Goal: Complete application form: Complete application form

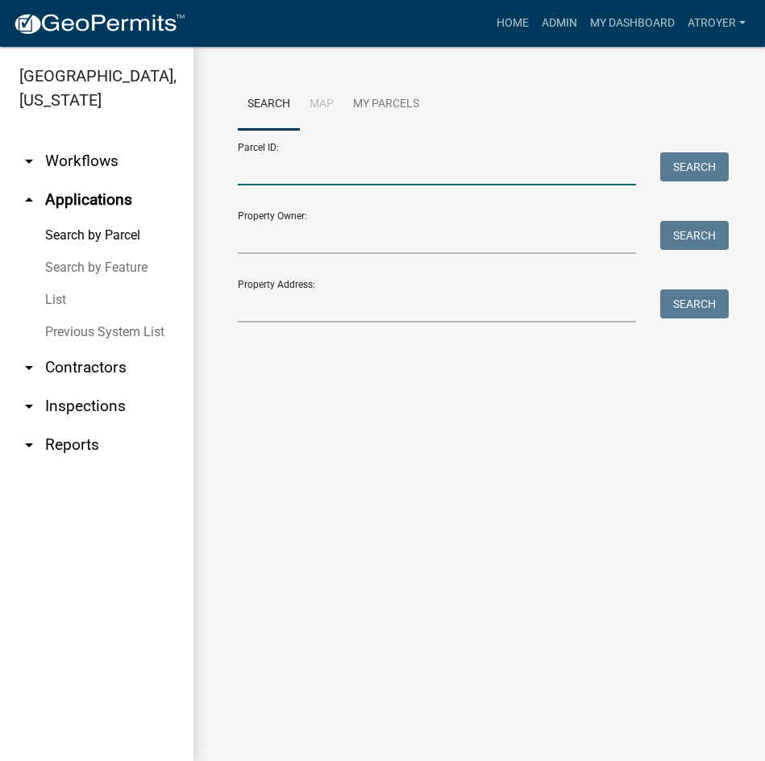
drag, startPoint x: 285, startPoint y: 177, endPoint x: 294, endPoint y: 189, distance: 15.0
click at [285, 177] on input "Parcel ID:" at bounding box center [437, 168] width 398 height 33
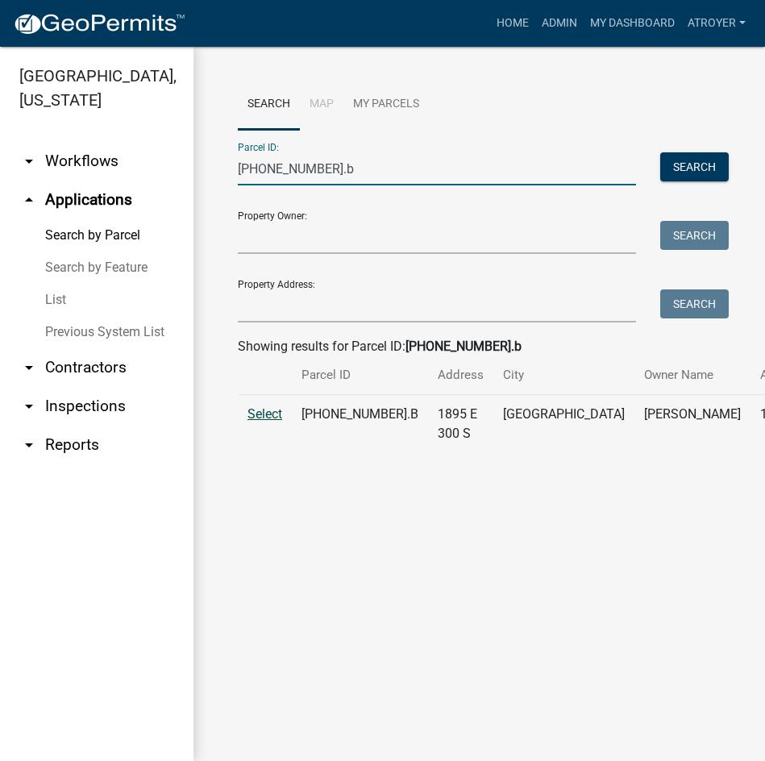
type input "003-169-002.b"
click at [264, 422] on span "Select" at bounding box center [265, 413] width 35 height 15
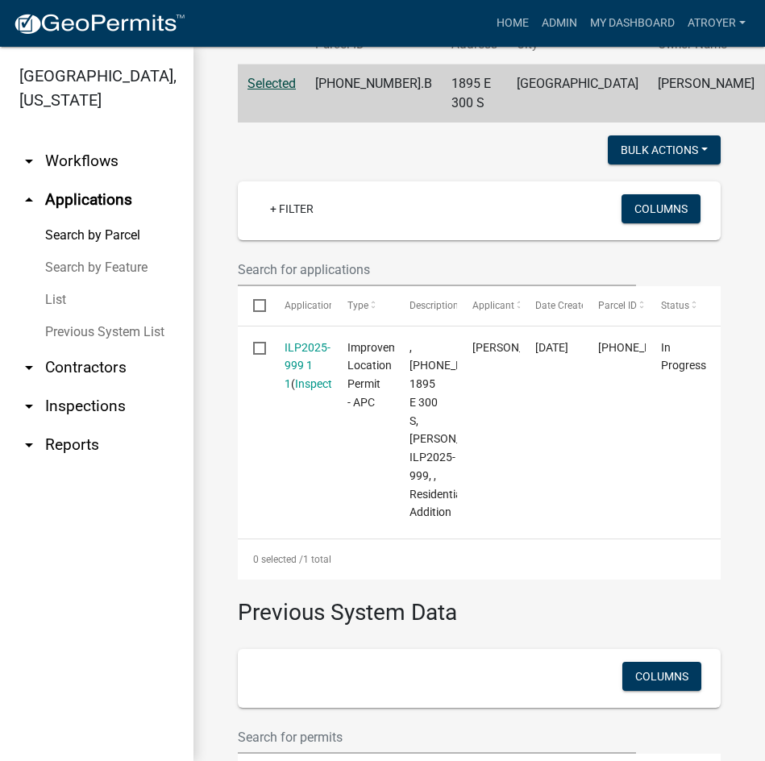
scroll to position [81, 0]
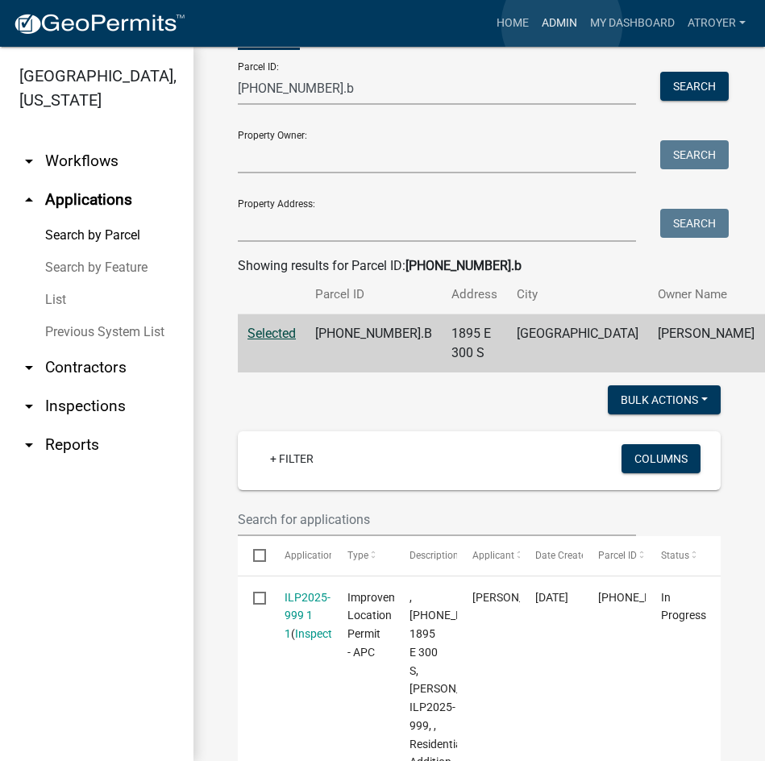
click at [562, 24] on link "Admin" at bounding box center [559, 23] width 48 height 31
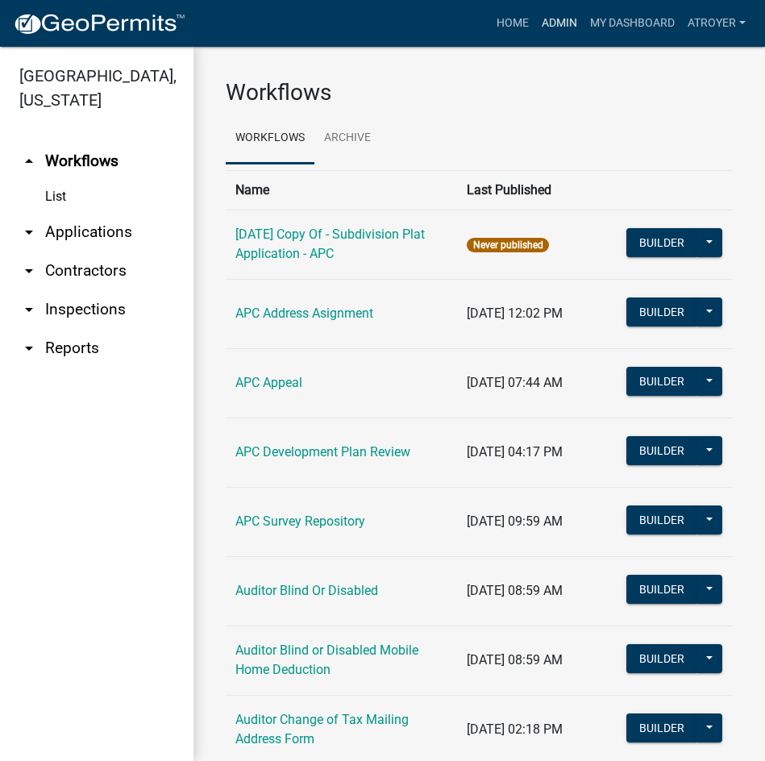
click at [557, 24] on link "Admin" at bounding box center [559, 23] width 48 height 31
drag, startPoint x: 100, startPoint y: 230, endPoint x: 114, endPoint y: 233, distance: 14.9
click at [100, 232] on link "arrow_drop_down Applications" at bounding box center [96, 232] width 193 height 39
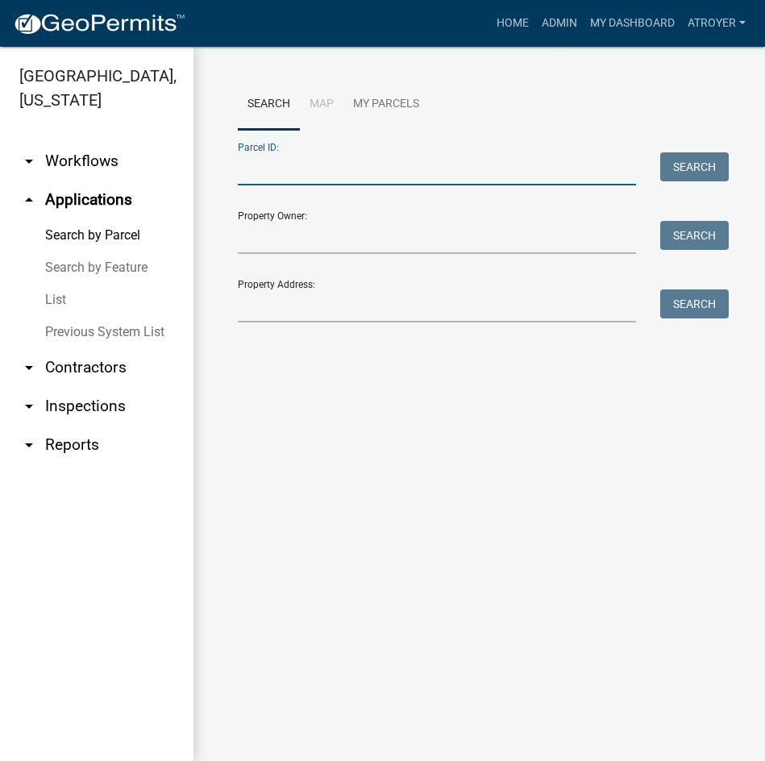
click at [414, 163] on input "Parcel ID:" at bounding box center [437, 168] width 398 height 33
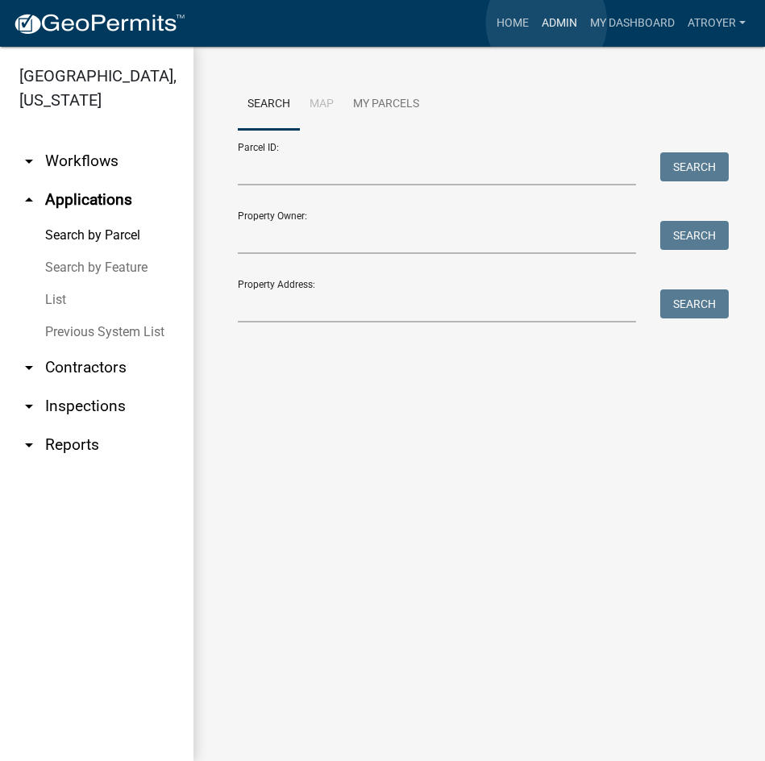
click at [547, 23] on link "Admin" at bounding box center [559, 23] width 48 height 31
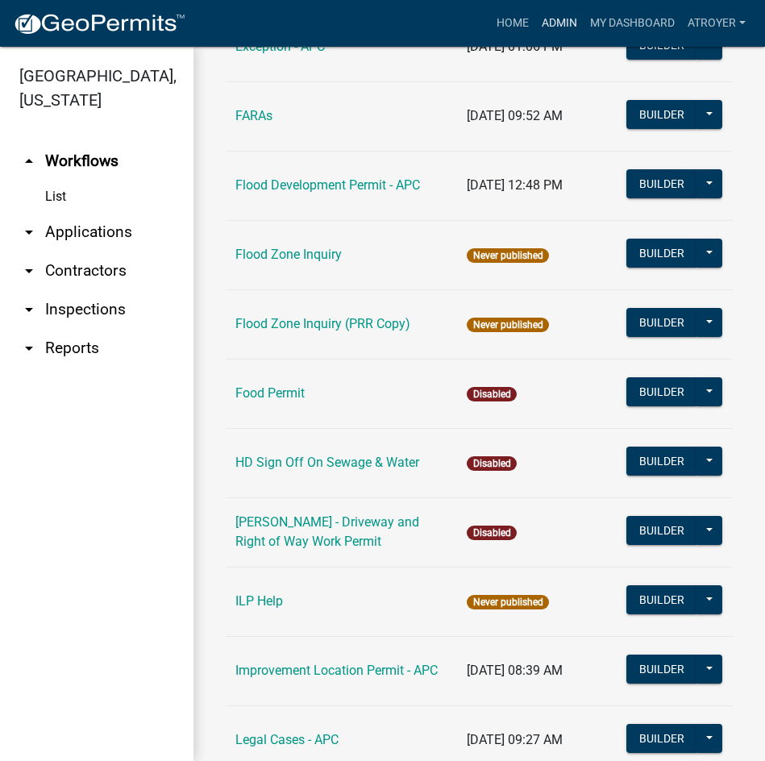
scroll to position [1774, 0]
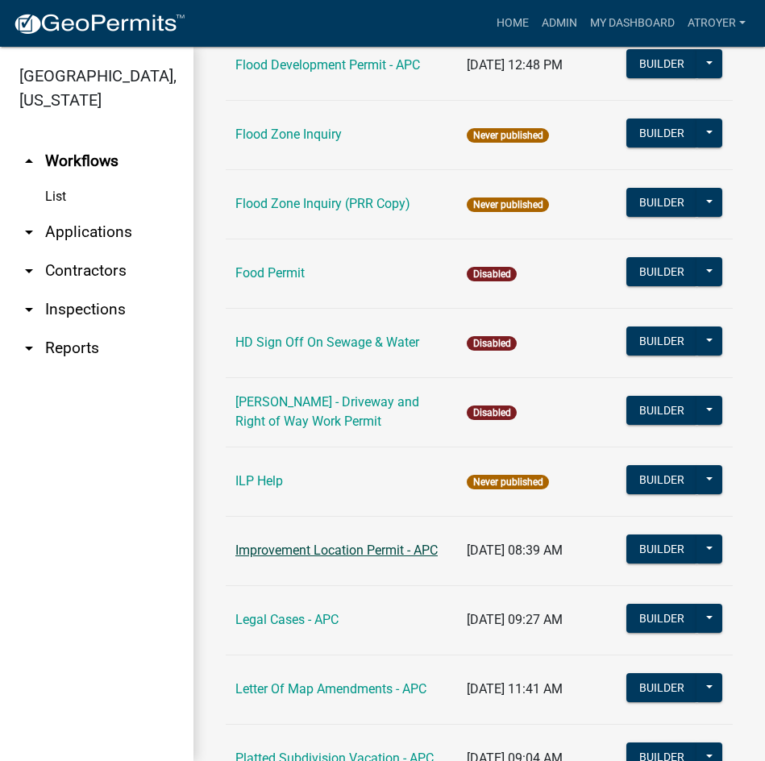
click at [352, 543] on link "Improvement Location Permit - APC" at bounding box center [336, 550] width 202 height 15
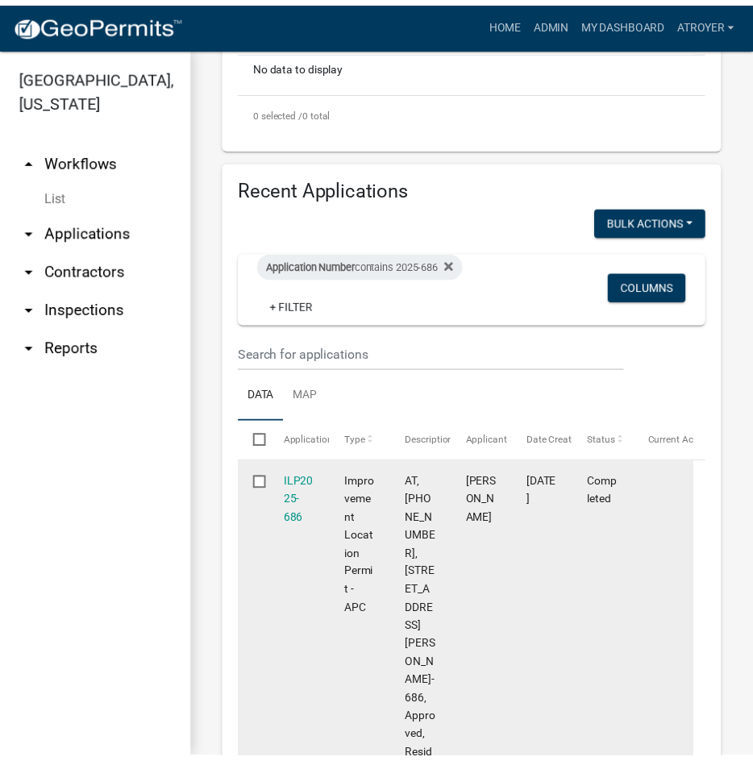
scroll to position [483, 0]
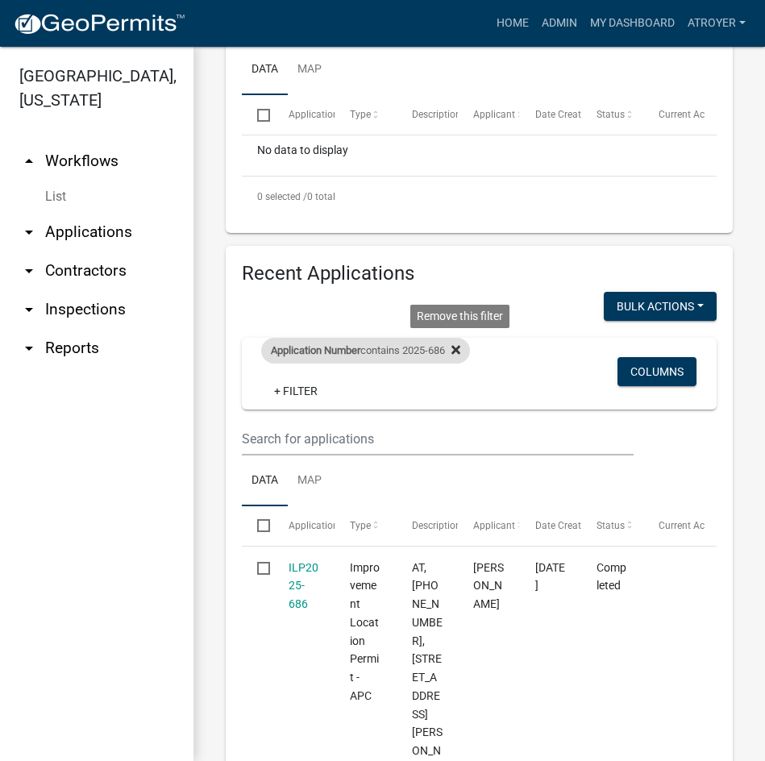
click at [460, 355] on icon at bounding box center [455, 350] width 9 height 9
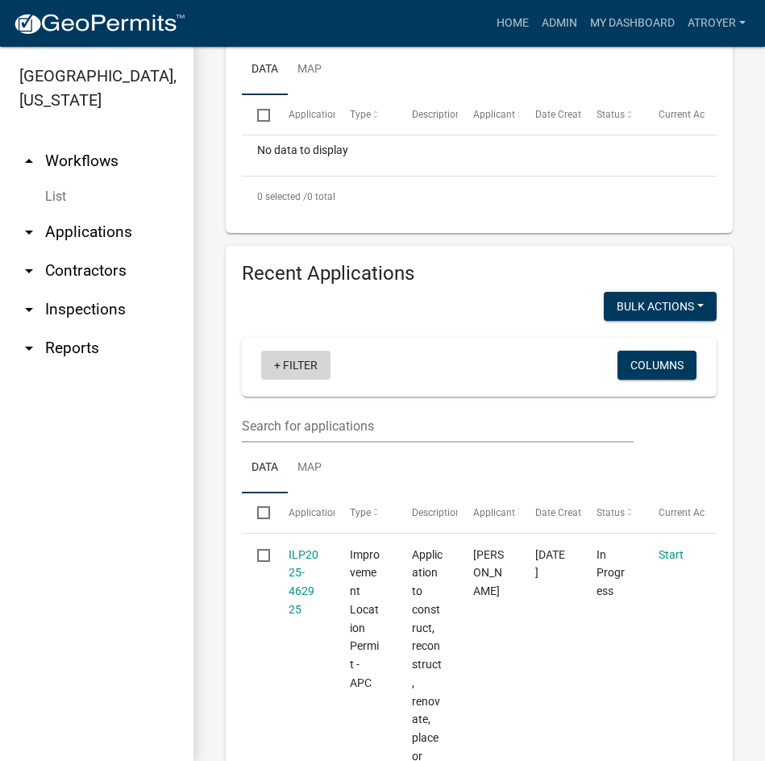
click at [299, 380] on link "+ Filter" at bounding box center [295, 365] width 69 height 29
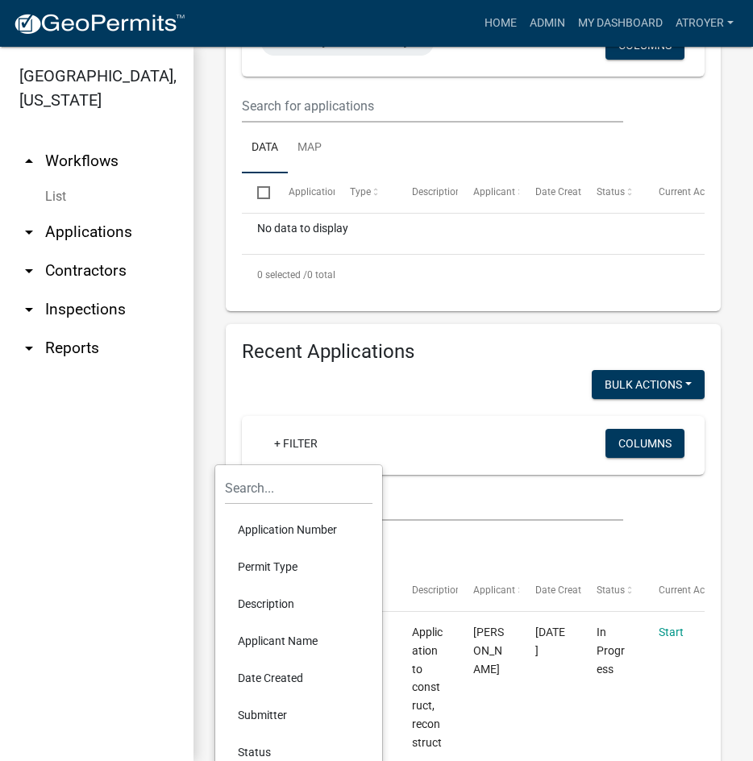
click at [285, 525] on li "Application Number" at bounding box center [299, 529] width 148 height 37
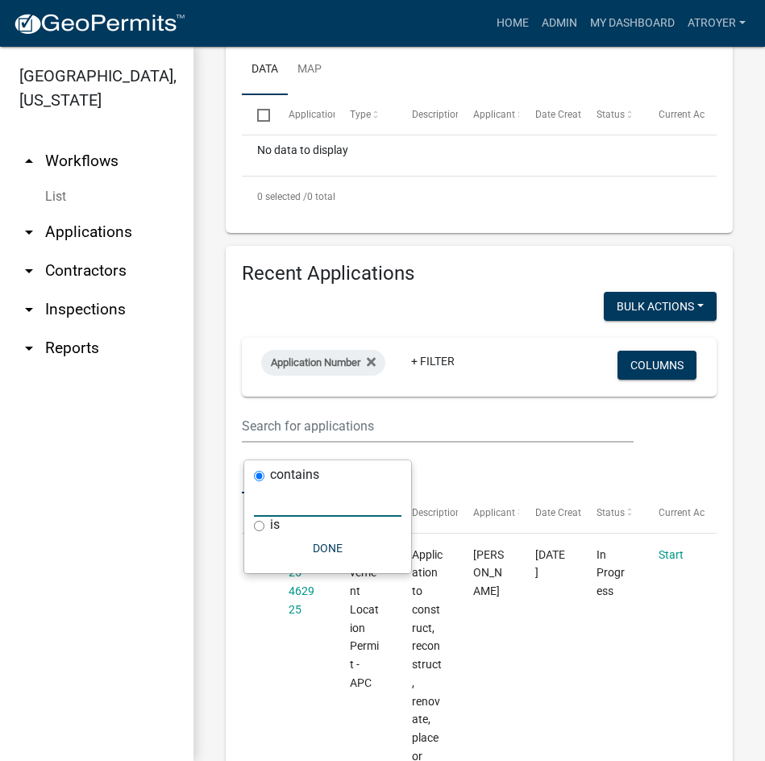
click at [298, 496] on input "text" at bounding box center [328, 500] width 148 height 33
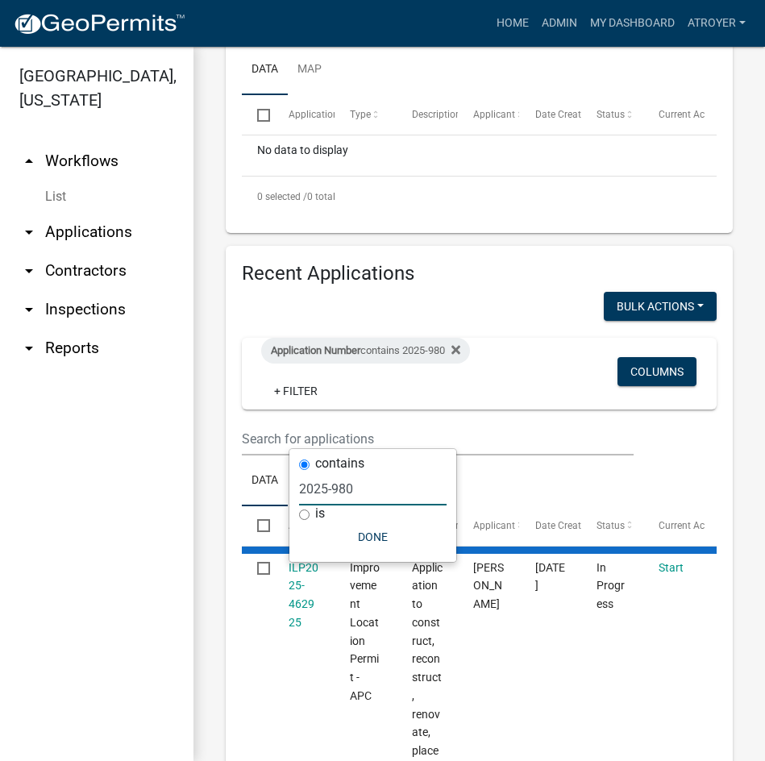
type input "2025-980"
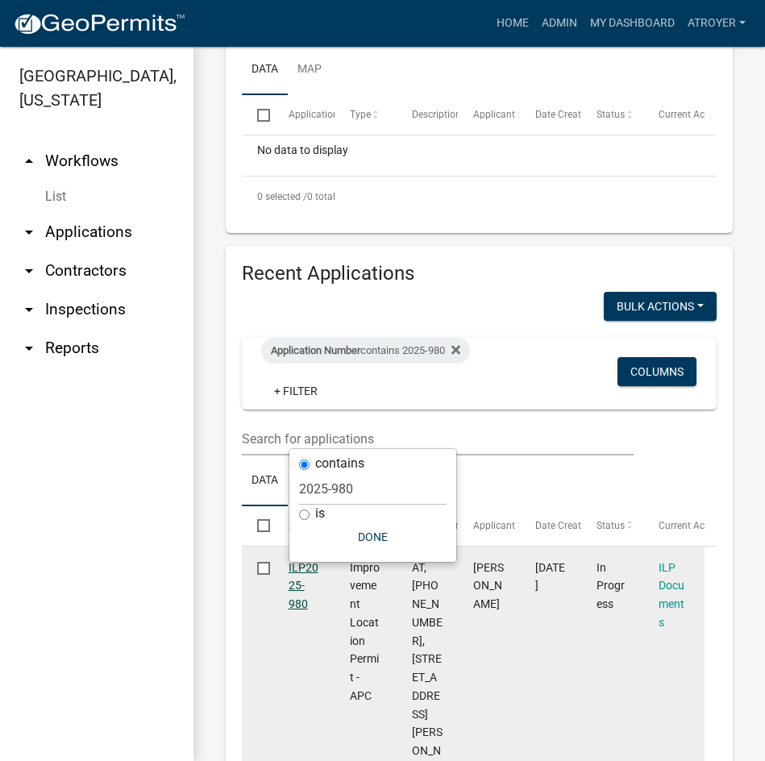
click at [291, 611] on link "ILP2025-980" at bounding box center [304, 586] width 30 height 50
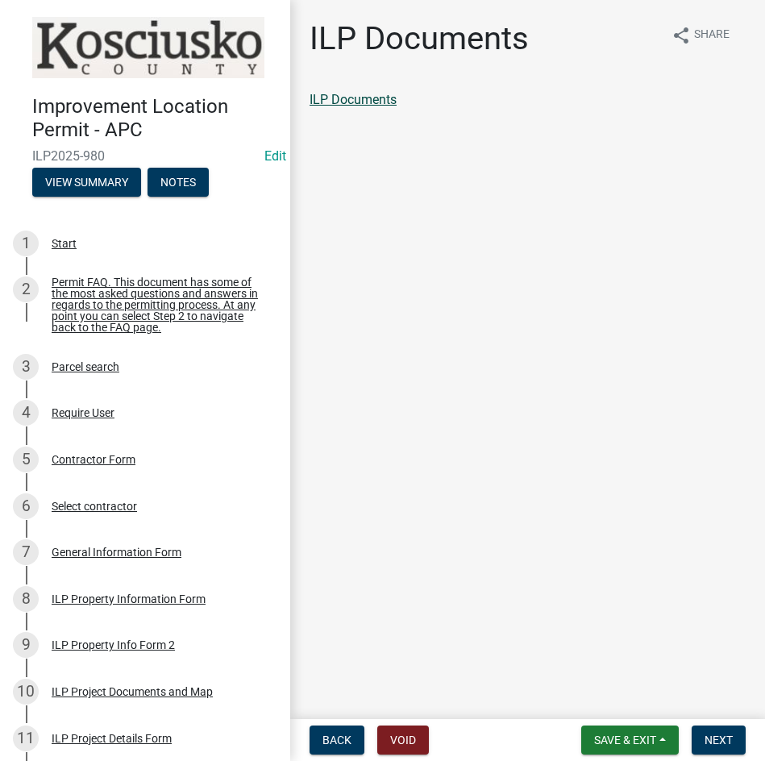
click at [371, 102] on link "ILP Documents" at bounding box center [353, 99] width 87 height 15
click at [714, 743] on span "Next" at bounding box center [719, 740] width 28 height 13
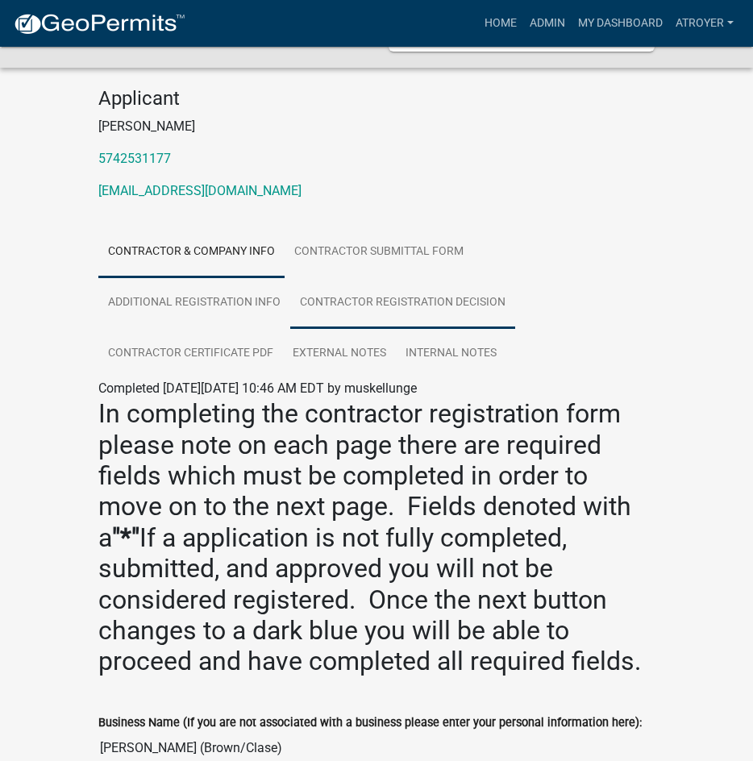
scroll to position [161, 0]
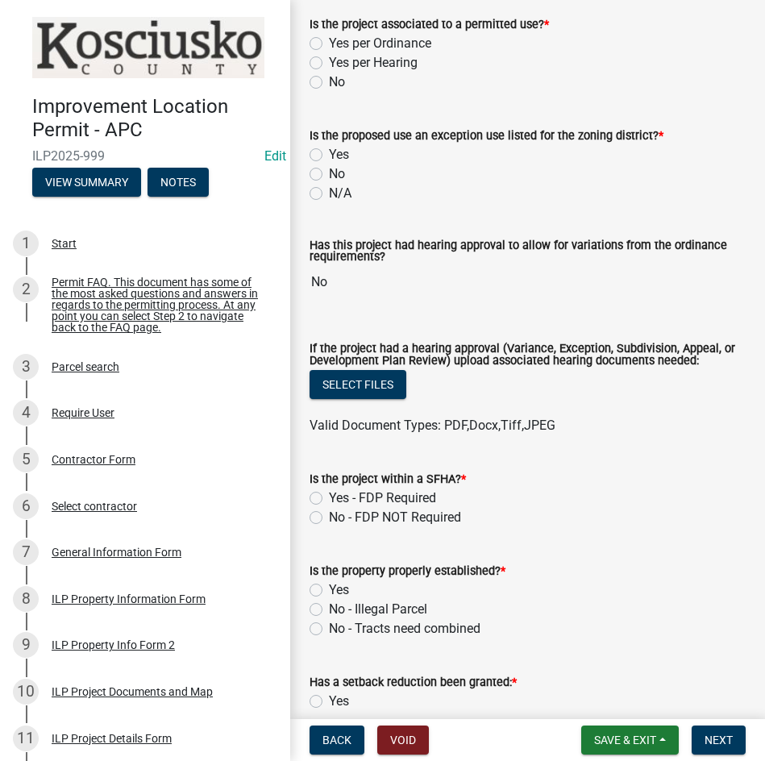
scroll to position [200, 0]
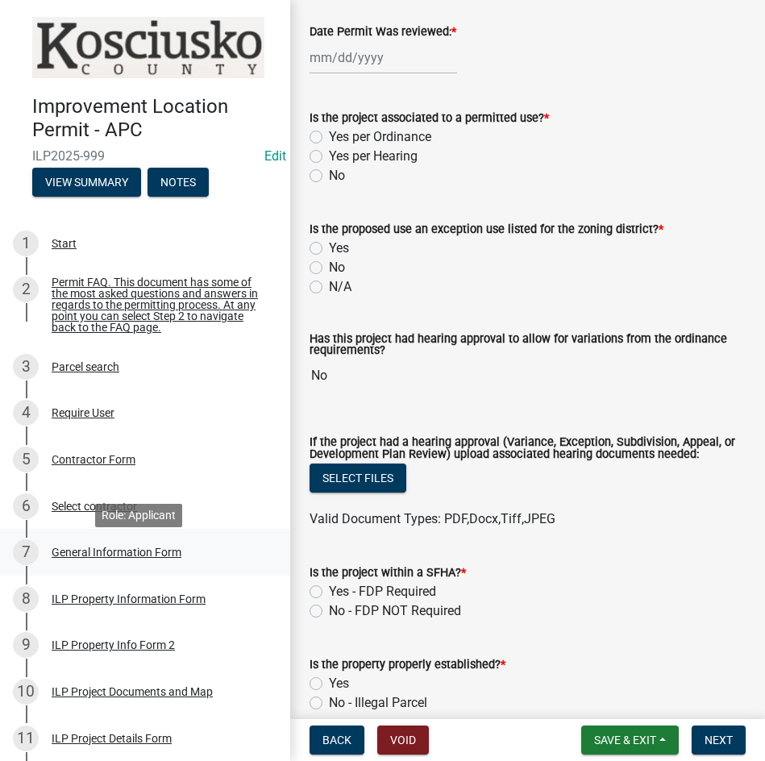
click at [126, 554] on div "General Information Form" at bounding box center [117, 552] width 130 height 11
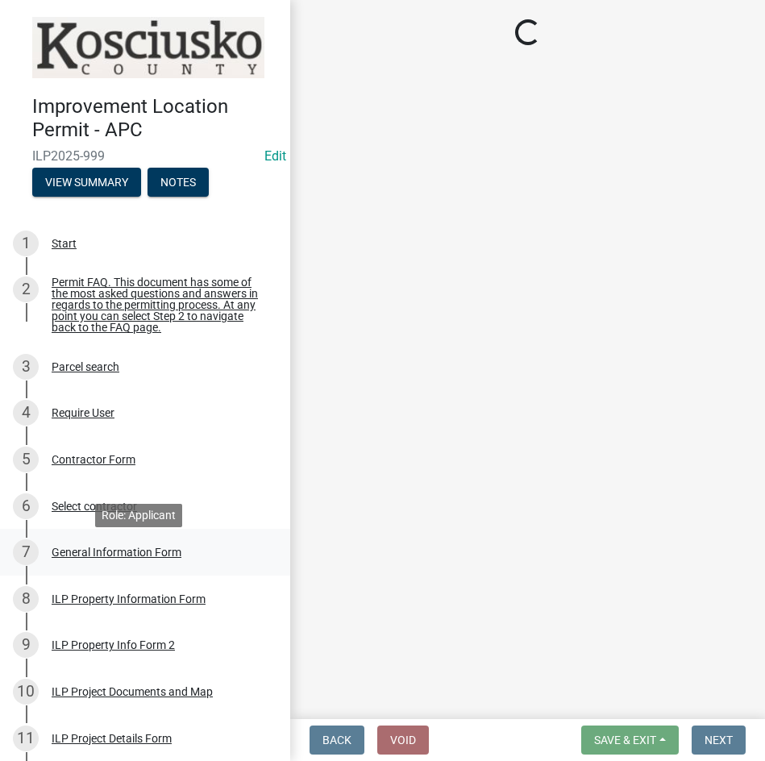
scroll to position [0, 0]
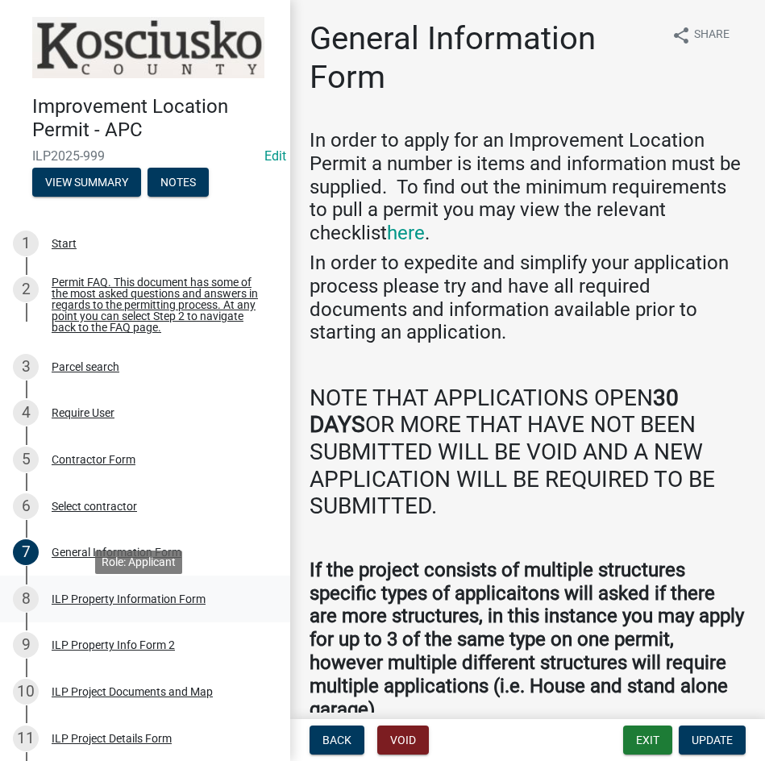
click at [145, 605] on div "ILP Property Information Form" at bounding box center [129, 598] width 154 height 11
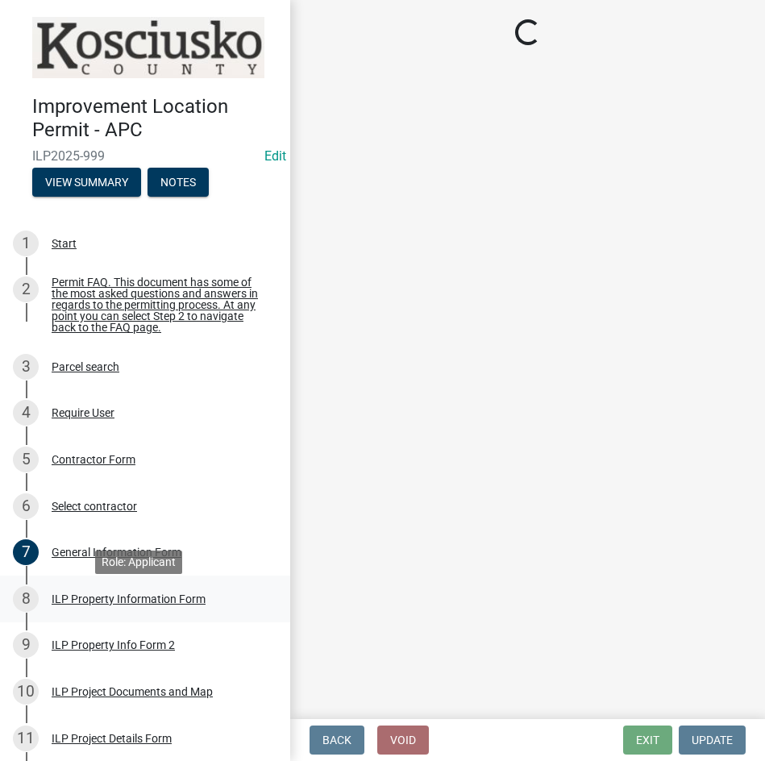
select select "adf60358-013e-4c9f-9dad-09561f394e7b"
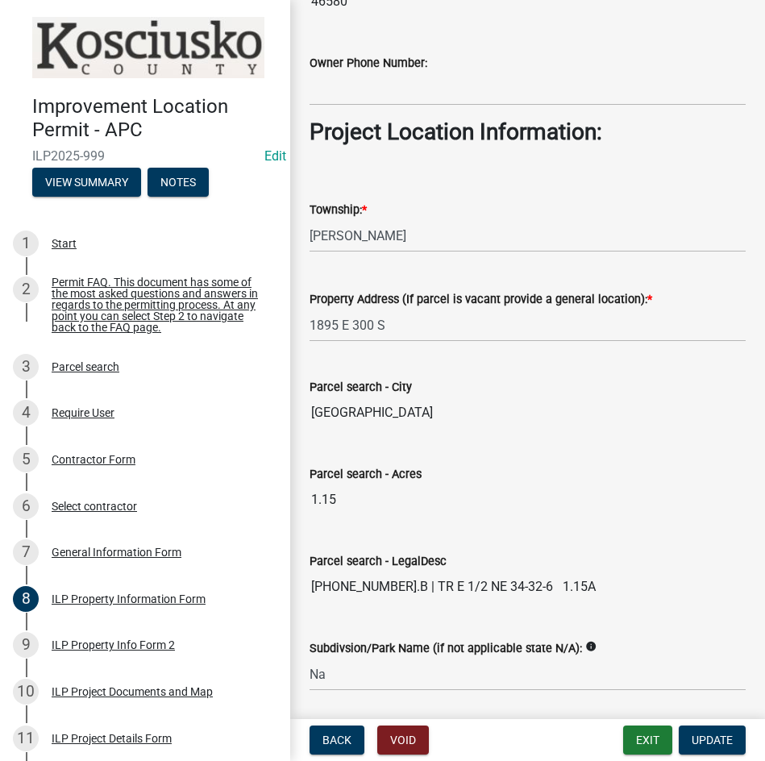
scroll to position [1129, 0]
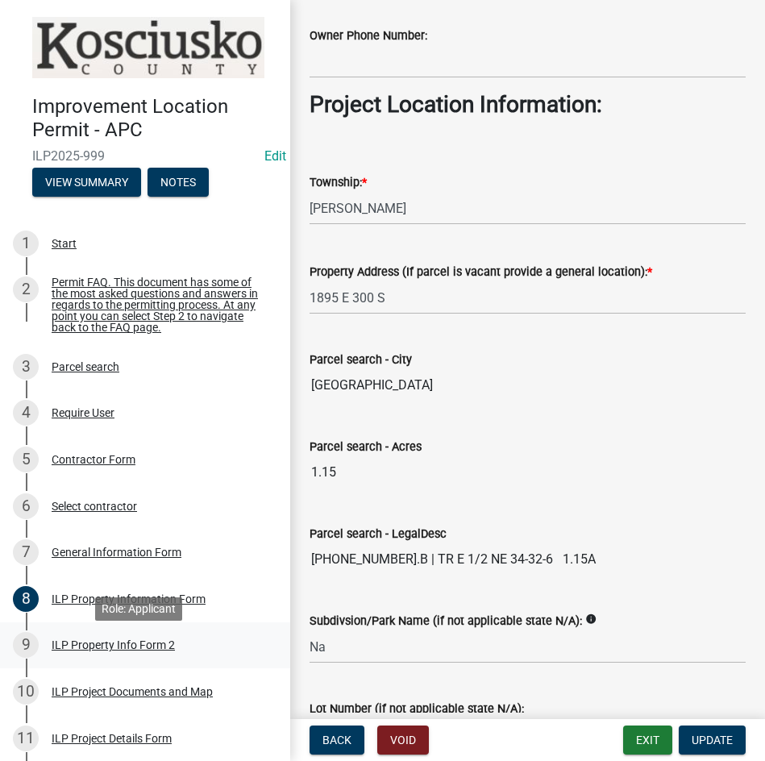
click at [75, 651] on div "ILP Property Info Form 2" at bounding box center [113, 644] width 123 height 11
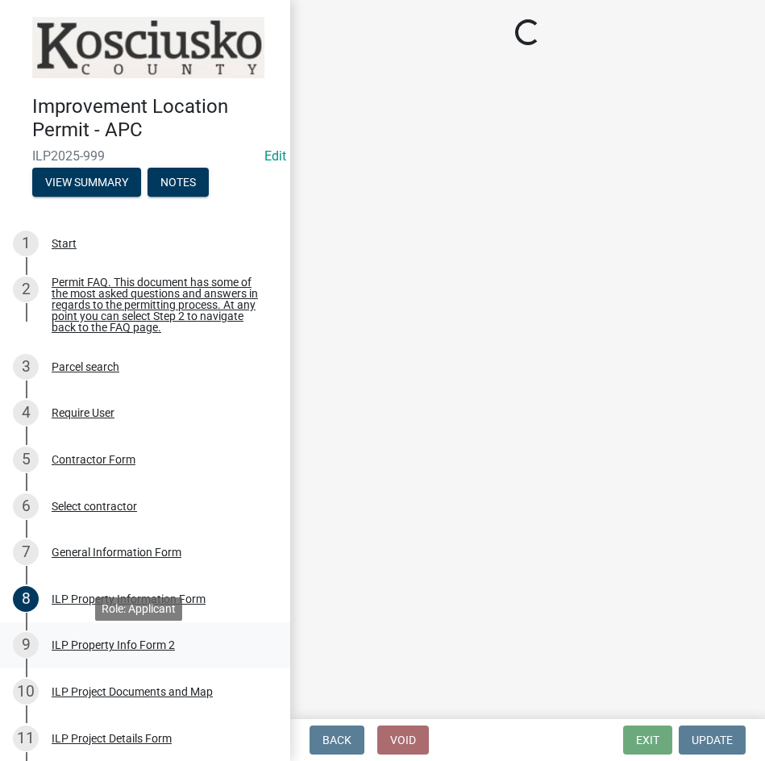
select select "30cad654-0079-4cbe-a349-097ae71a5774"
select select "1146270b-2111-4e23-bf7f-74ce85cf7041"
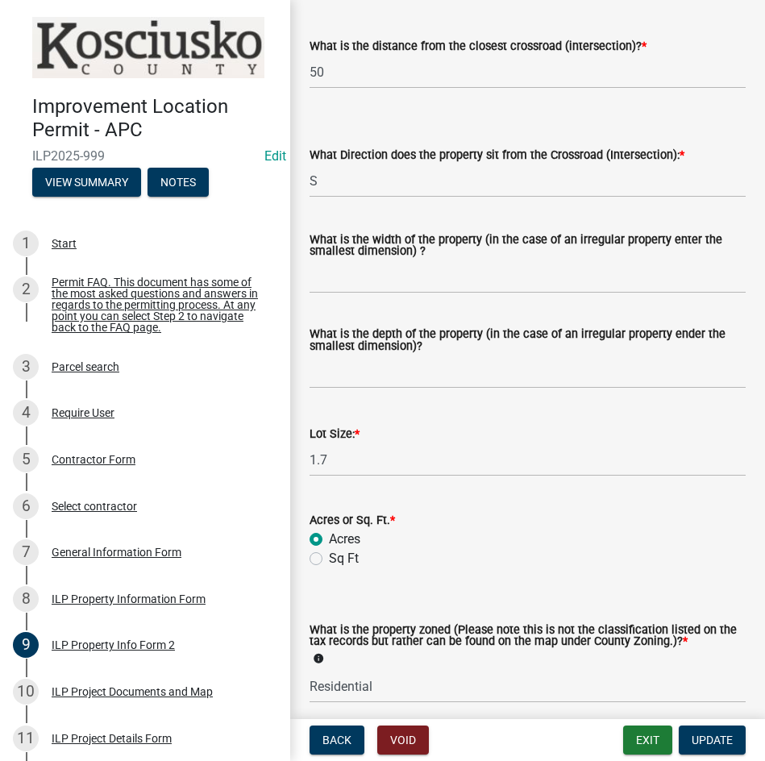
scroll to position [425, 0]
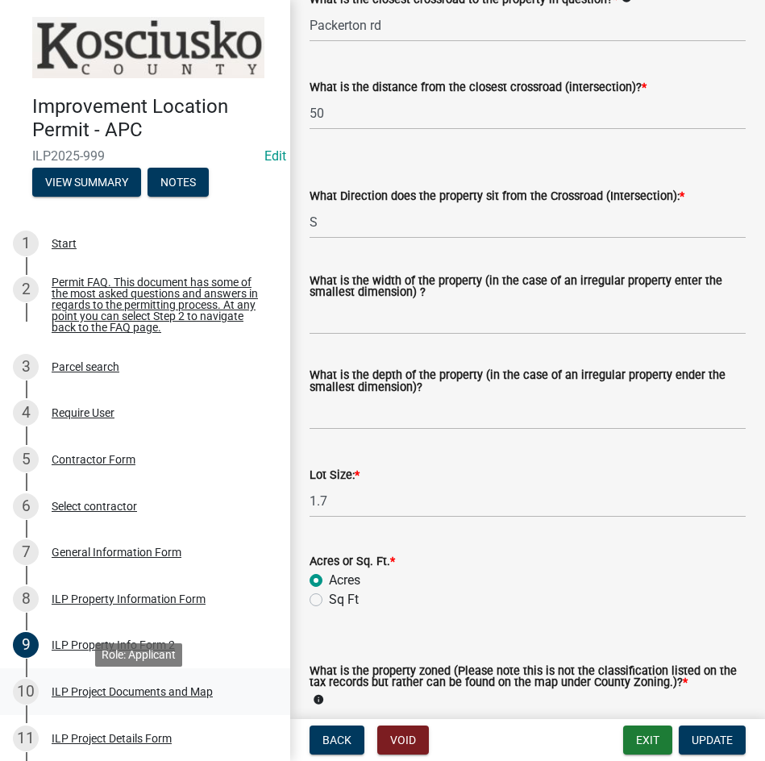
click at [139, 697] on div "ILP Project Documents and Map" at bounding box center [132, 691] width 161 height 11
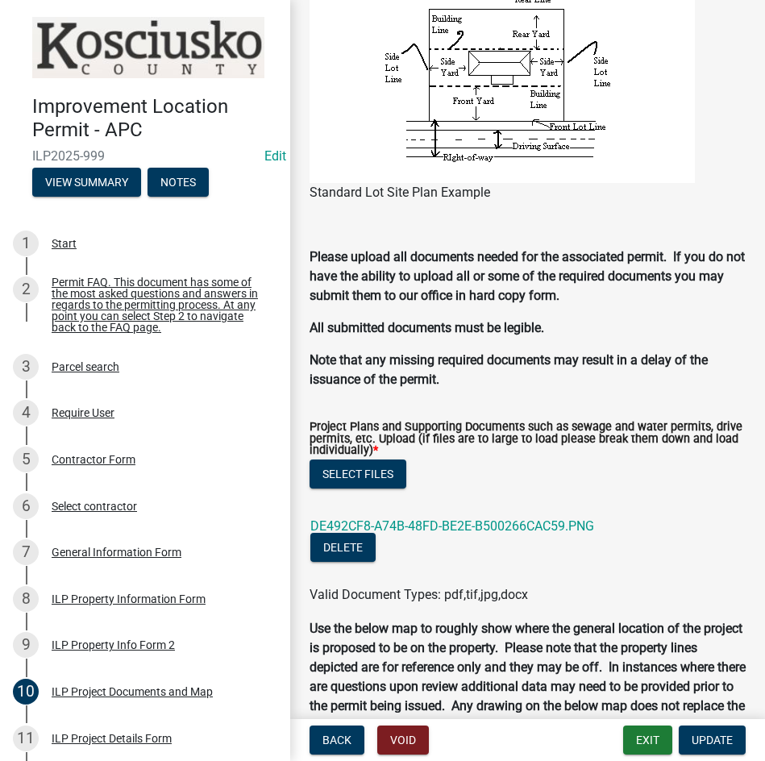
scroll to position [1612, 0]
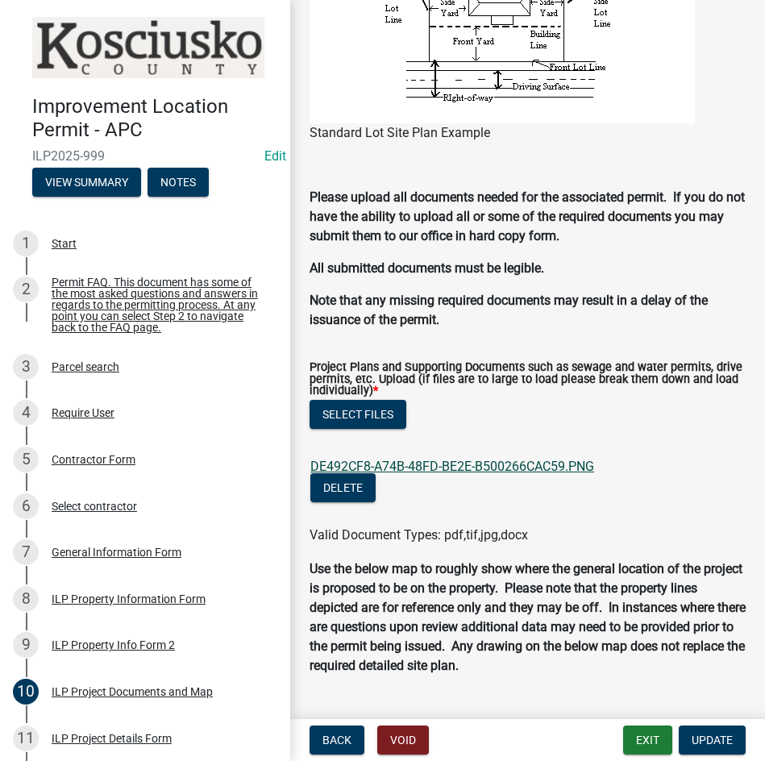
click at [423, 465] on link "DE492CF8-A74B-48FD-BE2E-B500266CAC59.PNG" at bounding box center [452, 466] width 284 height 15
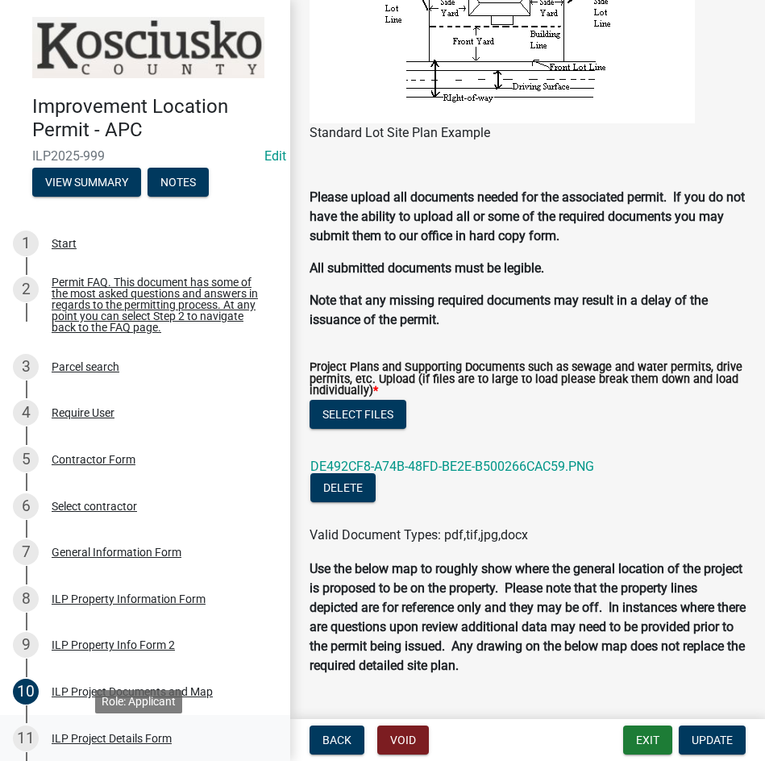
click at [135, 744] on div "ILP Project Details Form" at bounding box center [112, 738] width 120 height 11
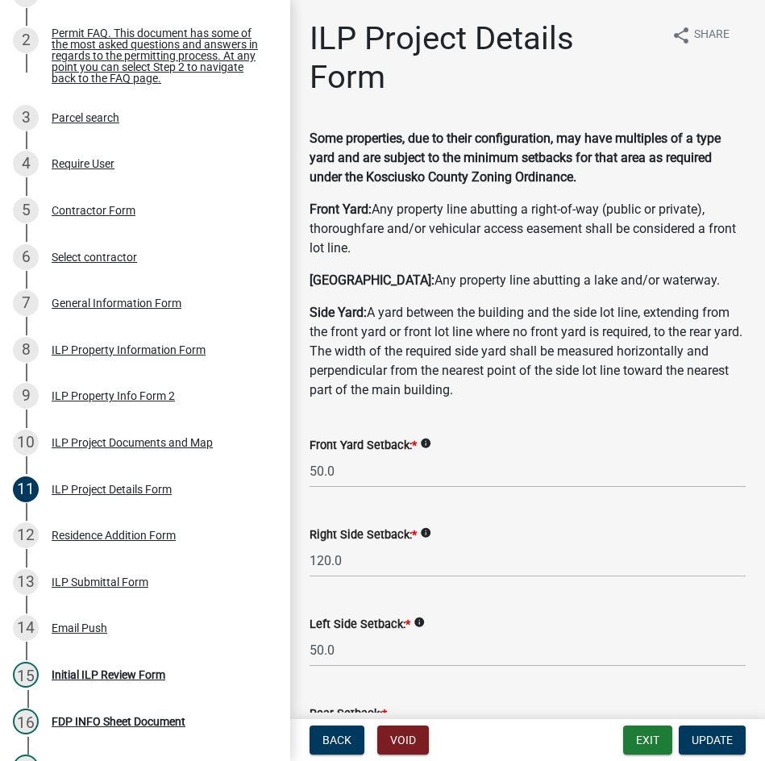
scroll to position [403, 0]
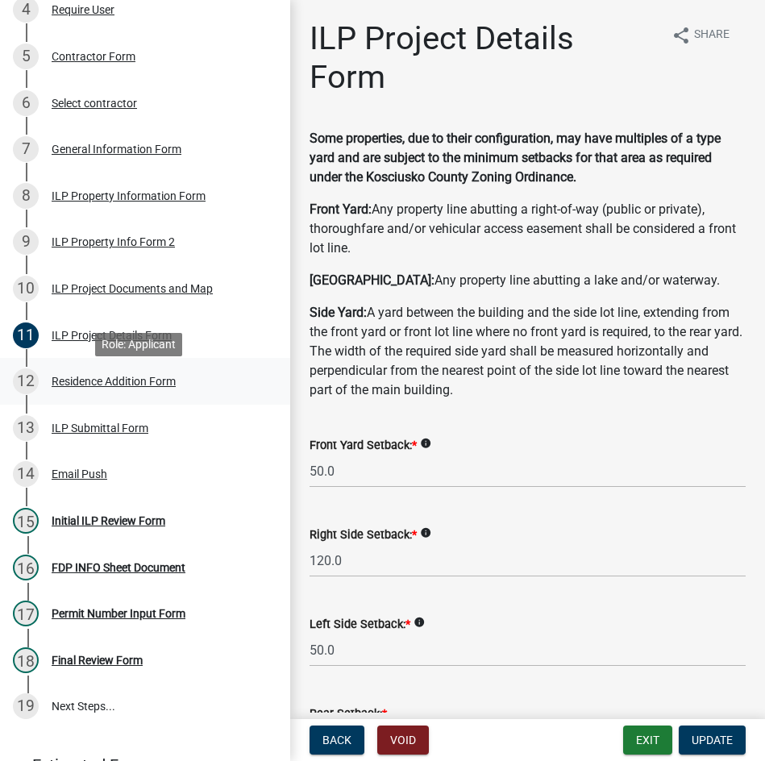
click at [121, 387] on div "Residence Addition Form" at bounding box center [114, 381] width 124 height 11
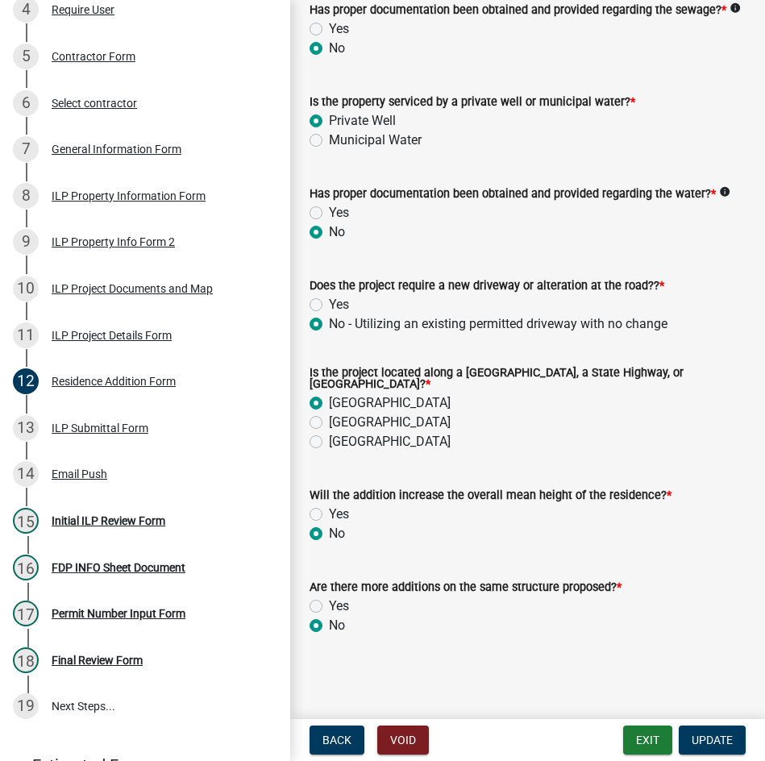
scroll to position [472, 0]
click at [100, 526] on div "Initial ILP Review Form" at bounding box center [109, 520] width 114 height 11
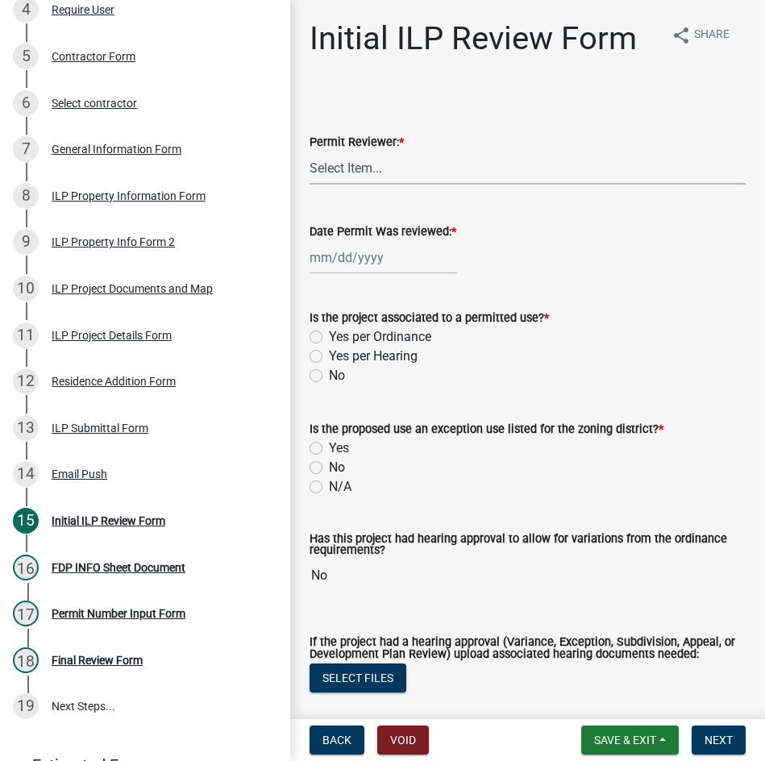
click at [439, 177] on select "Select Item... MMS LT AT CS [PERSON_NAME]" at bounding box center [528, 168] width 436 height 33
click at [310, 152] on select "Select Item... MMS LT AT CS [PERSON_NAME]" at bounding box center [528, 168] width 436 height 33
select select "d95389f4-ab5a-4603-9826-29cf73316391"
select select "8"
select select "2025"
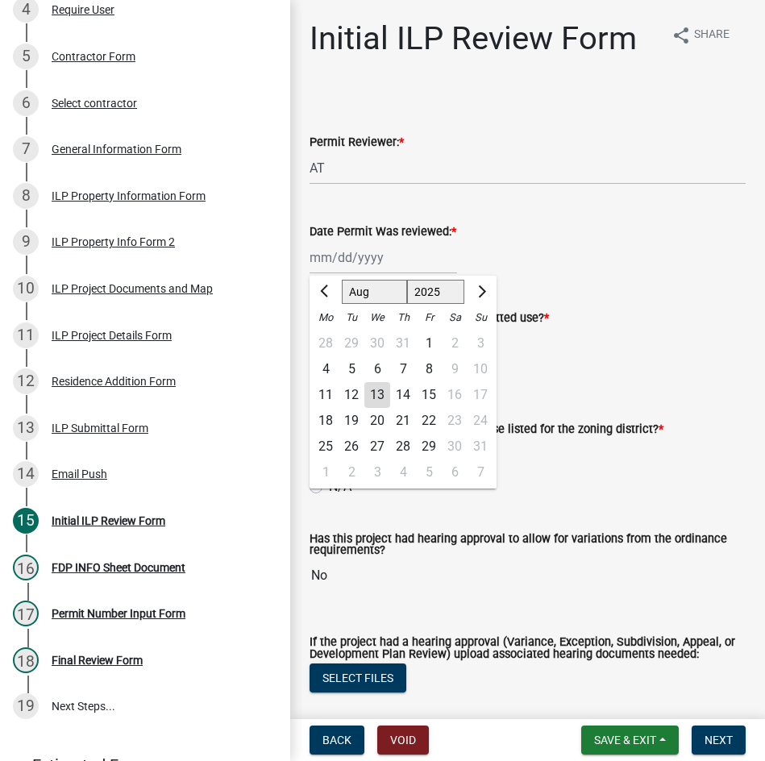
drag, startPoint x: 363, startPoint y: 262, endPoint x: 369, endPoint y: 274, distance: 13.7
click at [363, 262] on div "[PERSON_NAME] Feb Mar Apr [PERSON_NAME][DATE] Oct Nov [DATE] 1526 1527 1528 152…" at bounding box center [384, 257] width 148 height 33
click at [370, 391] on div "13" at bounding box center [377, 395] width 26 height 26
type input "[DATE]"
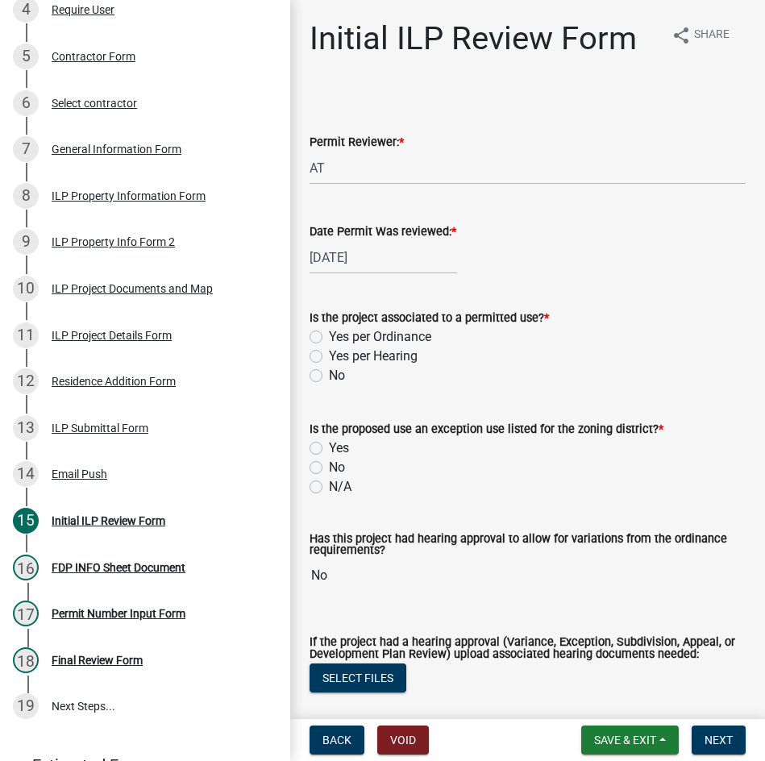
click at [329, 336] on label "Yes per Ordinance" at bounding box center [380, 336] width 102 height 19
click at [329, 336] on input "Yes per Ordinance" at bounding box center [334, 332] width 10 height 10
radio input "true"
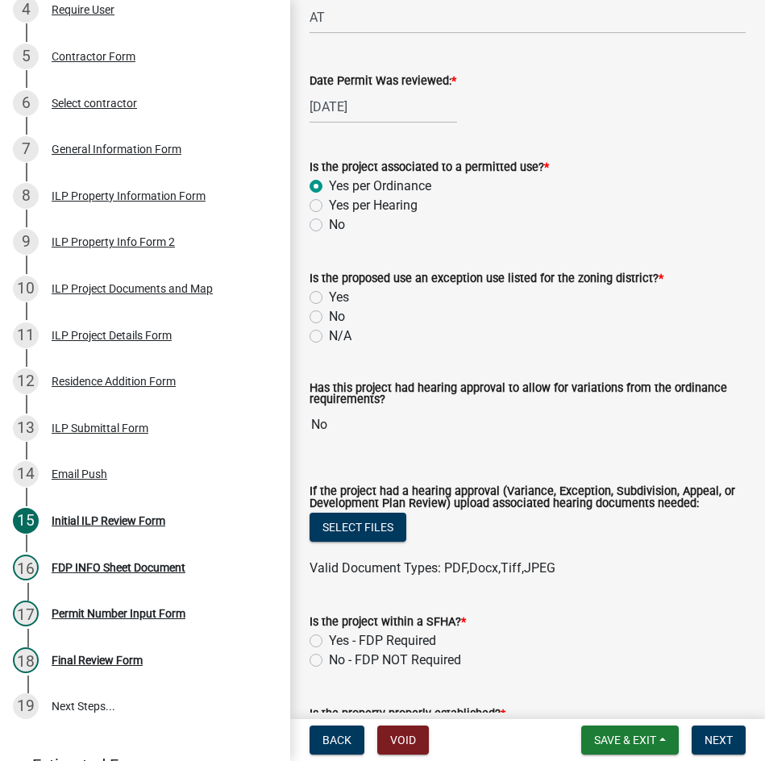
scroll to position [161, 0]
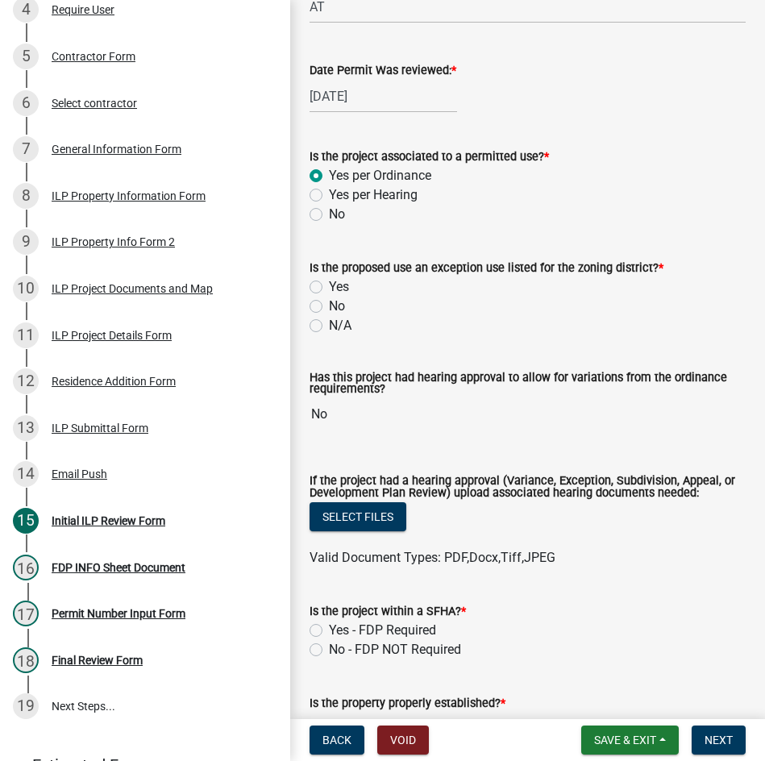
click at [329, 322] on label "N/A" at bounding box center [340, 325] width 23 height 19
click at [329, 322] on input "N/A" at bounding box center [334, 321] width 10 height 10
radio input "true"
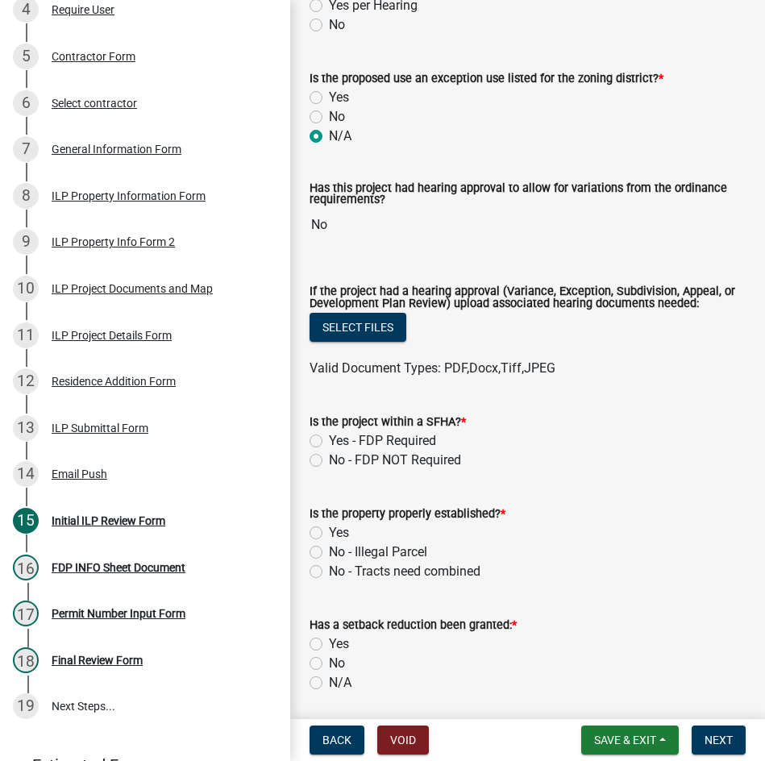
scroll to position [403, 0]
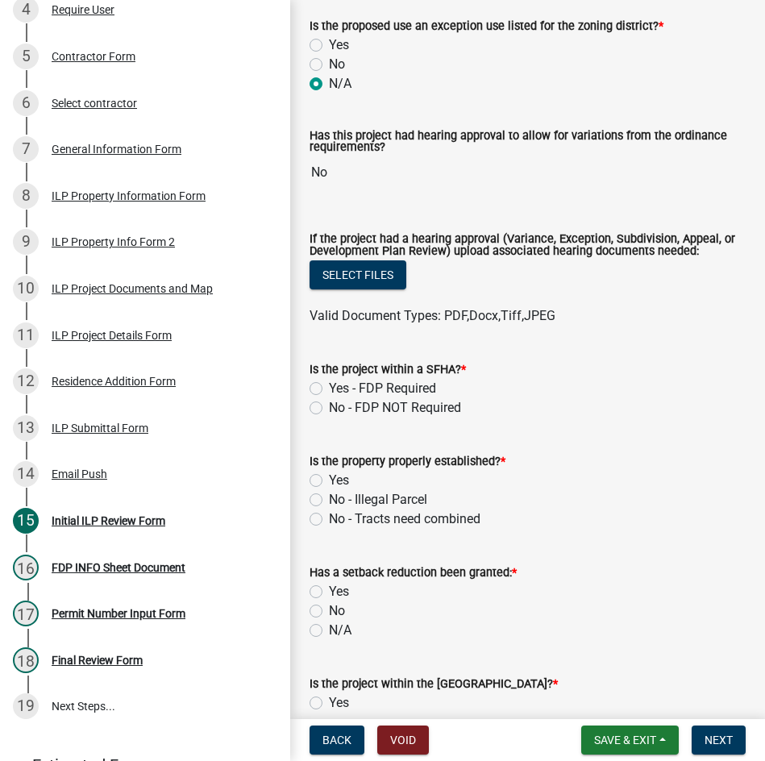
click at [329, 409] on label "No - FDP NOT Required" at bounding box center [395, 407] width 132 height 19
click at [329, 409] on input "No - FDP NOT Required" at bounding box center [334, 403] width 10 height 10
radio input "true"
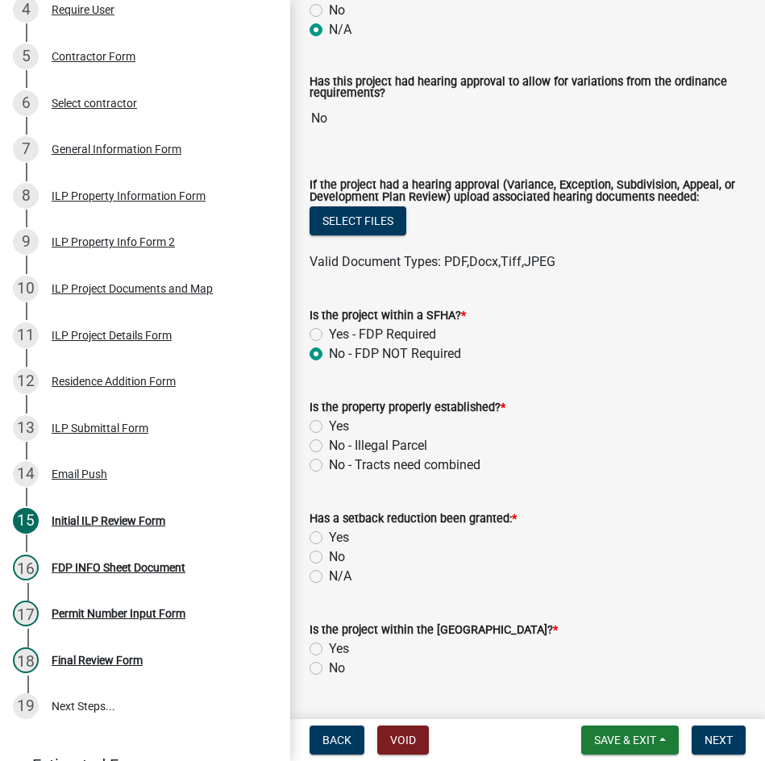
scroll to position [564, 0]
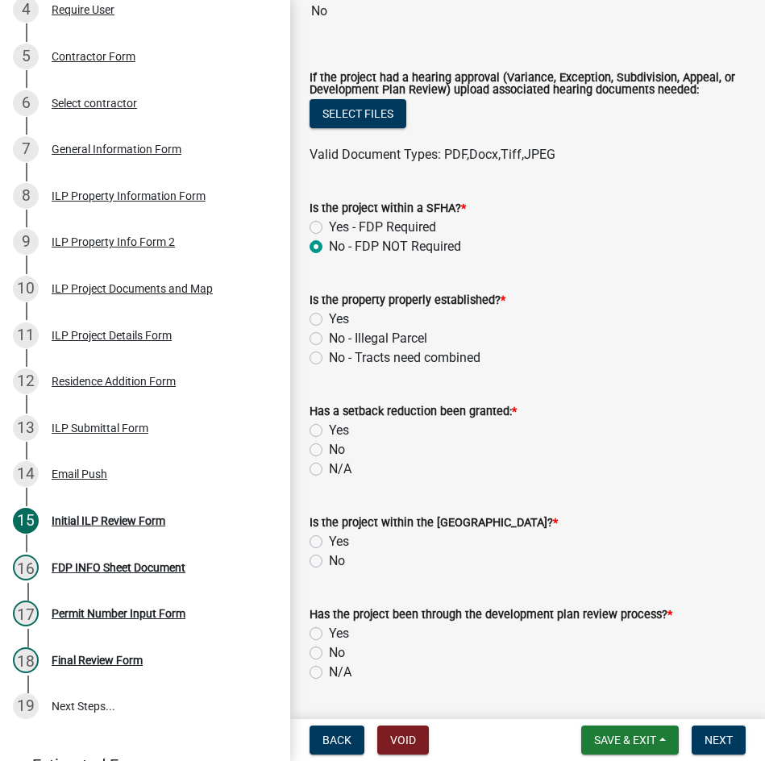
click at [329, 322] on label "Yes" at bounding box center [339, 319] width 20 height 19
click at [329, 320] on input "Yes" at bounding box center [334, 315] width 10 height 10
radio input "true"
click at [329, 470] on label "N/A" at bounding box center [340, 469] width 23 height 19
click at [329, 470] on input "N/A" at bounding box center [334, 465] width 10 height 10
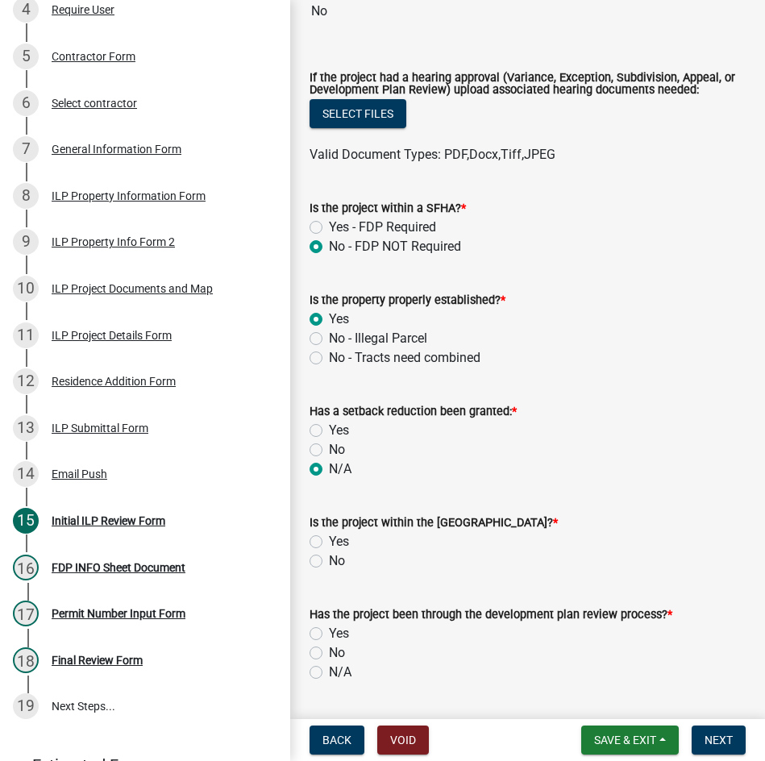
radio input "true"
click at [329, 564] on label "No" at bounding box center [337, 560] width 16 height 19
click at [329, 562] on input "No" at bounding box center [334, 556] width 10 height 10
radio input "true"
click at [329, 673] on label "N/A" at bounding box center [340, 672] width 23 height 19
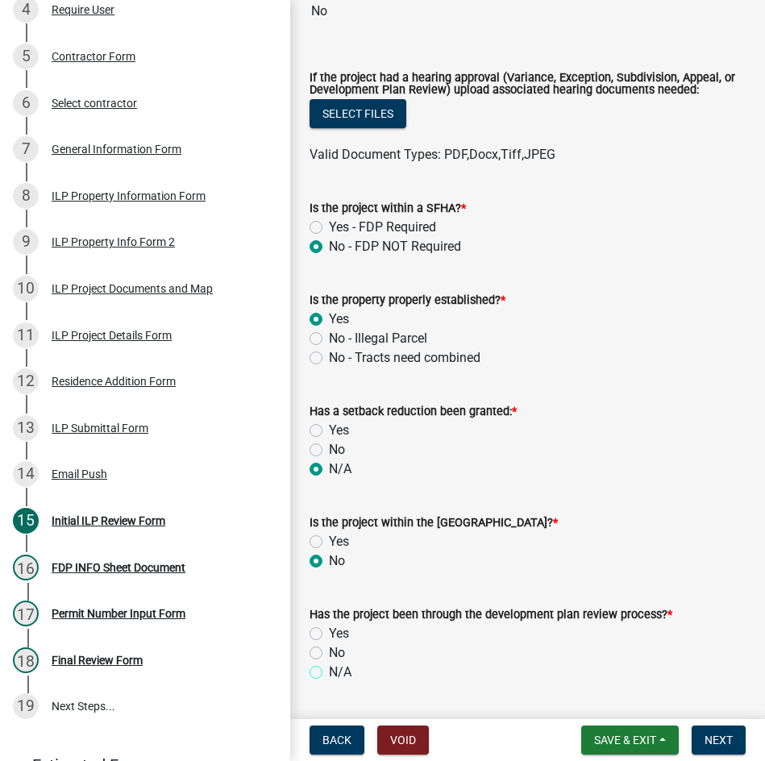
click at [329, 673] on input "N/A" at bounding box center [334, 668] width 10 height 10
radio input "true"
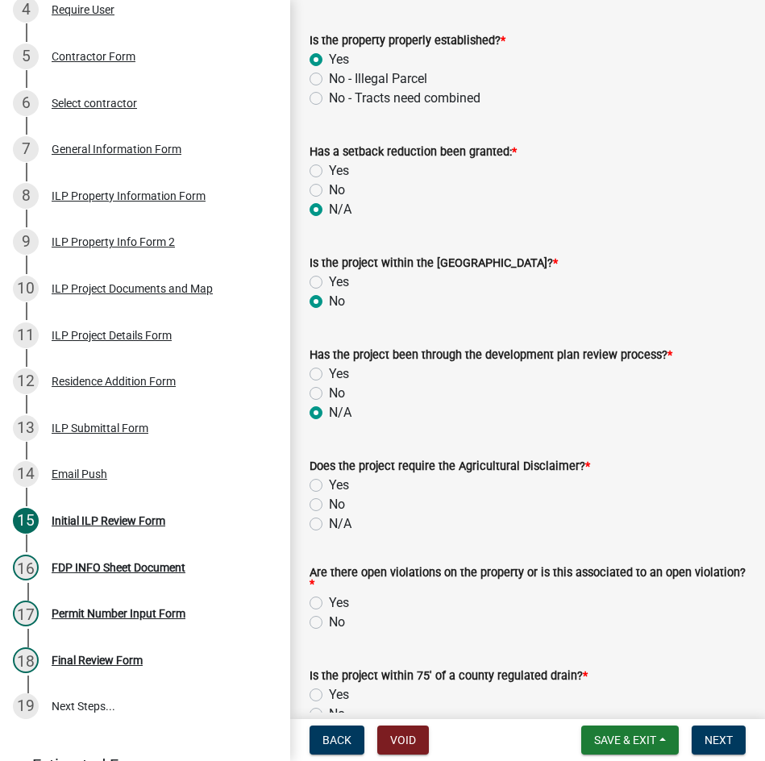
scroll to position [887, 0]
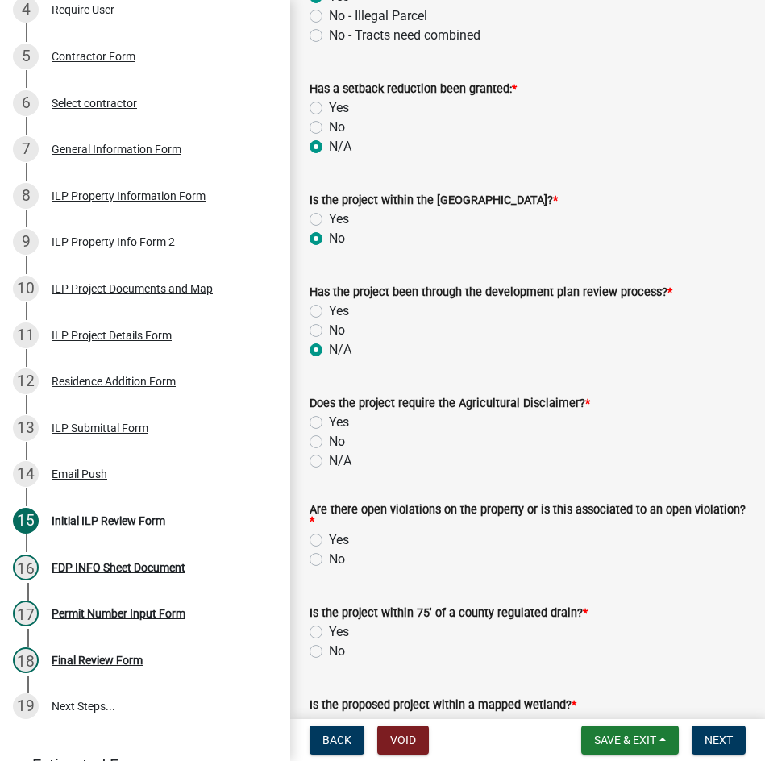
click at [329, 423] on label "Yes" at bounding box center [339, 422] width 20 height 19
click at [329, 423] on input "Yes" at bounding box center [334, 418] width 10 height 10
radio input "true"
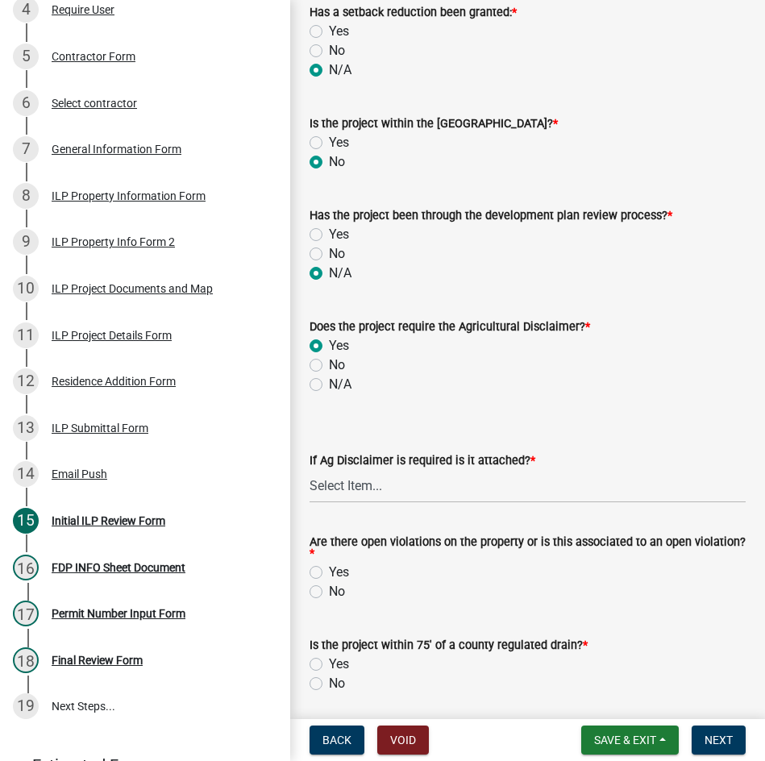
scroll to position [967, 0]
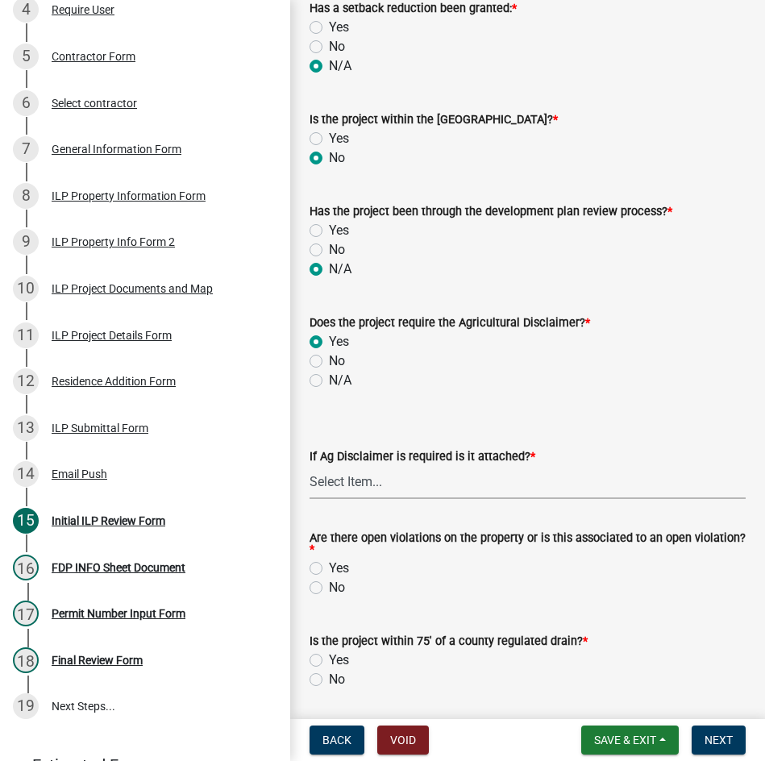
click at [408, 492] on select "Select Item... Yes No" at bounding box center [528, 482] width 436 height 33
click at [310, 467] on select "Select Item... Yes No" at bounding box center [528, 482] width 436 height 33
select select "848ca50e-fe36-4303-a6f7-2f0fd11b41b3"
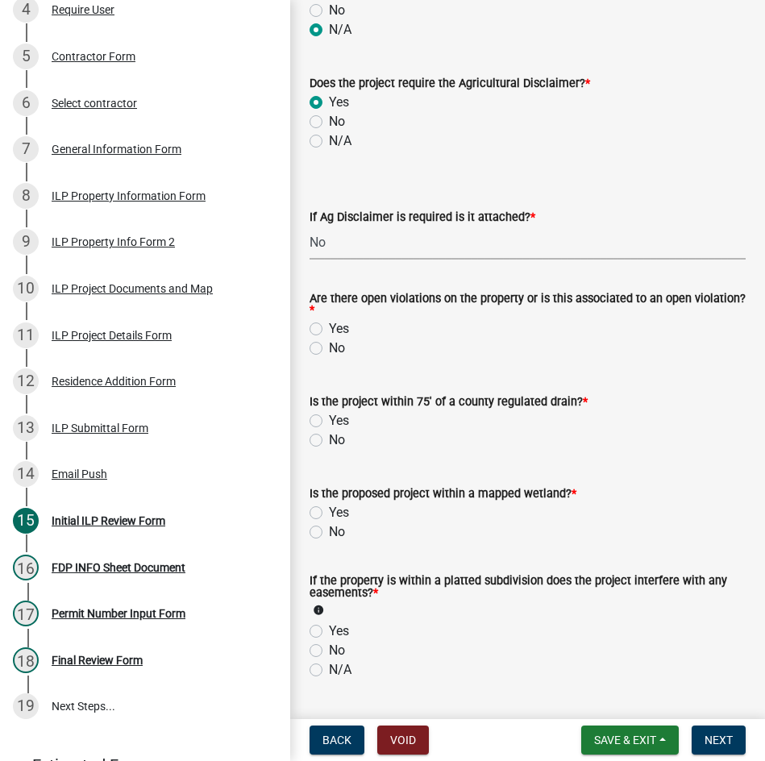
scroll to position [1209, 0]
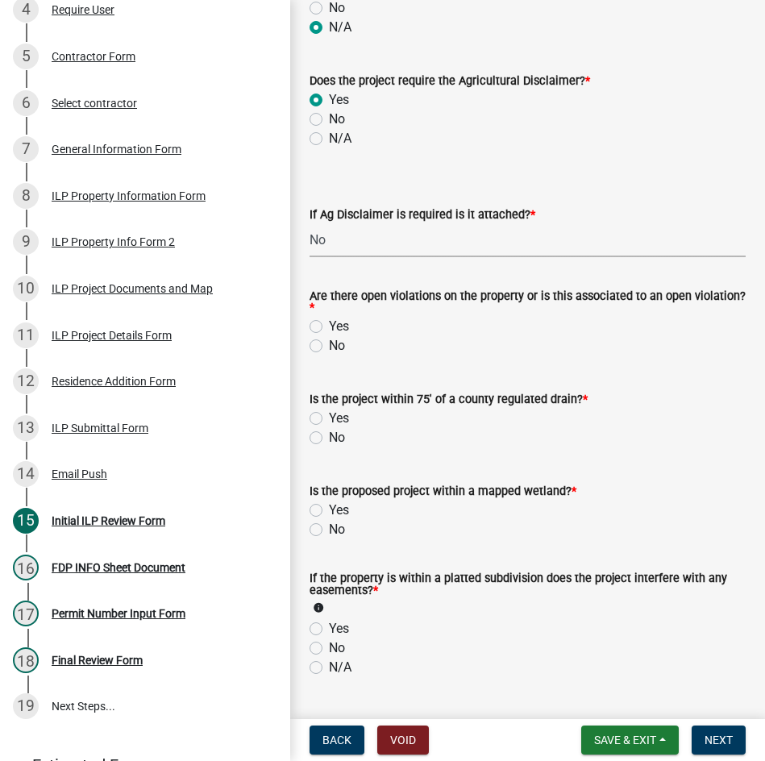
click at [329, 349] on label "No" at bounding box center [337, 345] width 16 height 19
click at [329, 347] on input "No" at bounding box center [334, 341] width 10 height 10
radio input "true"
click at [329, 439] on label "No" at bounding box center [337, 437] width 16 height 19
click at [329, 439] on input "No" at bounding box center [334, 433] width 10 height 10
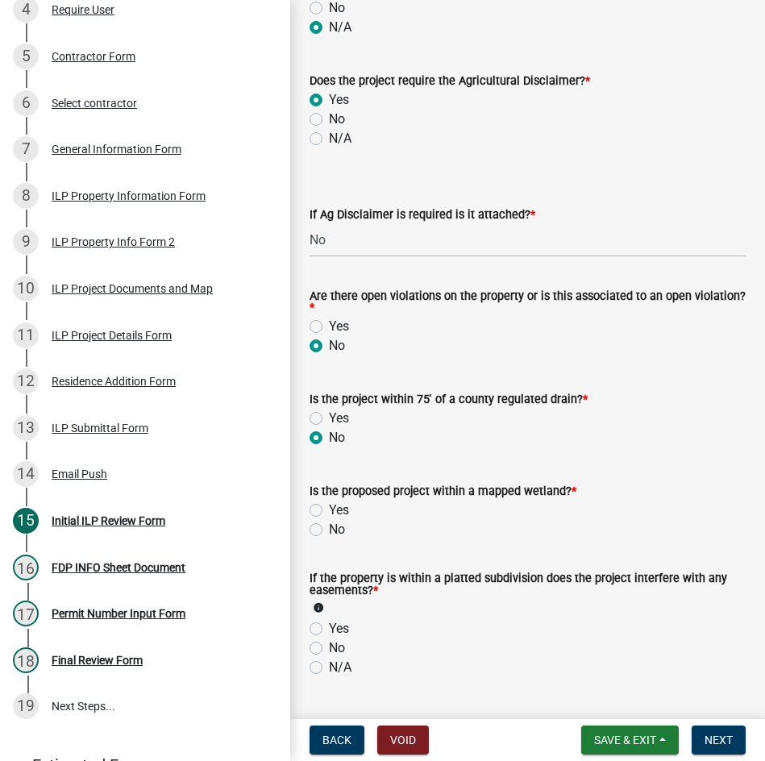
radio input "true"
click at [329, 532] on label "No" at bounding box center [337, 529] width 16 height 19
click at [329, 530] on input "No" at bounding box center [334, 525] width 10 height 10
radio input "true"
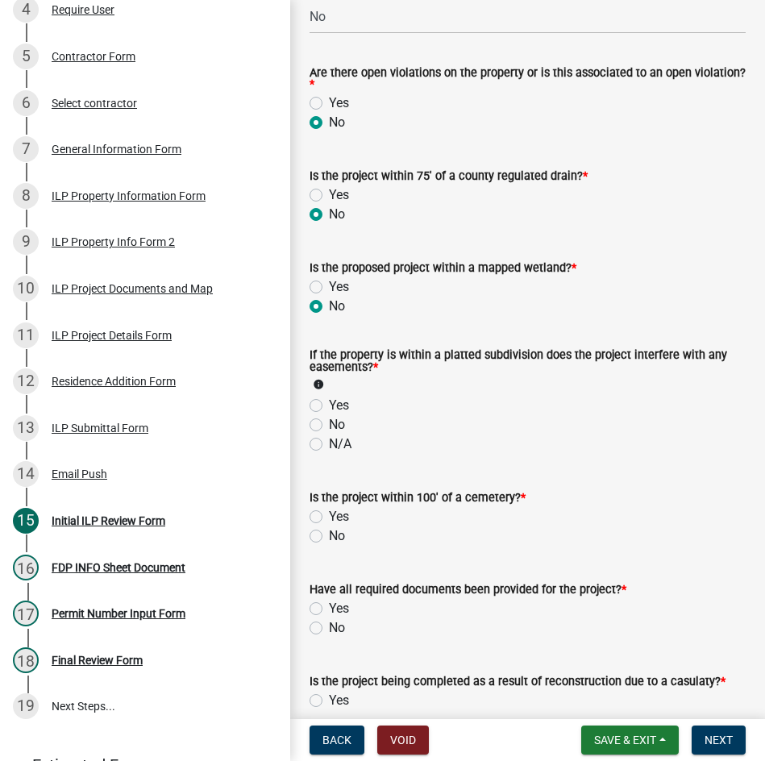
scroll to position [1451, 0]
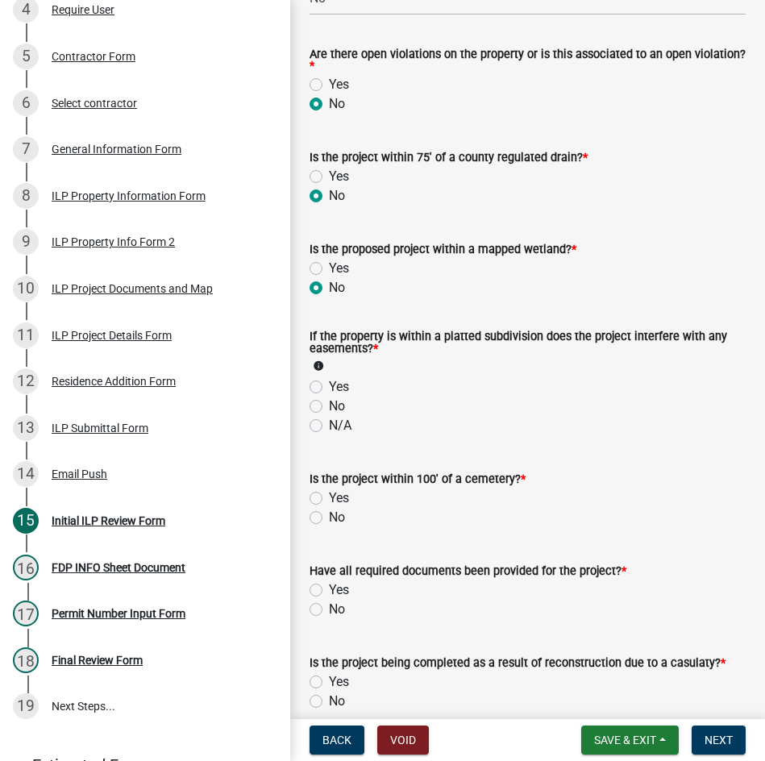
click at [329, 425] on label "N/A" at bounding box center [340, 425] width 23 height 19
click at [329, 425] on input "N/A" at bounding box center [334, 421] width 10 height 10
radio input "true"
click at [329, 518] on label "No" at bounding box center [337, 517] width 16 height 19
click at [329, 518] on input "No" at bounding box center [334, 513] width 10 height 10
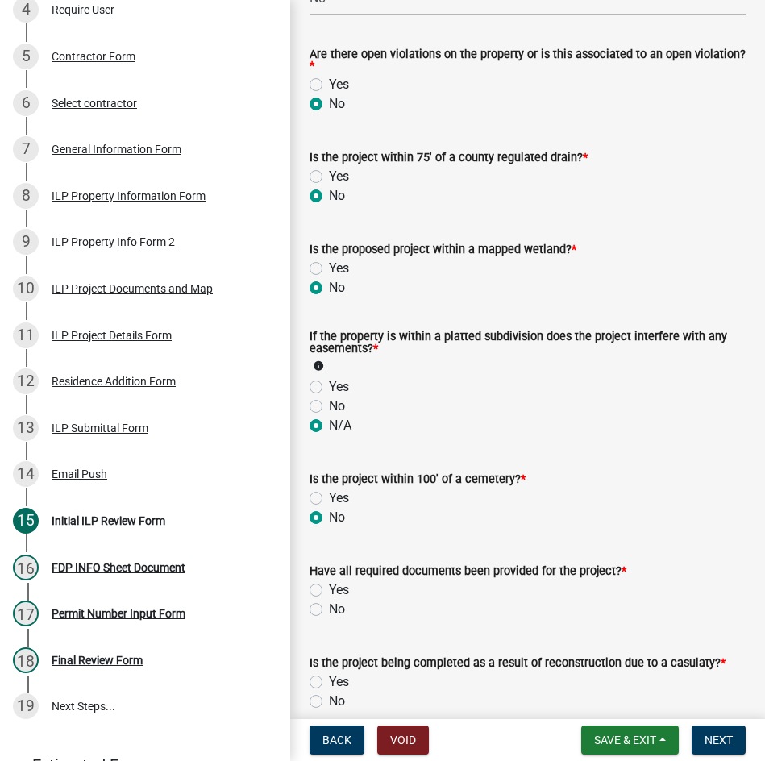
radio input "true"
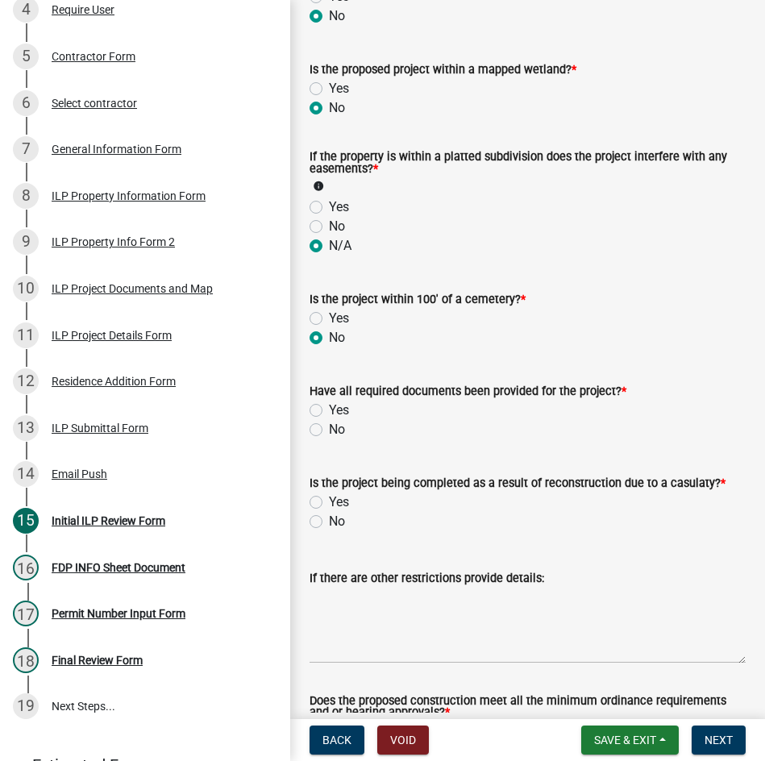
scroll to position [1693, 0]
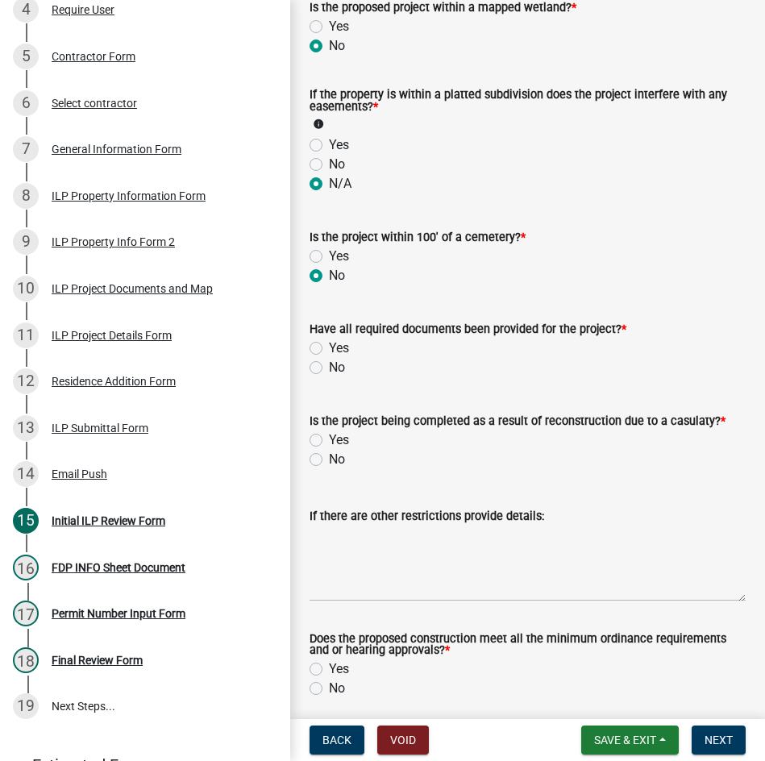
click at [329, 371] on label "No" at bounding box center [337, 367] width 16 height 19
click at [329, 368] on input "No" at bounding box center [334, 363] width 10 height 10
radio input "true"
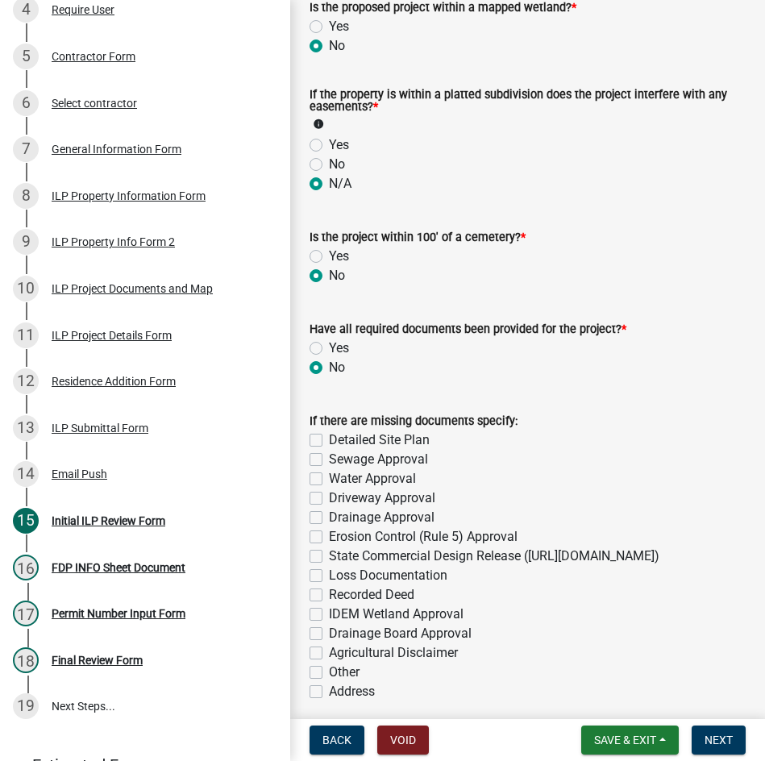
click at [329, 442] on label "Detailed Site Plan" at bounding box center [379, 440] width 101 height 19
click at [329, 441] on input "Detailed Site Plan" at bounding box center [334, 436] width 10 height 10
checkbox input "true"
checkbox input "false"
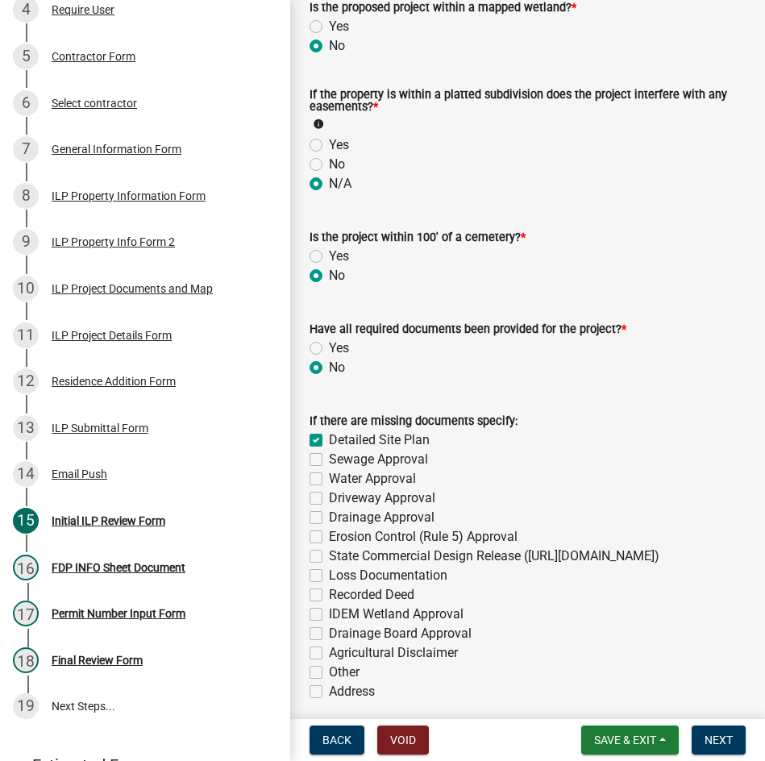
checkbox input "false"
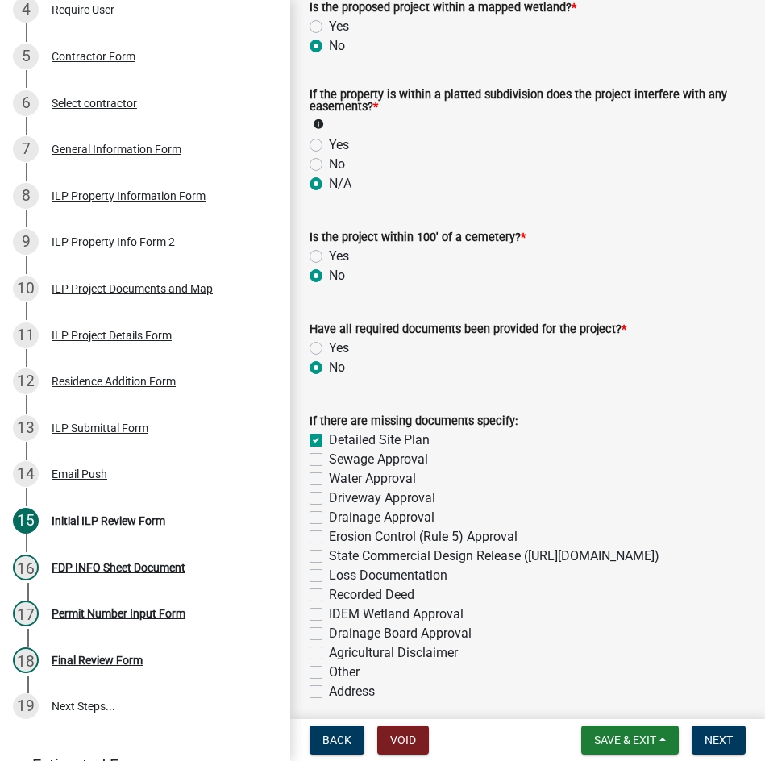
checkbox input "false"
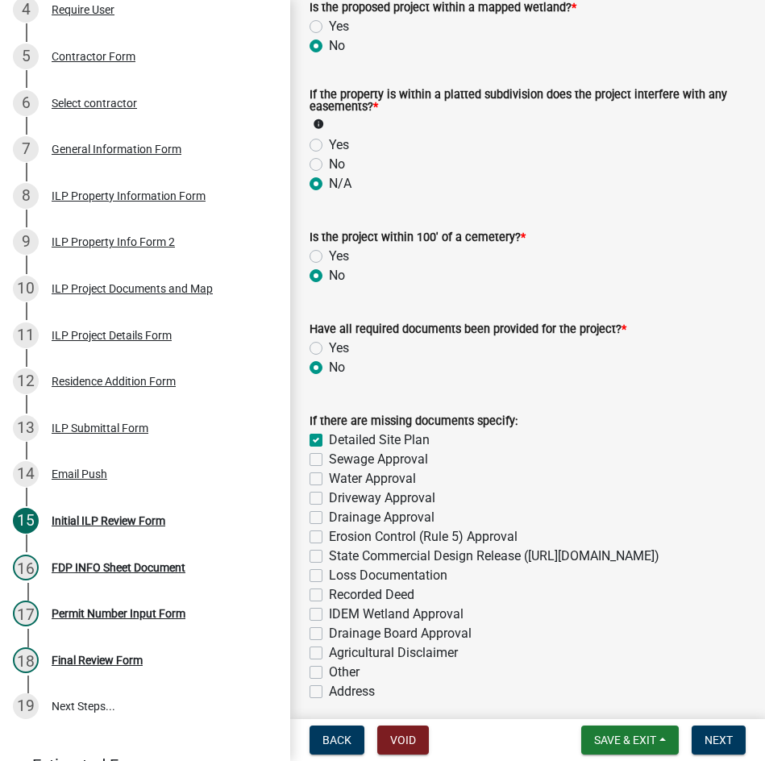
checkbox input "false"
click at [329, 464] on label "Sewage Approval" at bounding box center [378, 459] width 99 height 19
click at [329, 460] on input "Sewage Approval" at bounding box center [334, 455] width 10 height 10
checkbox input "true"
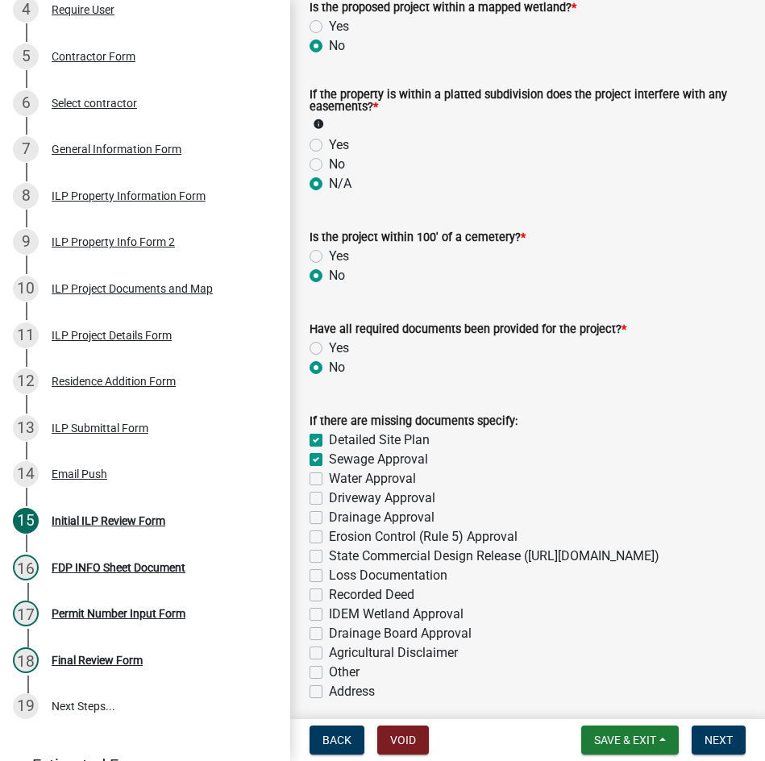
checkbox input "true"
checkbox input "false"
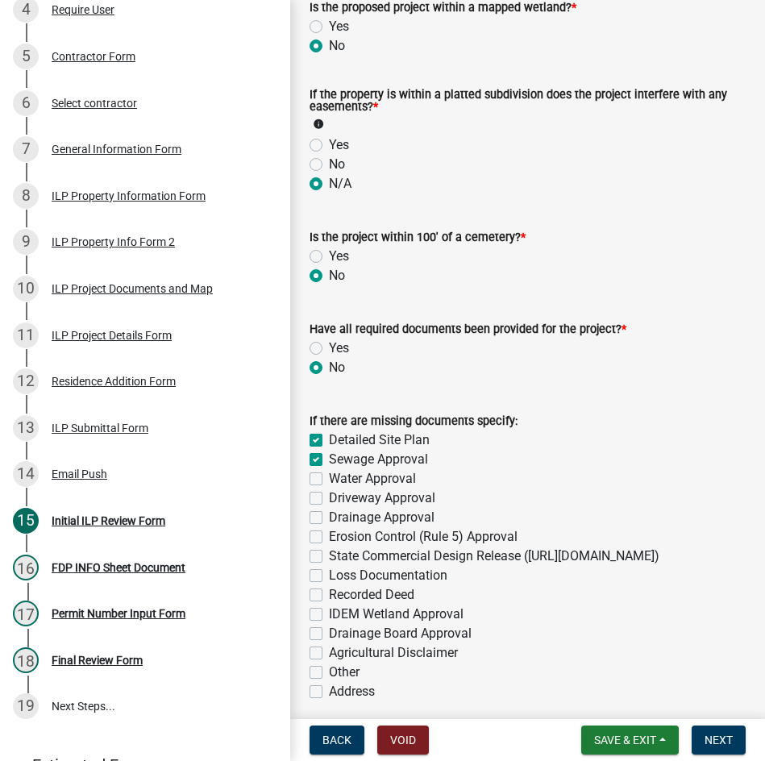
checkbox input "false"
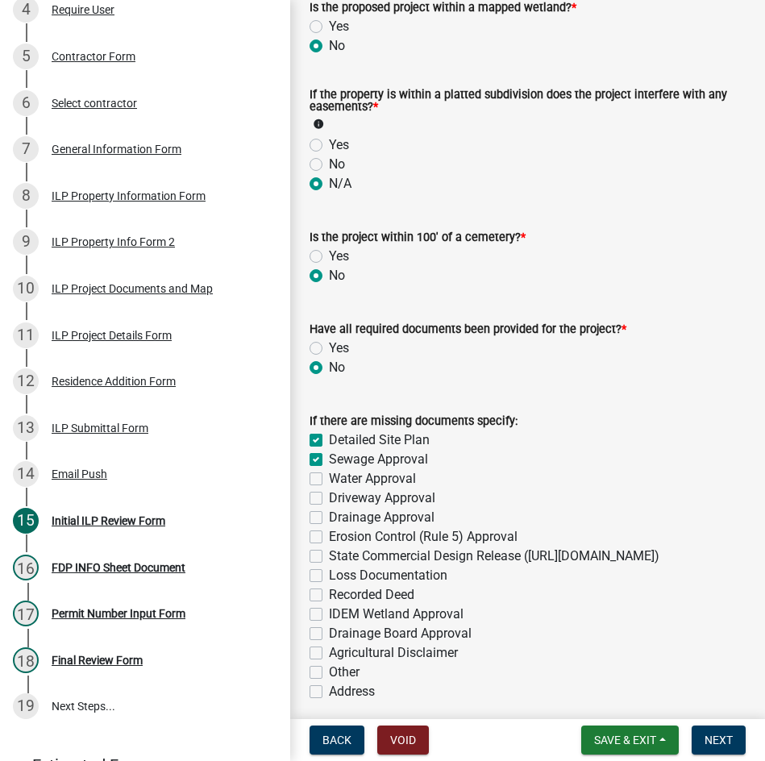
checkbox input "false"
click at [329, 487] on label "Water Approval" at bounding box center [372, 478] width 87 height 19
click at [329, 480] on input "Water Approval" at bounding box center [334, 474] width 10 height 10
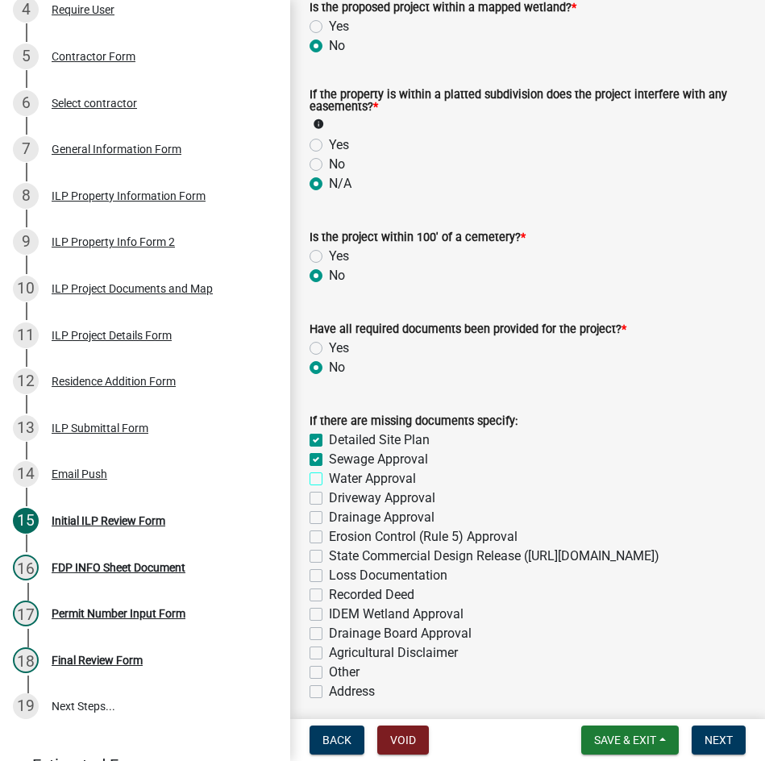
checkbox input "true"
checkbox input "false"
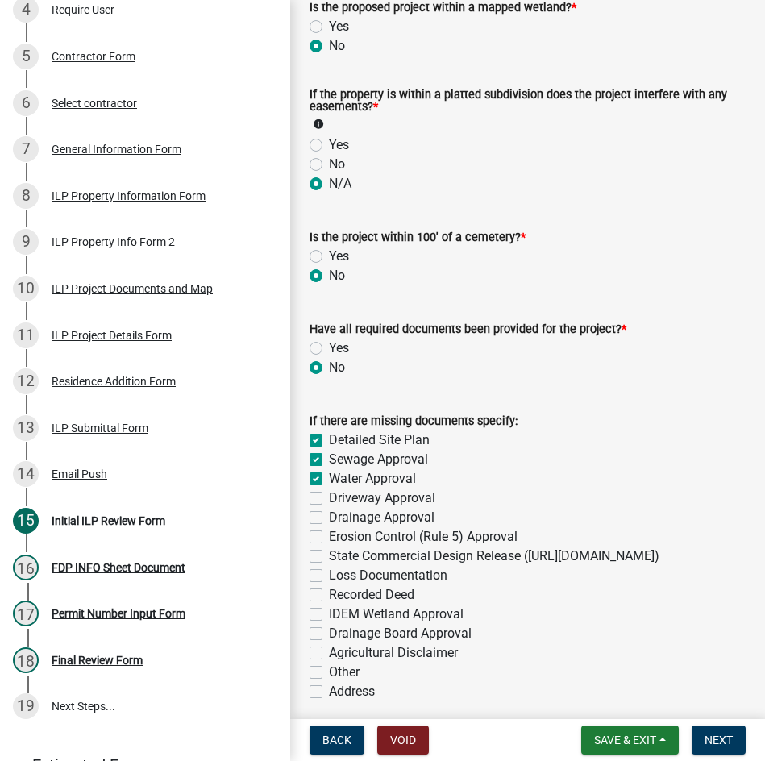
checkbox input "false"
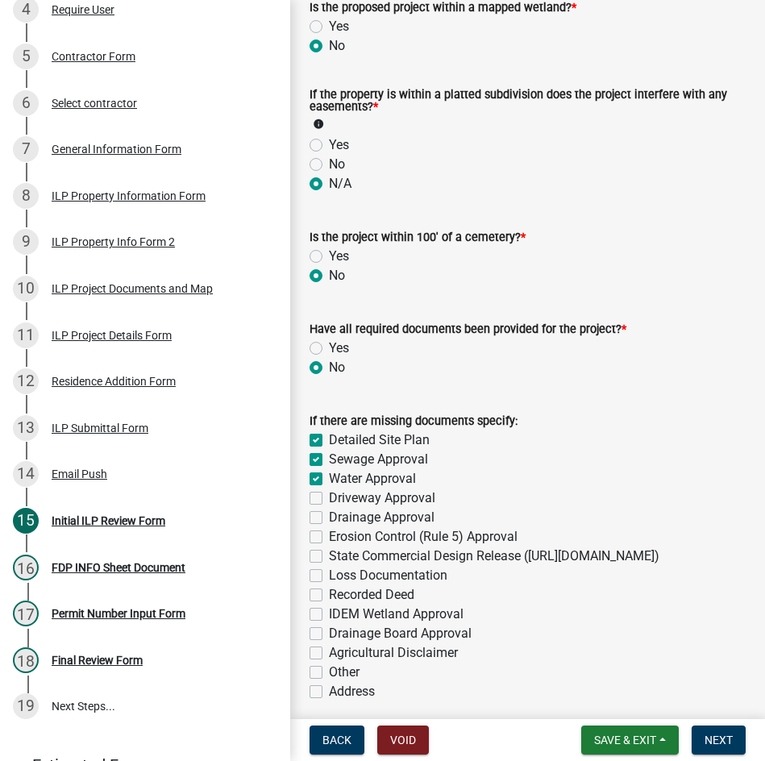
checkbox input "false"
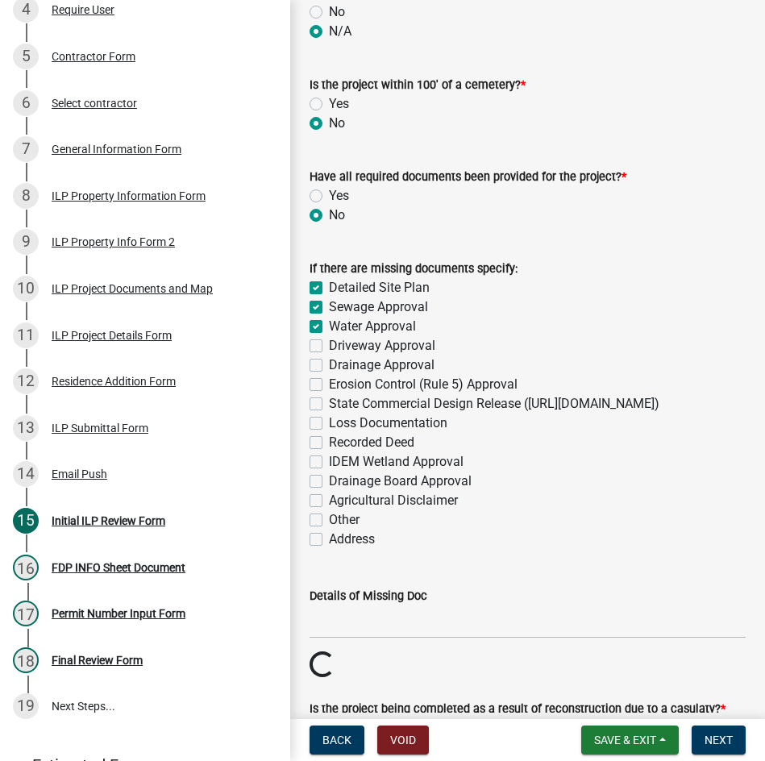
scroll to position [1854, 0]
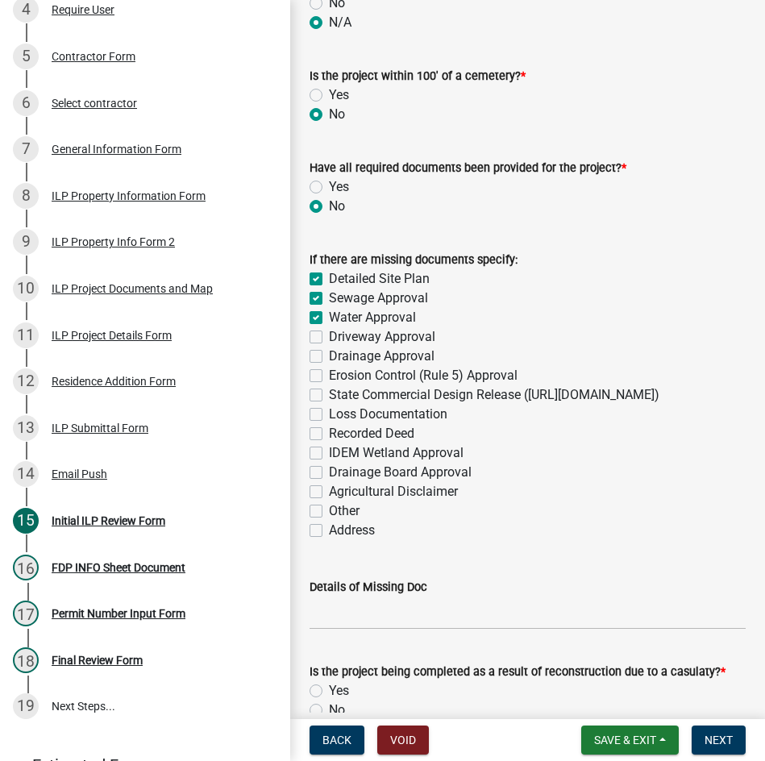
click at [329, 501] on label "Agricultural Disclaimer" at bounding box center [393, 491] width 129 height 19
click at [329, 493] on input "Agricultural Disclaimer" at bounding box center [334, 487] width 10 height 10
checkbox input "true"
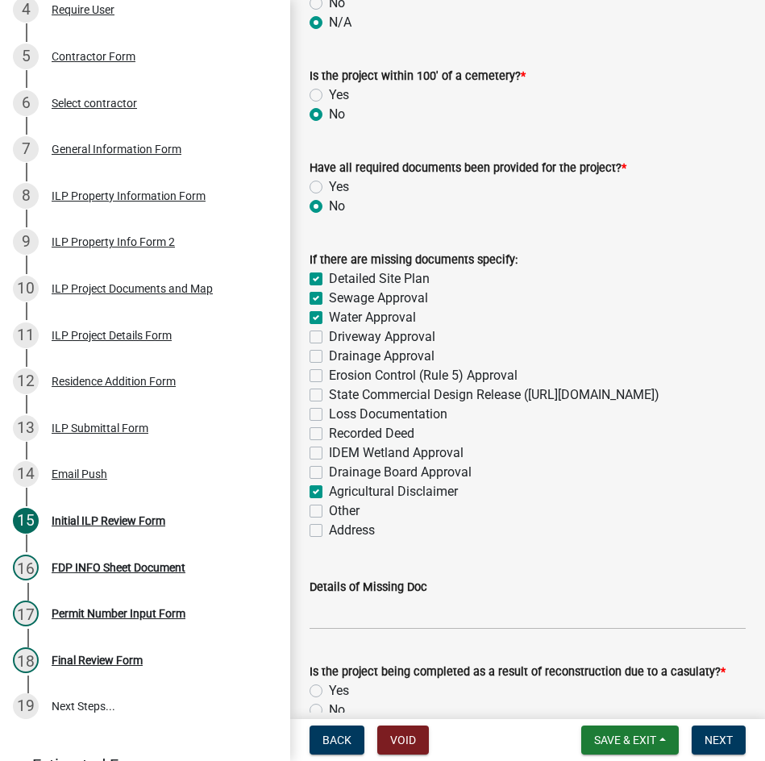
checkbox input "true"
checkbox input "false"
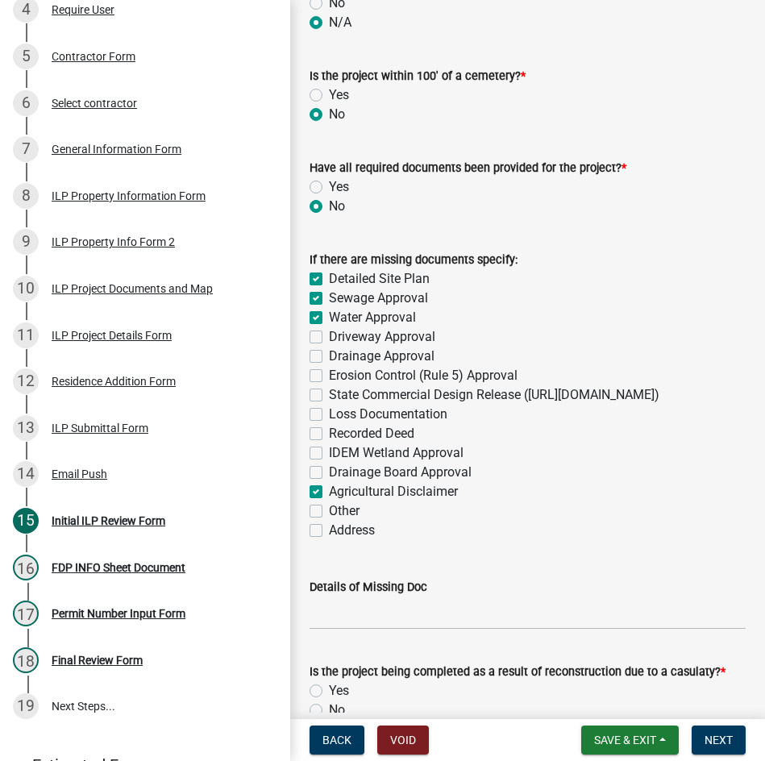
checkbox input "false"
checkbox input "true"
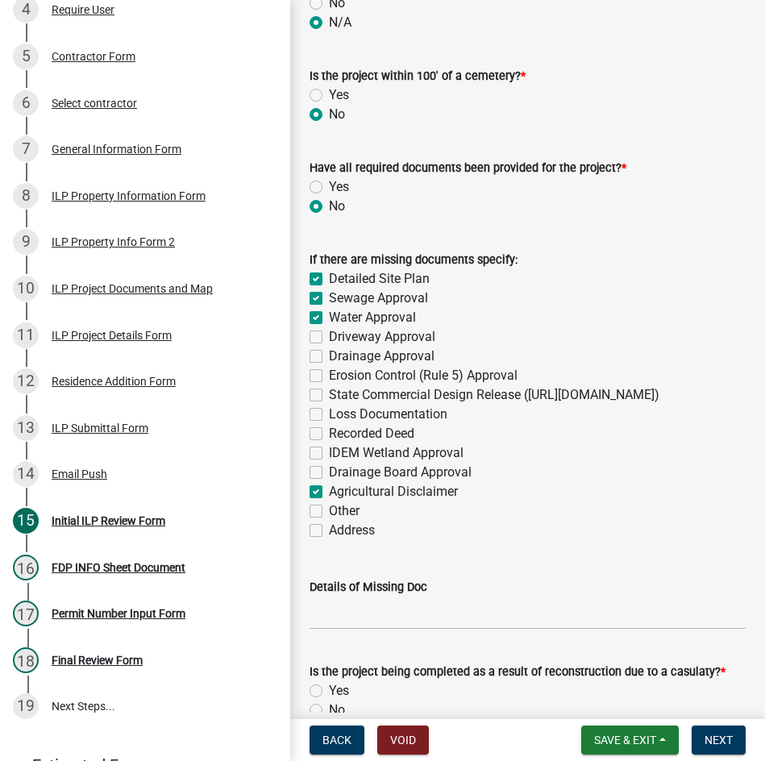
checkbox input "false"
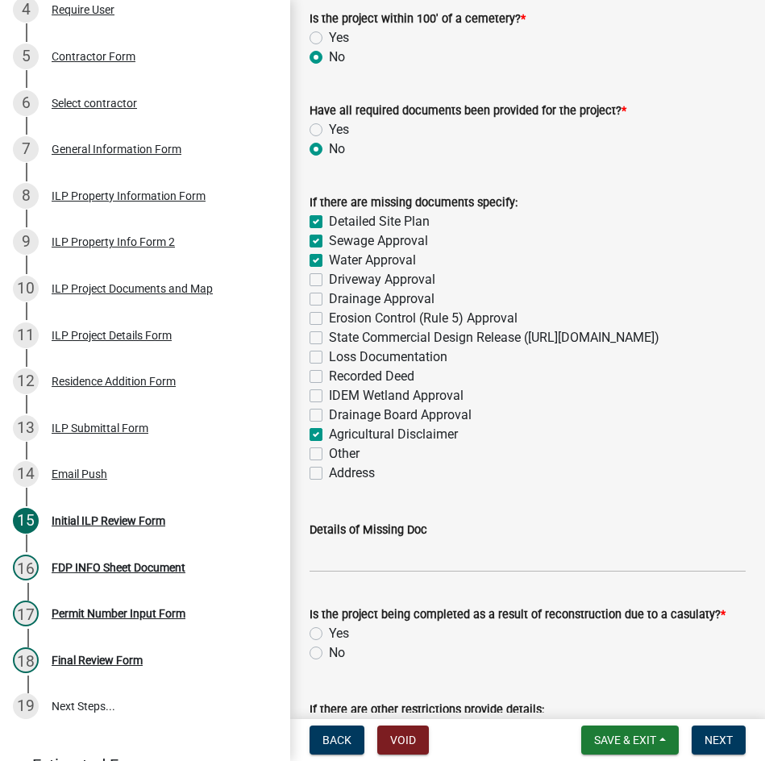
scroll to position [2096, 0]
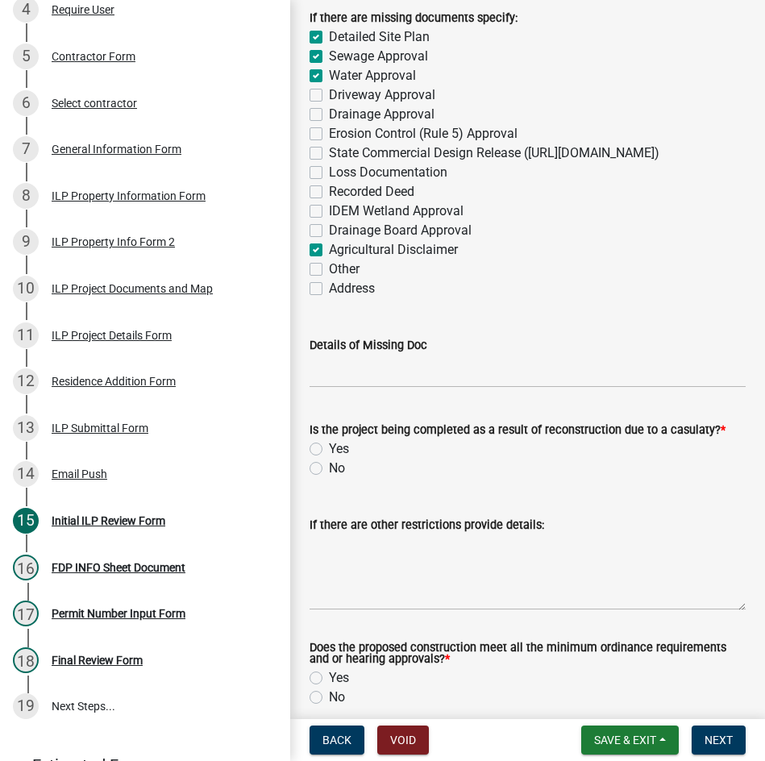
click at [329, 478] on label "No" at bounding box center [337, 468] width 16 height 19
click at [329, 469] on input "No" at bounding box center [334, 464] width 10 height 10
radio input "true"
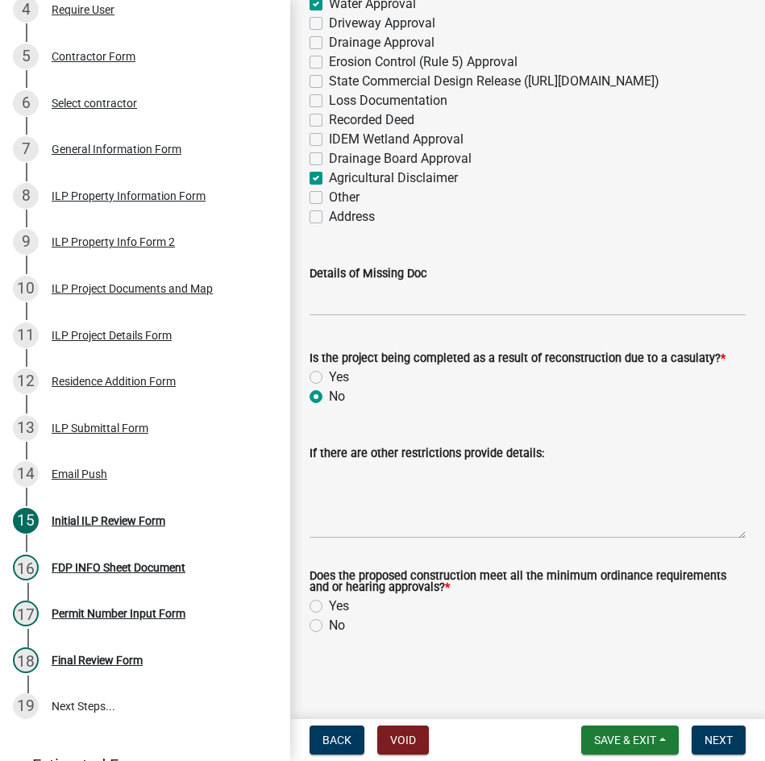
scroll to position [2191, 0]
click at [612, 739] on span "Save & Exit" at bounding box center [625, 740] width 62 height 13
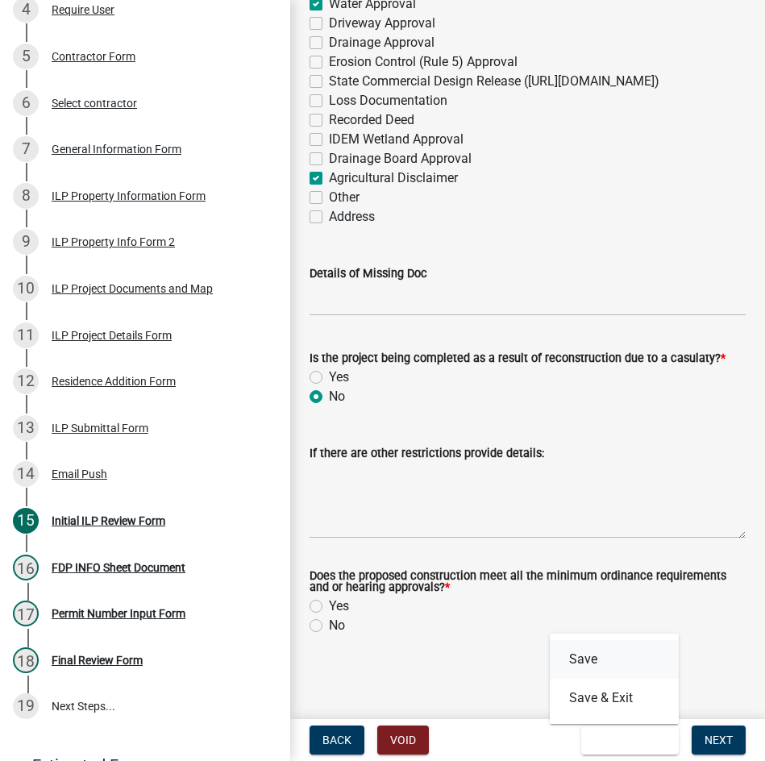
click at [599, 657] on button "Save" at bounding box center [614, 659] width 129 height 39
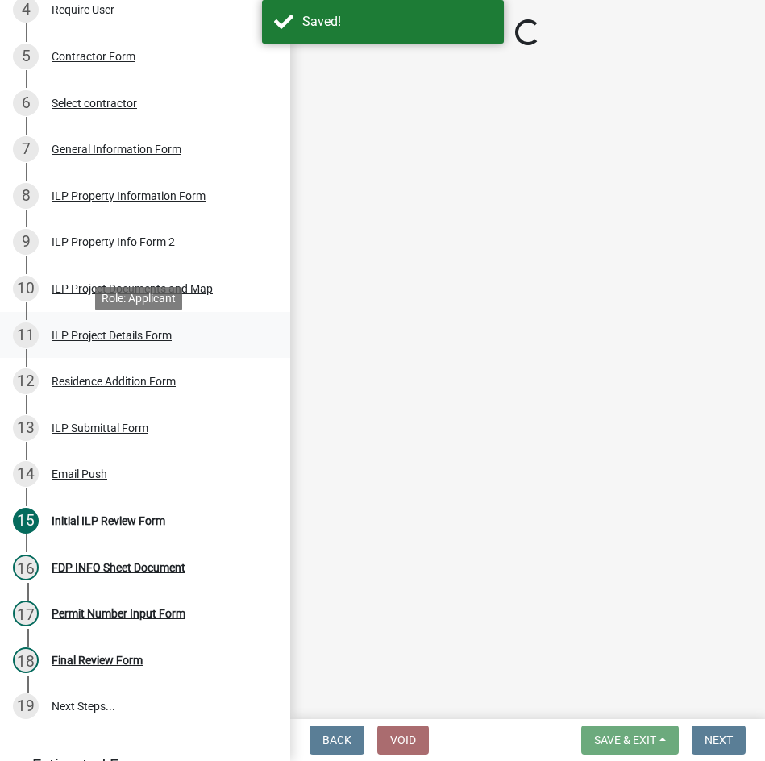
select select "d95389f4-ab5a-4603-9826-29cf73316391"
select select "848ca50e-fe36-4303-a6f7-2f0fd11b41b3"
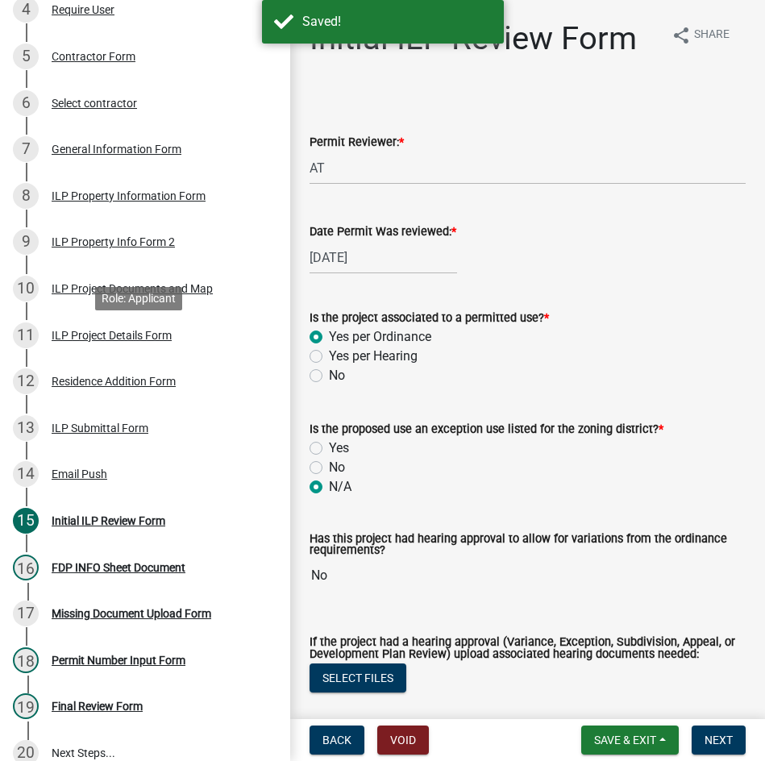
scroll to position [449, 0]
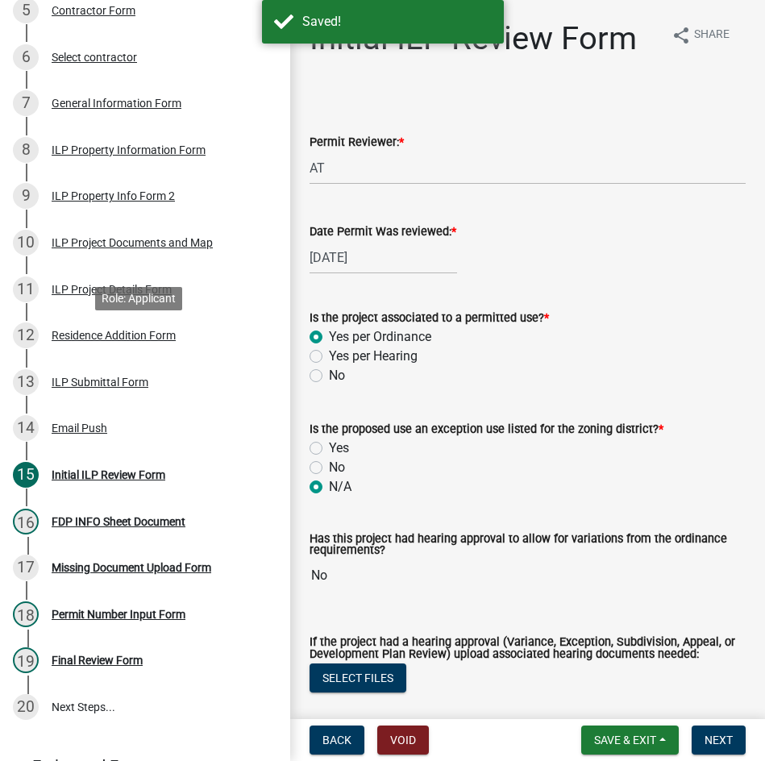
click at [129, 341] on div "Residence Addition Form" at bounding box center [114, 335] width 124 height 11
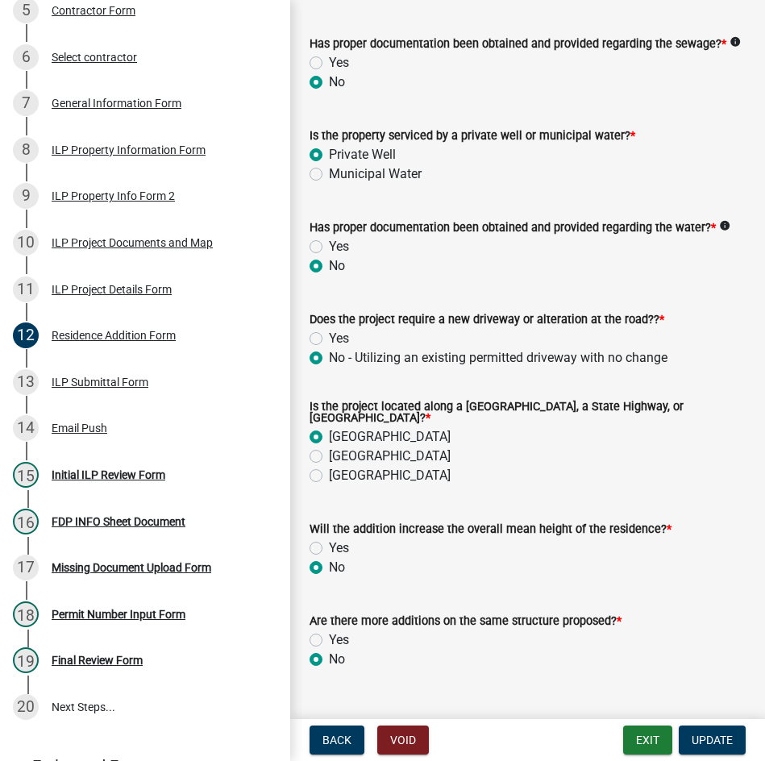
scroll to position [472, 0]
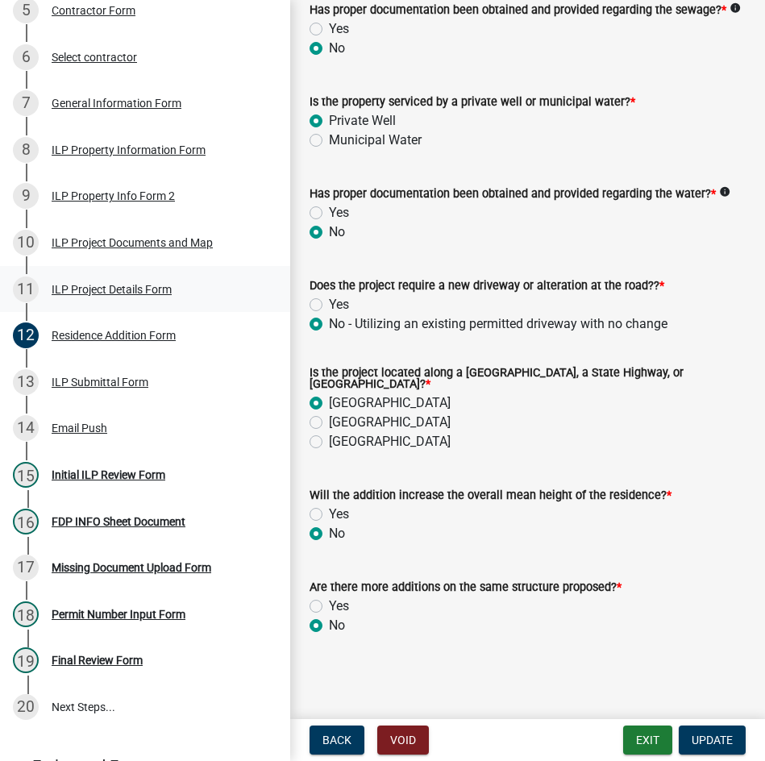
click at [106, 295] on div "ILP Project Details Form" at bounding box center [112, 289] width 120 height 11
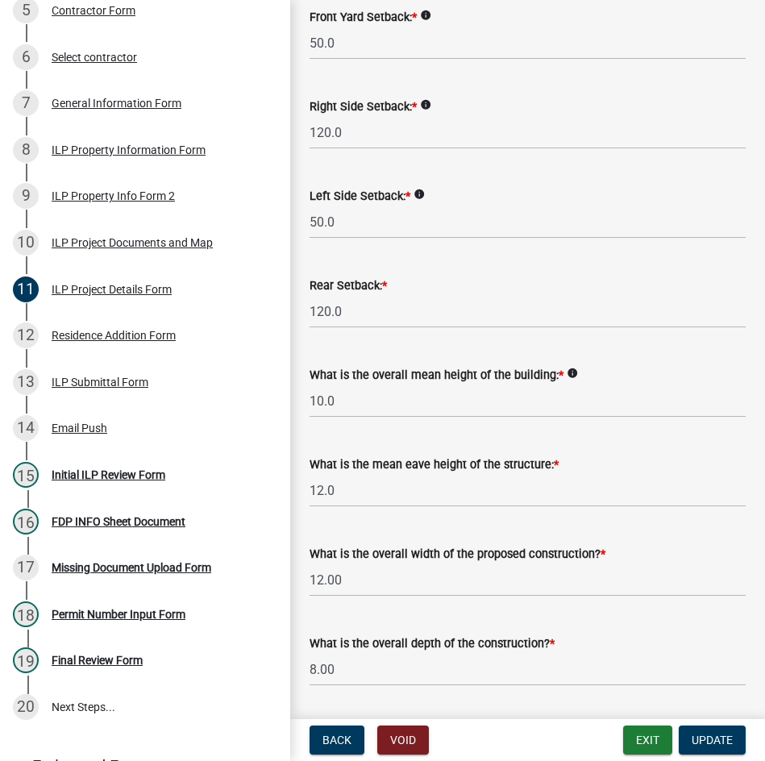
scroll to position [25, 0]
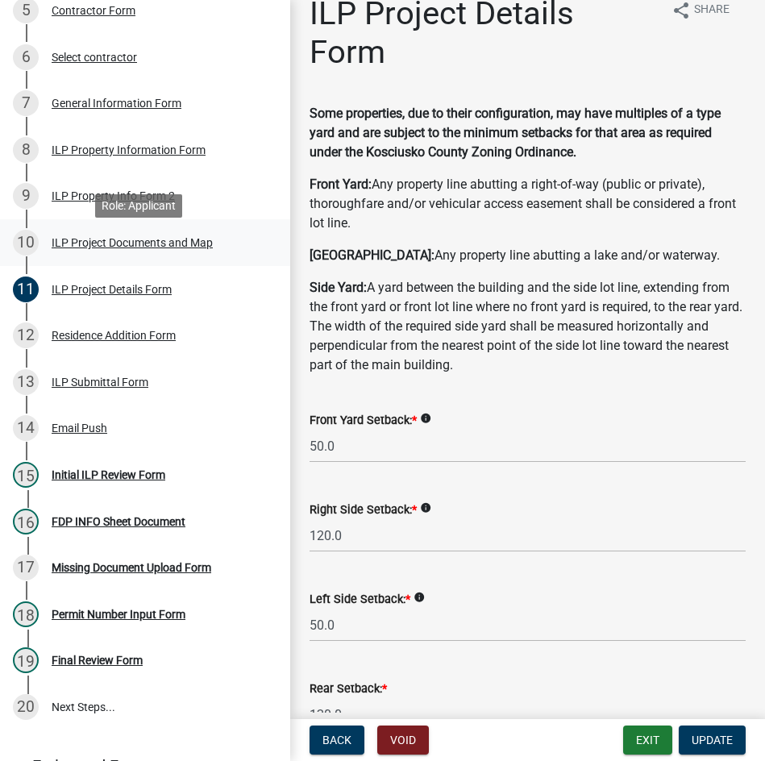
click at [134, 248] on div "ILP Project Documents and Map" at bounding box center [132, 242] width 161 height 11
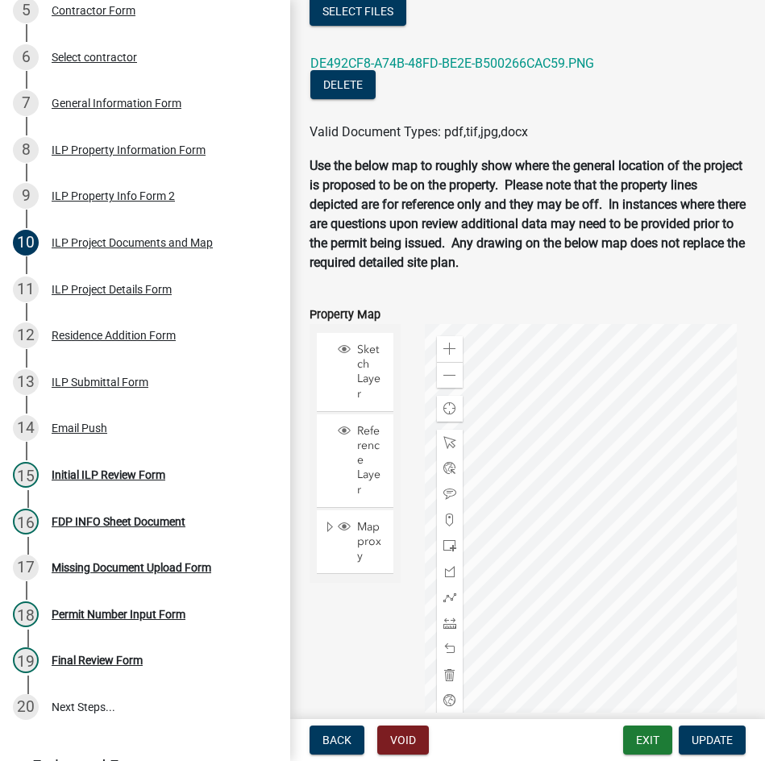
scroll to position [1774, 0]
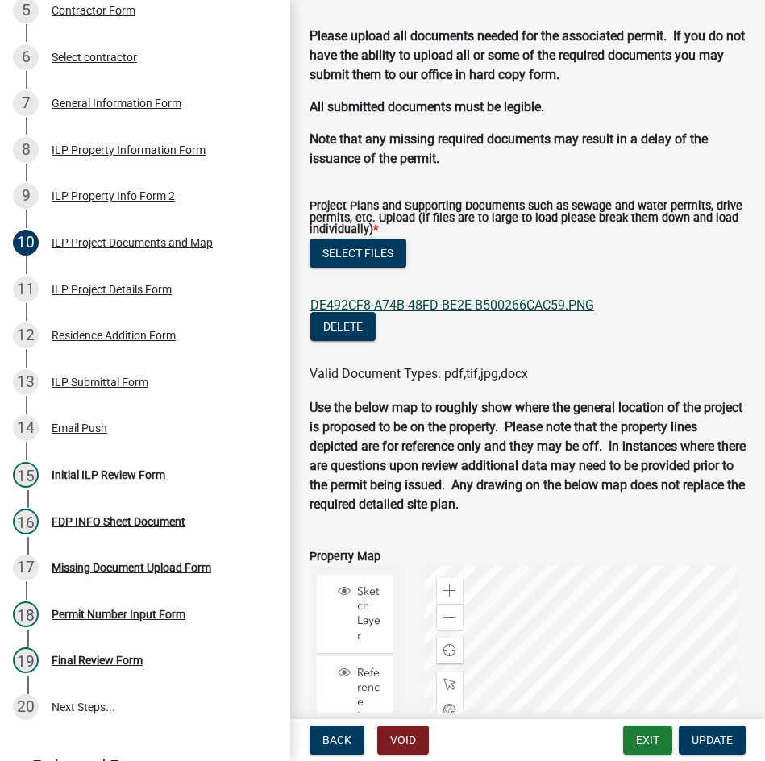
click at [479, 307] on link "DE492CF8-A74B-48FD-BE2E-B500266CAC59.PNG" at bounding box center [452, 304] width 284 height 15
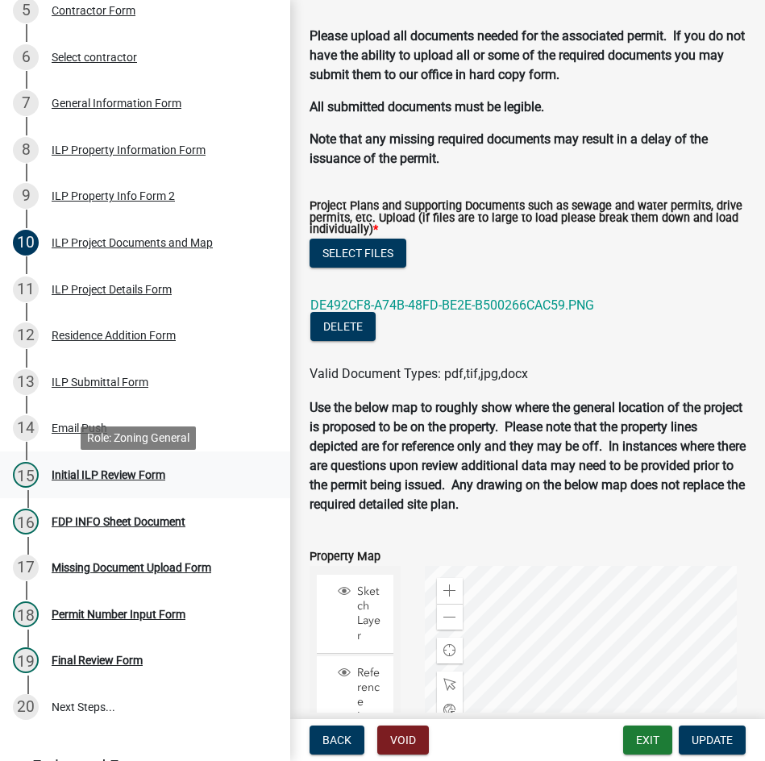
click at [81, 480] on div "Initial ILP Review Form" at bounding box center [109, 474] width 114 height 11
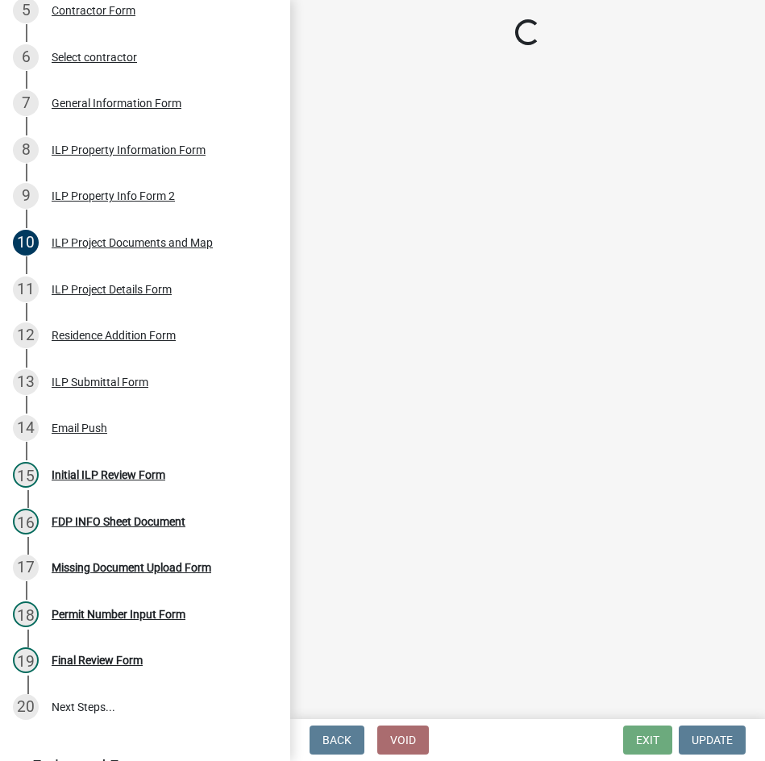
select select "d95389f4-ab5a-4603-9826-29cf73316391"
select select "848ca50e-fe36-4303-a6f7-2f0fd11b41b3"
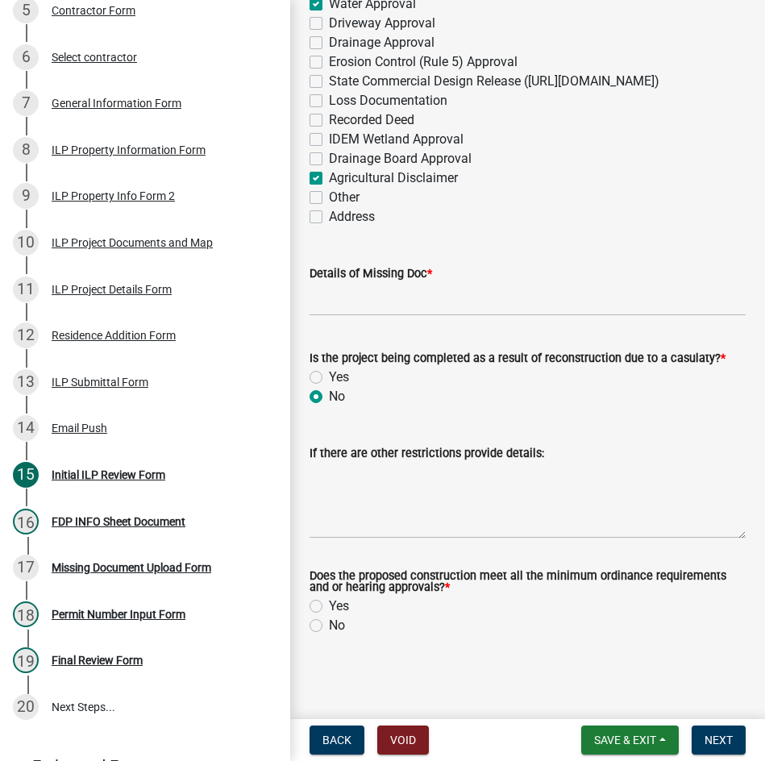
scroll to position [2191, 0]
click at [329, 609] on label "Yes" at bounding box center [339, 606] width 20 height 19
click at [329, 607] on input "Yes" at bounding box center [334, 602] width 10 height 10
radio input "true"
click at [710, 734] on span "Next" at bounding box center [719, 740] width 28 height 13
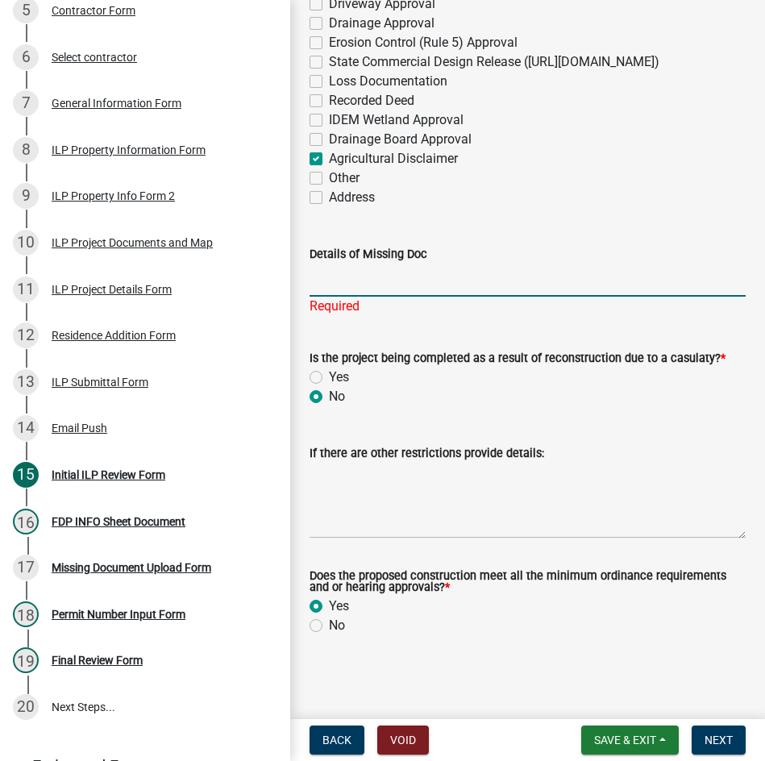
click at [439, 297] on input "Details of Missing Doc" at bounding box center [528, 280] width 436 height 33
type input "letter from health dept, agricultural disclaimer must be signed by owners and r…"
click at [715, 741] on span "Next" at bounding box center [719, 740] width 28 height 13
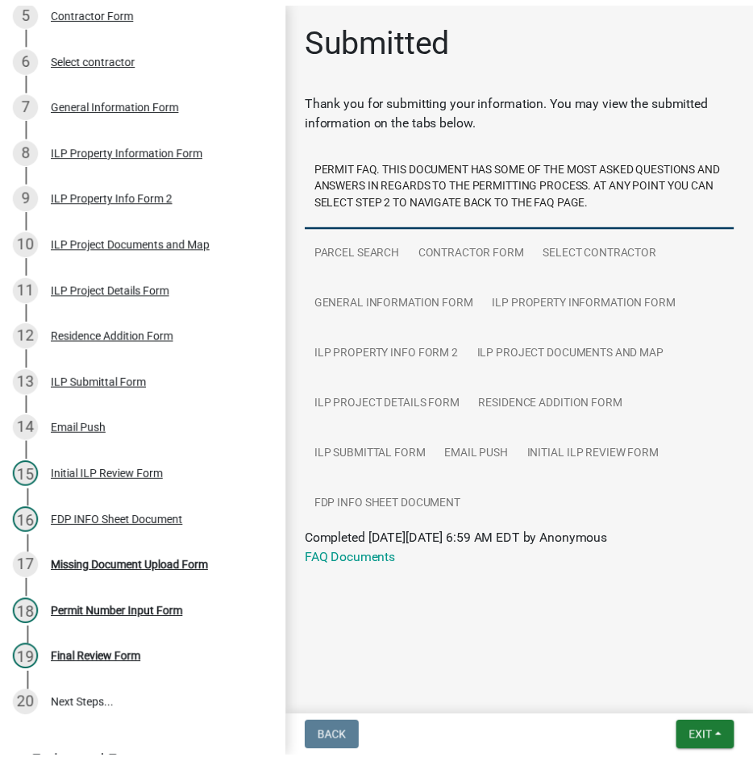
scroll to position [0, 0]
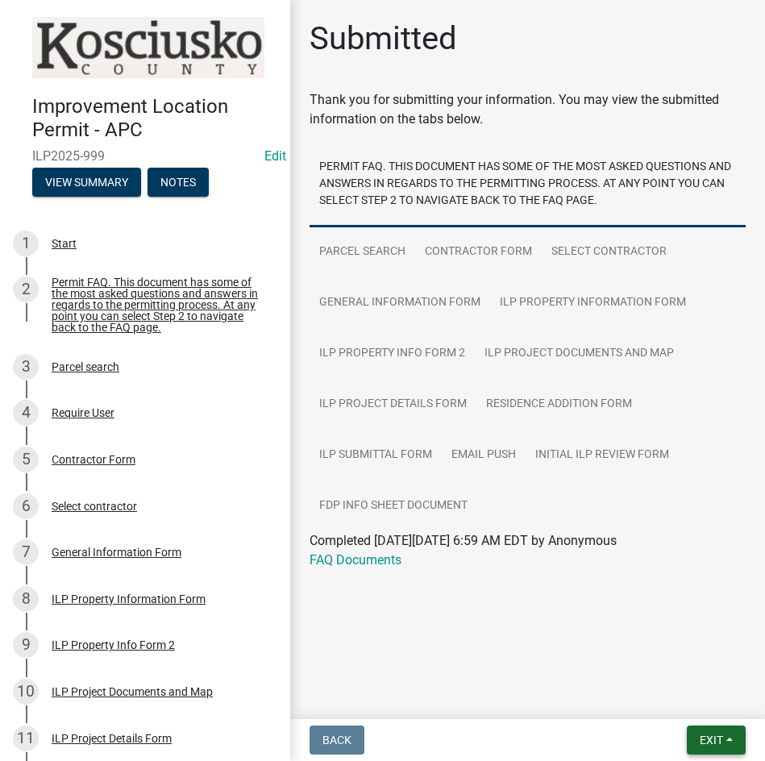
click at [705, 742] on span "Exit" at bounding box center [711, 740] width 23 height 13
click at [688, 701] on button "Save & Exit" at bounding box center [681, 698] width 129 height 39
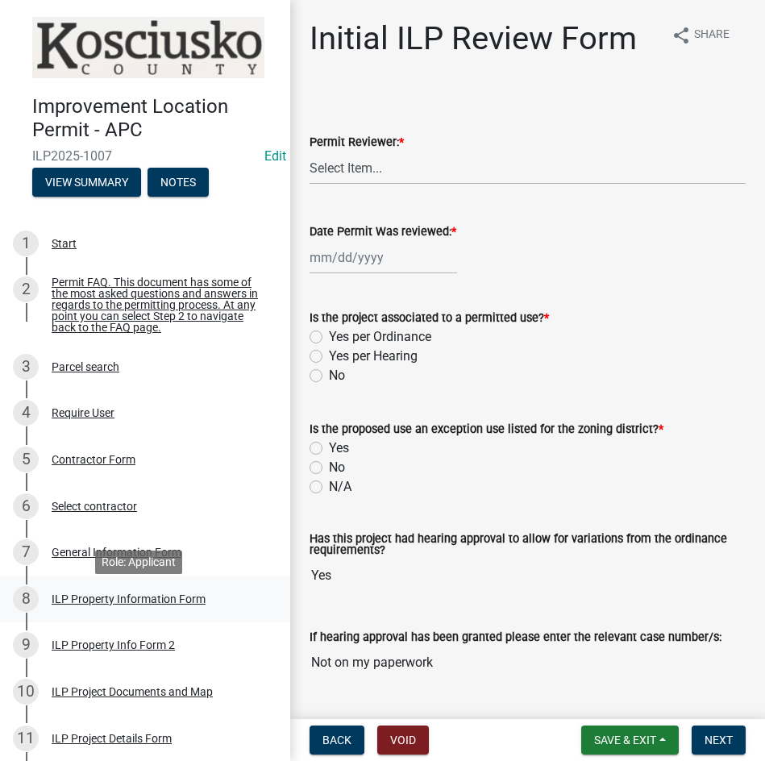
click at [114, 605] on div "ILP Property Information Form" at bounding box center [129, 598] width 154 height 11
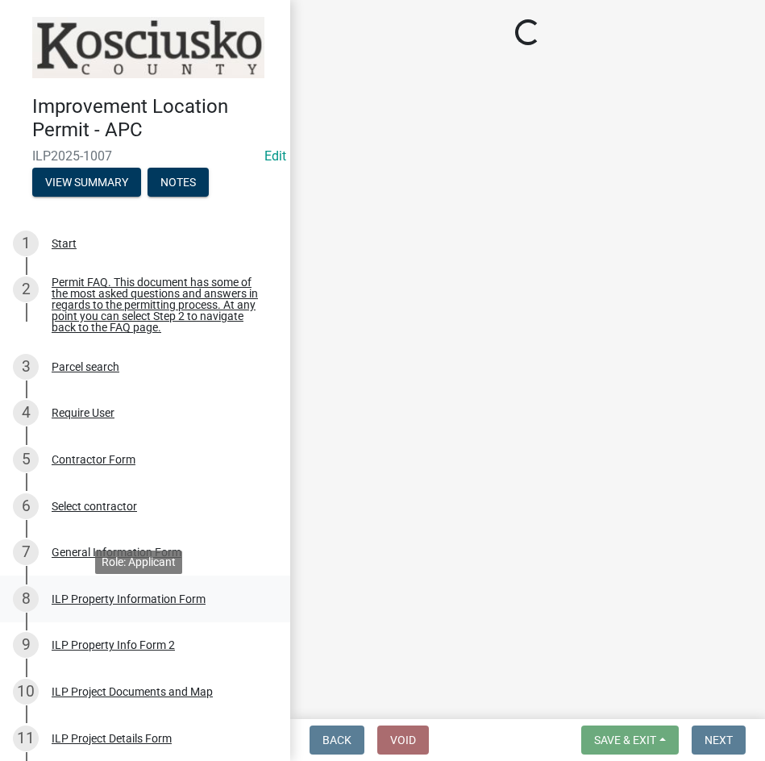
select select "6767052d-73c5-45b7-afaf-b7f308d8ed50"
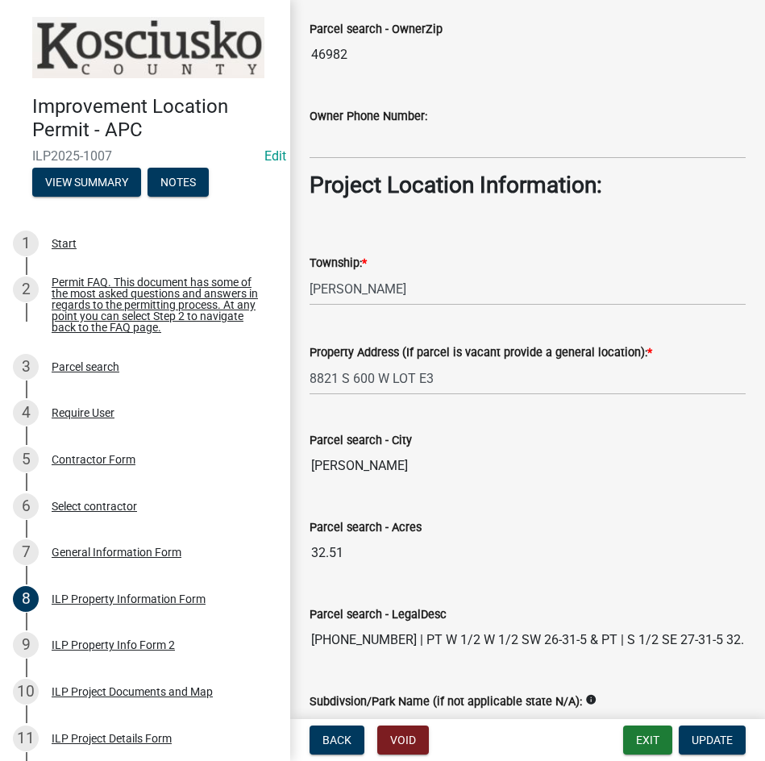
scroll to position [1243, 0]
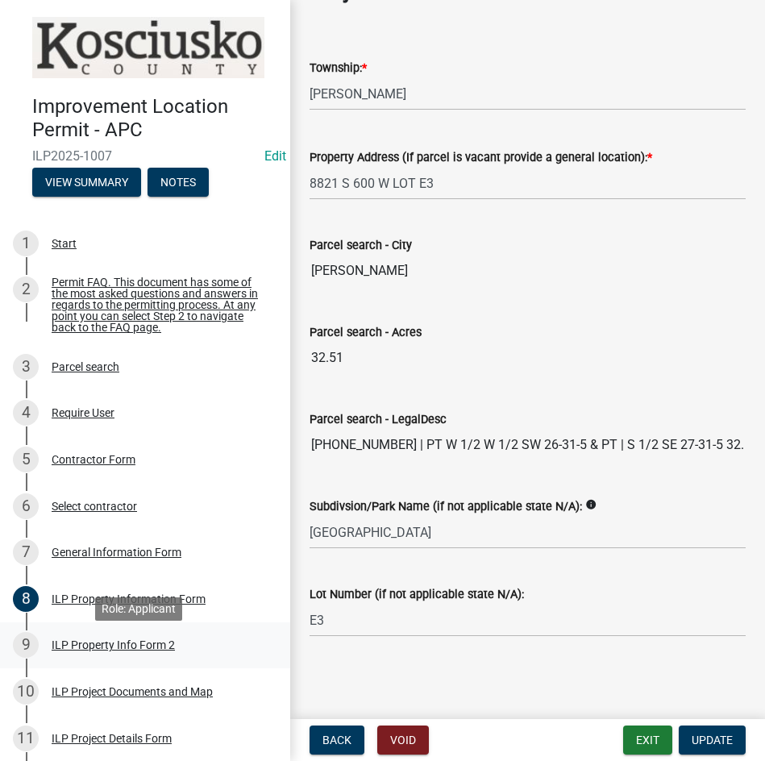
click at [106, 651] on div "ILP Property Info Form 2" at bounding box center [113, 644] width 123 height 11
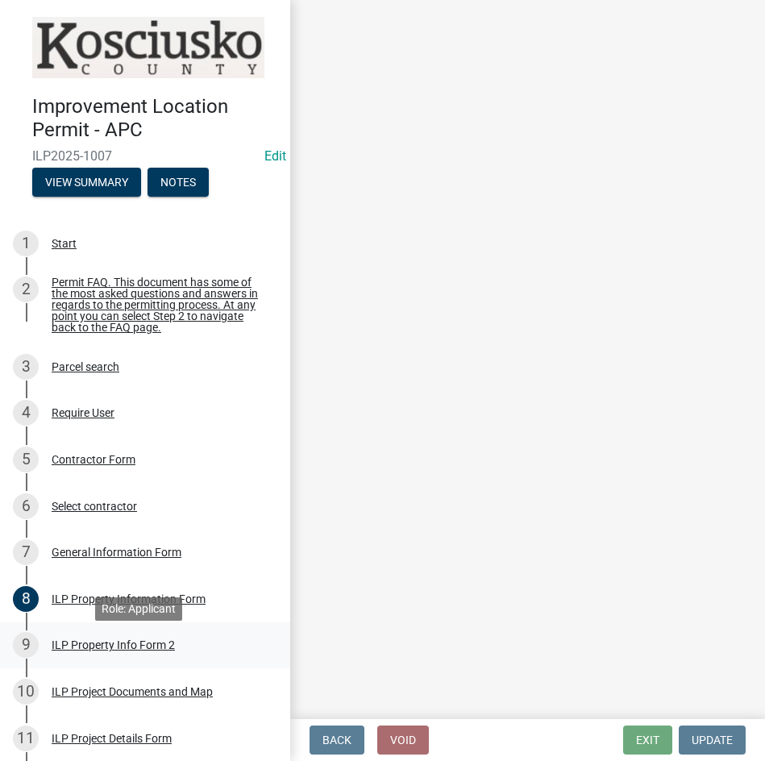
scroll to position [0, 0]
select select "30cad654-0079-4cbe-a349-097ae71a5774"
select select "cf1c4573-26e4-4f45-849e-2e6b76ccdc15"
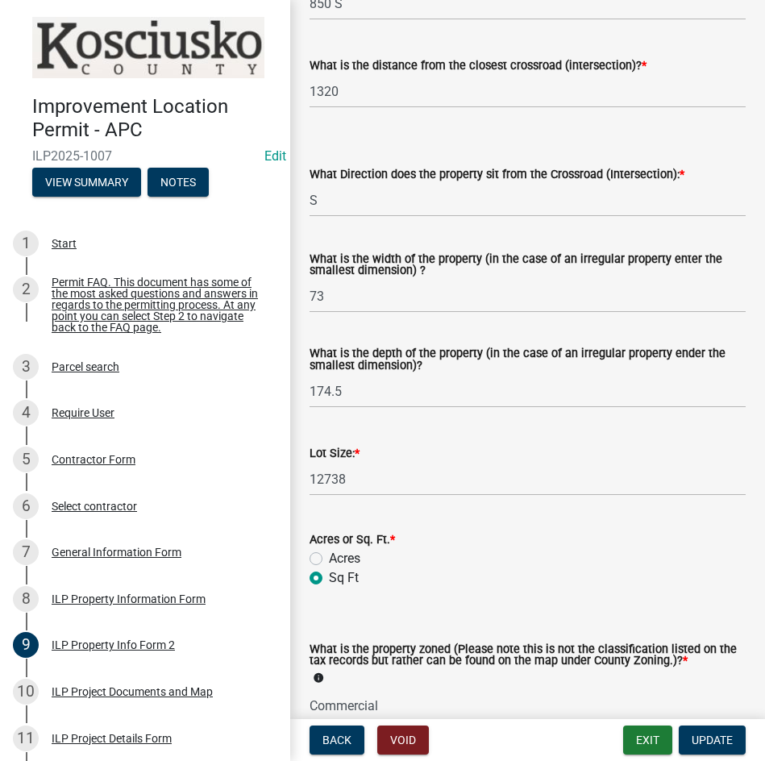
scroll to position [425, 0]
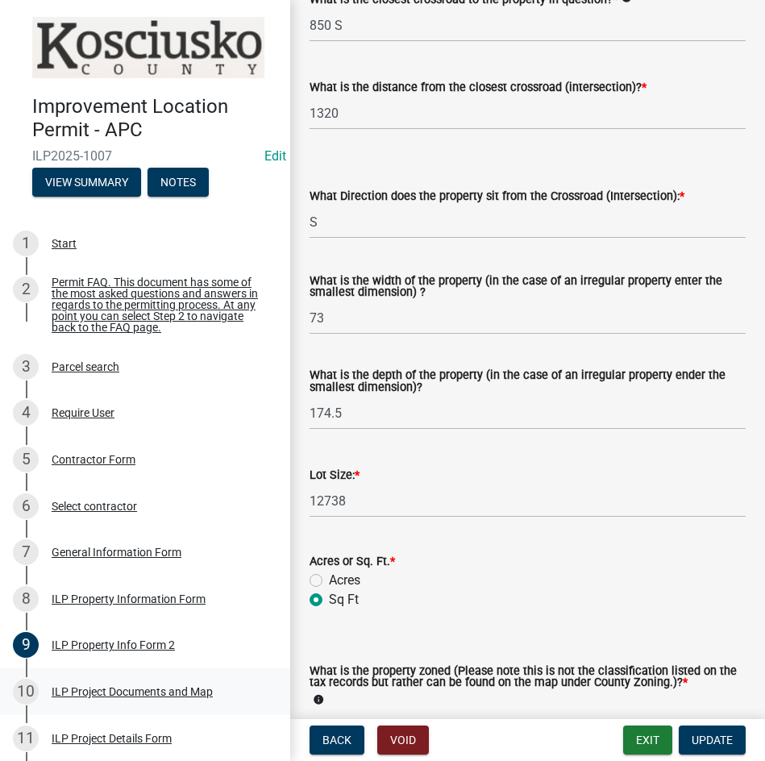
click at [137, 693] on div "ILP Project Documents and Map" at bounding box center [132, 691] width 161 height 11
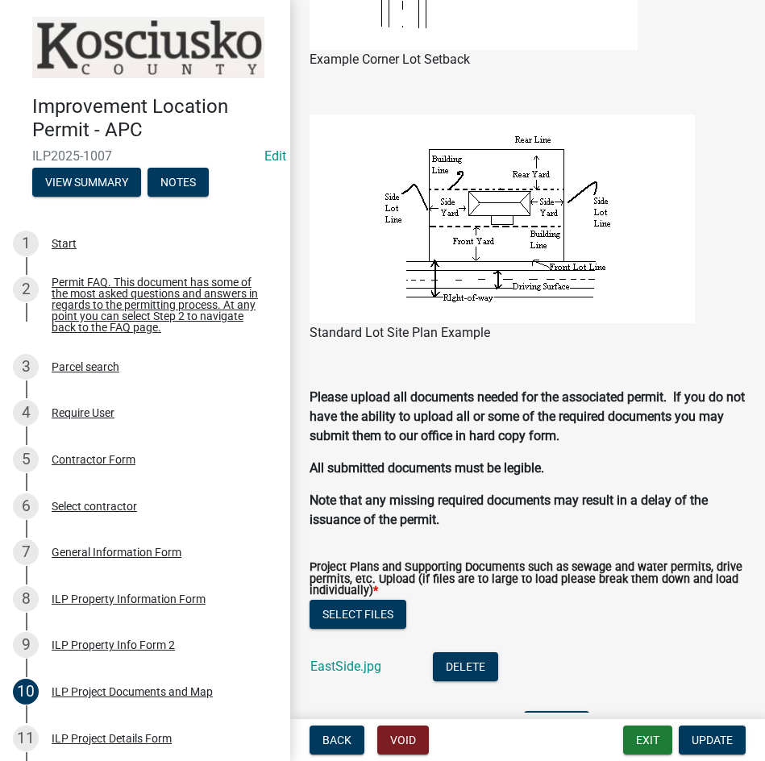
scroll to position [1612, 0]
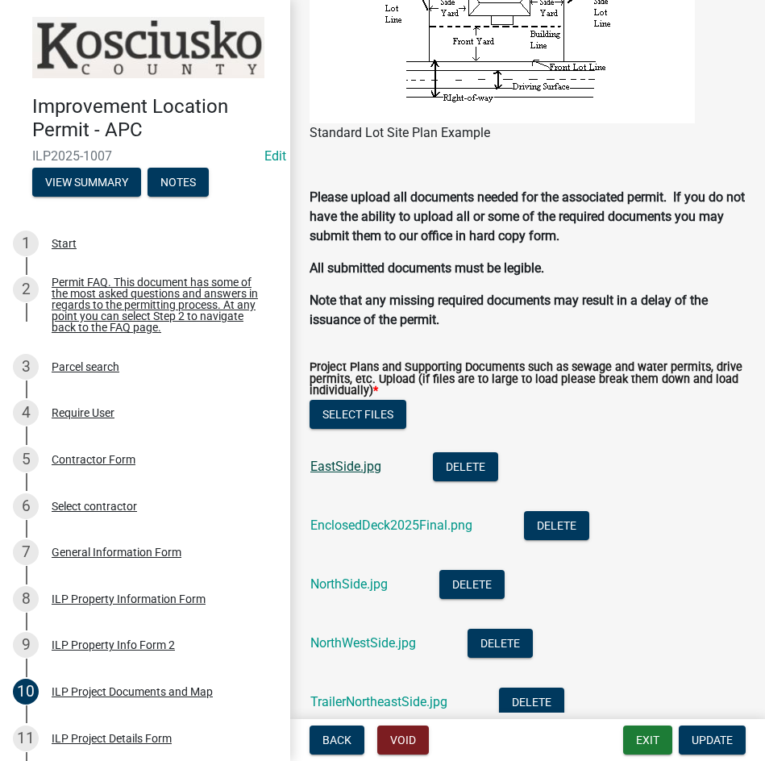
click at [347, 466] on link "EastSide.jpg" at bounding box center [345, 466] width 71 height 15
click at [370, 523] on link "EnclosedDeck2025Final.png" at bounding box center [391, 525] width 162 height 15
click at [126, 605] on div "ILP Property Information Form" at bounding box center [129, 598] width 154 height 11
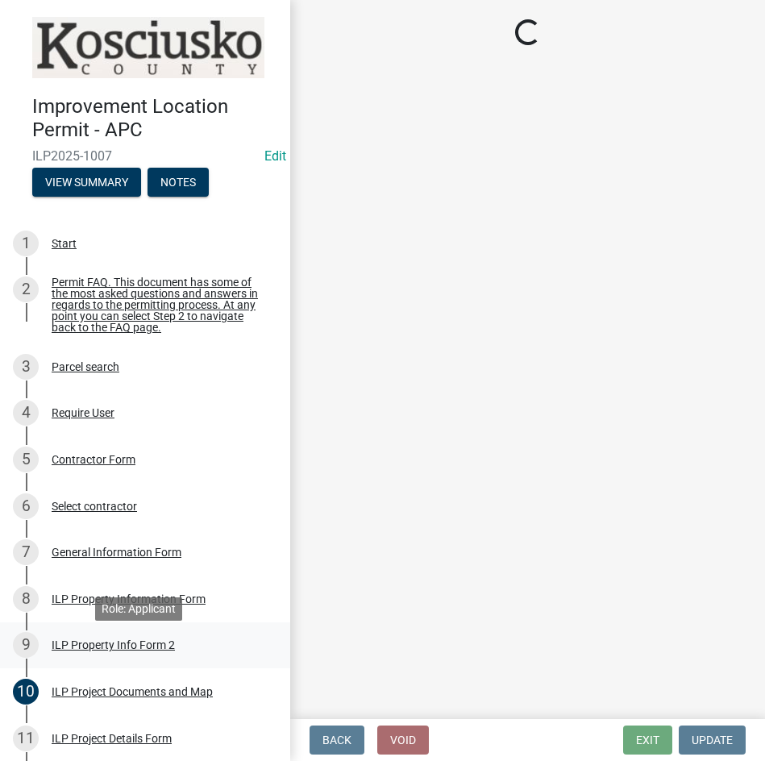
select select "6767052d-73c5-45b7-afaf-b7f308d8ed50"
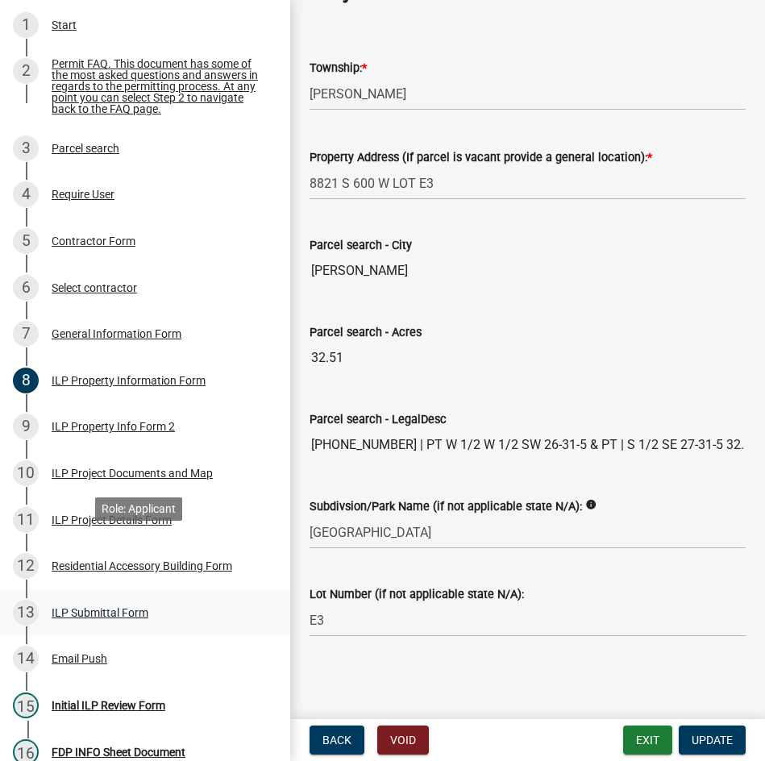
scroll to position [242, 0]
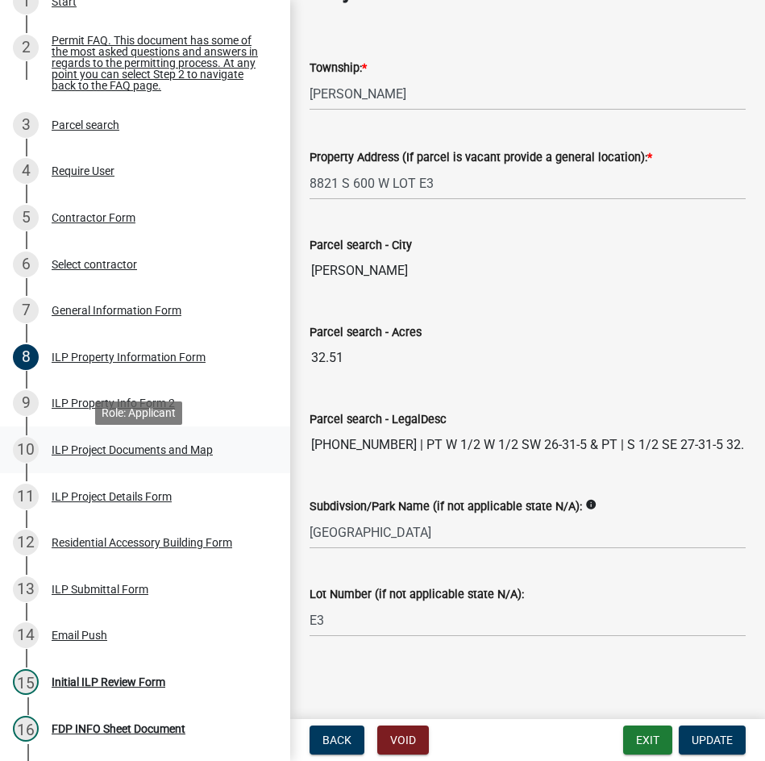
click at [102, 456] on div "ILP Project Documents and Map" at bounding box center [132, 449] width 161 height 11
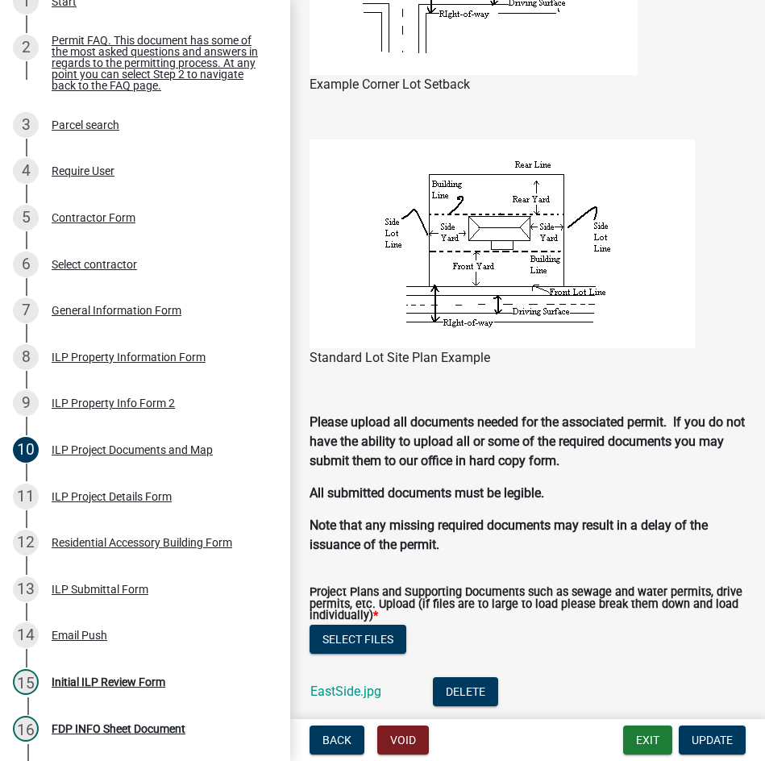
scroll to position [1612, 0]
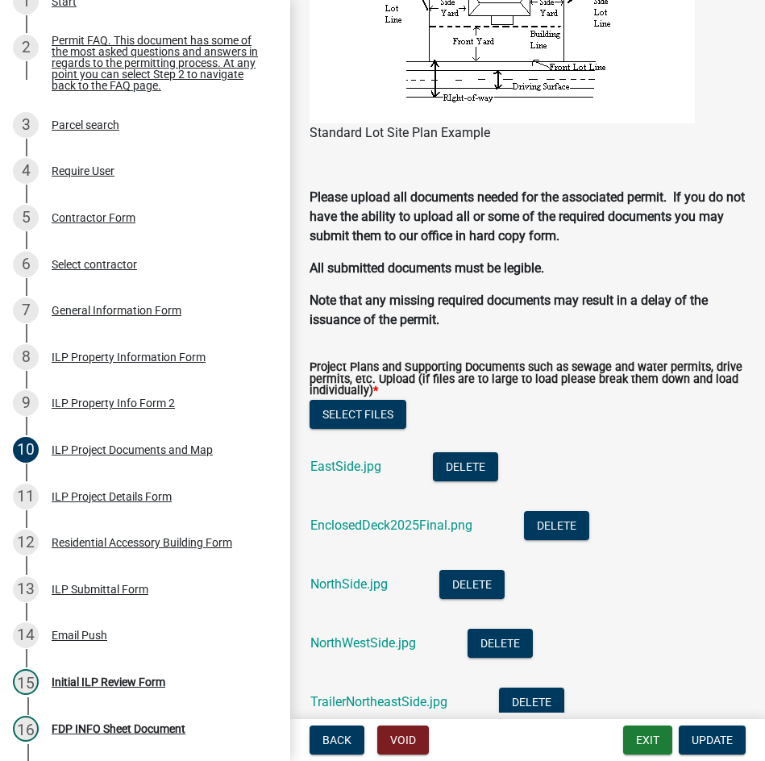
click at [341, 593] on div "NorthSide.jpg" at bounding box center [361, 586] width 103 height 33
click at [343, 580] on link "NorthSide.jpg" at bounding box center [348, 583] width 77 height 15
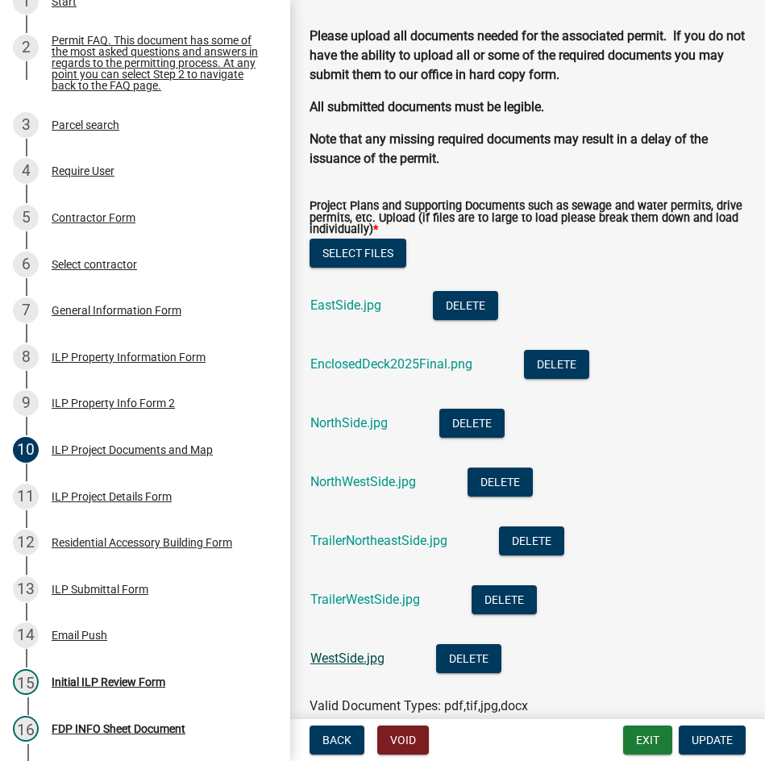
click at [344, 660] on link "WestSide.jpg" at bounding box center [347, 658] width 74 height 15
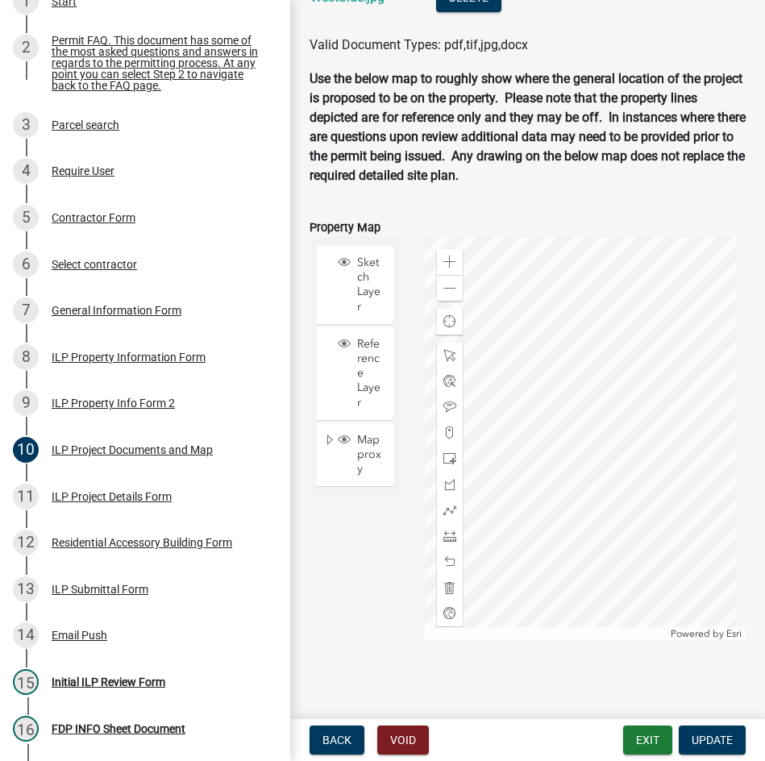
scroll to position [2441, 0]
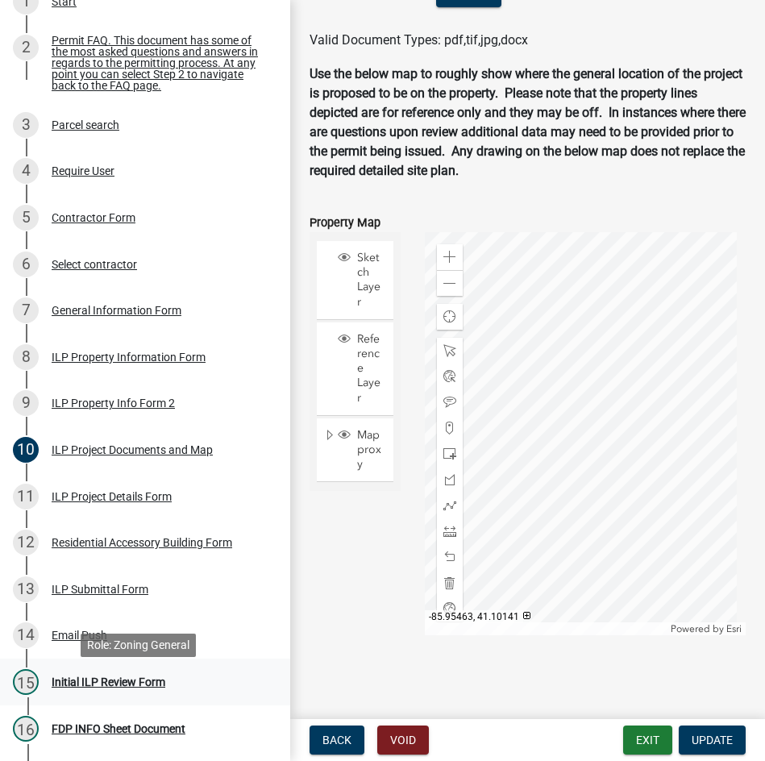
click at [152, 688] on div "Initial ILP Review Form" at bounding box center [109, 681] width 114 height 11
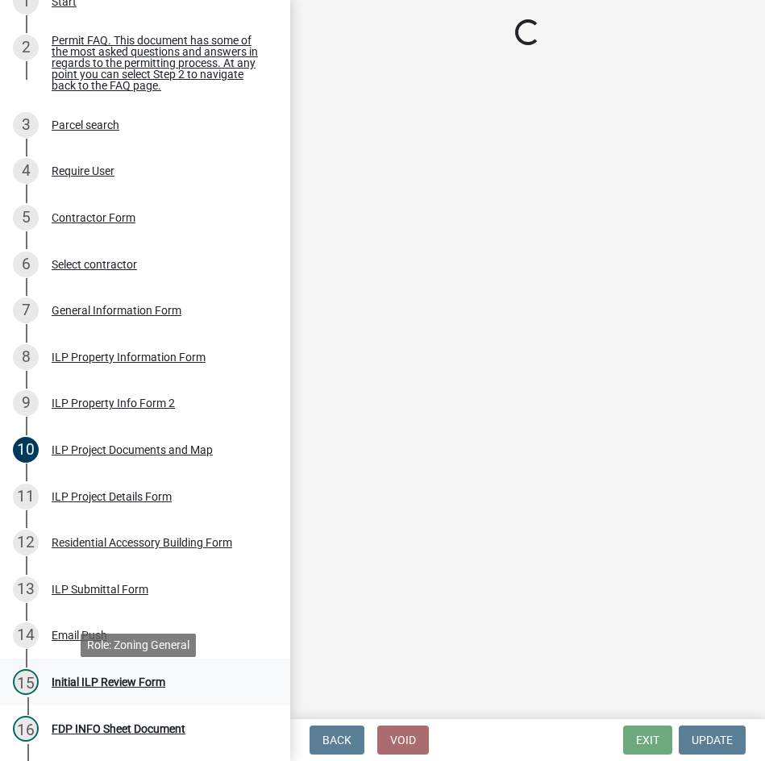
scroll to position [0, 0]
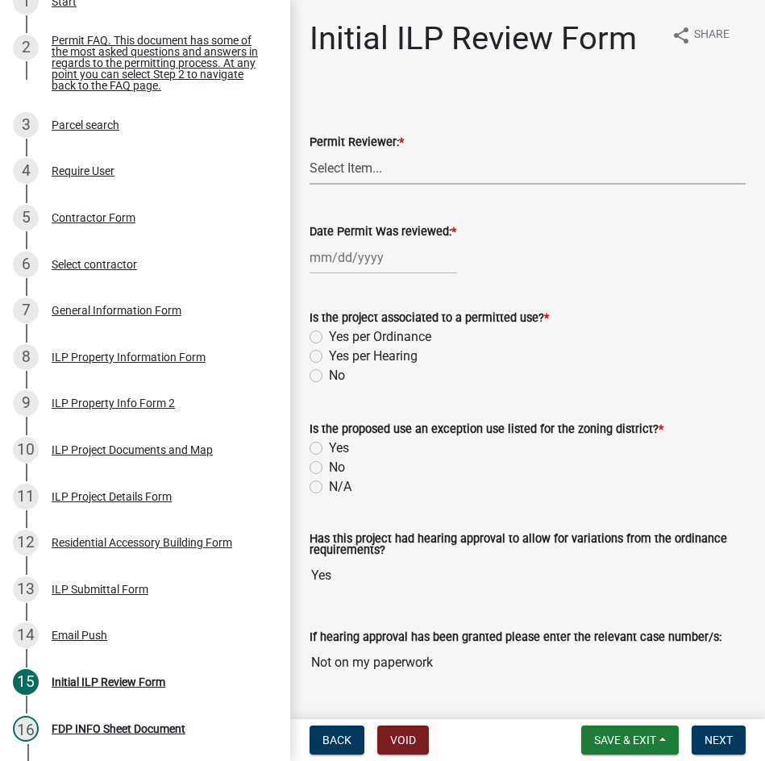
click at [322, 176] on select "Select Item... MMS LT AT CS [PERSON_NAME]" at bounding box center [528, 168] width 436 height 33
click at [310, 152] on select "Select Item... MMS LT AT CS [PERSON_NAME]" at bounding box center [528, 168] width 436 height 33
select select "d95389f4-ab5a-4603-9826-29cf73316391"
click at [332, 260] on div at bounding box center [384, 257] width 148 height 33
select select "8"
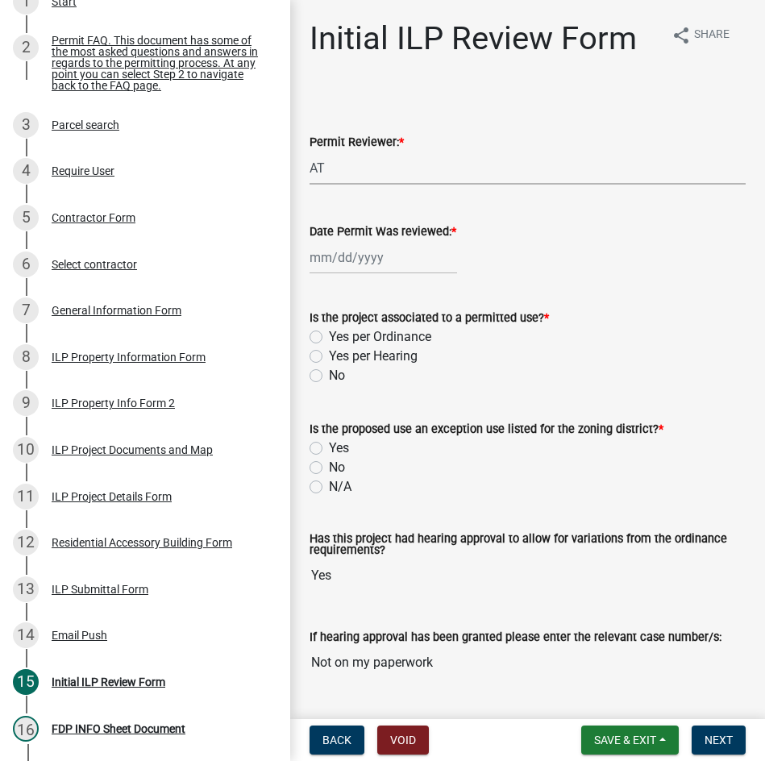
select select "2025"
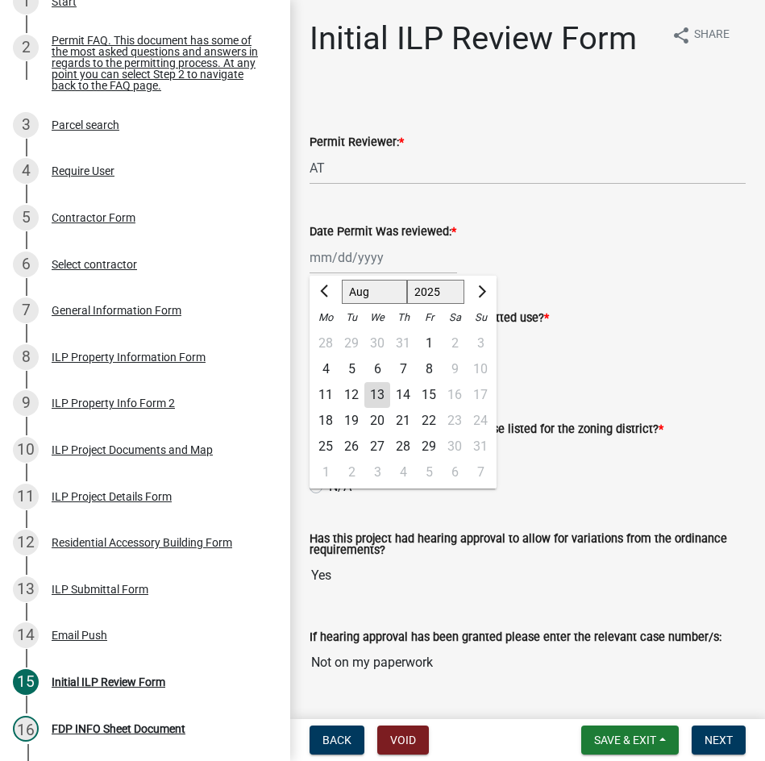
click at [380, 393] on div "13" at bounding box center [377, 395] width 26 height 26
type input "[DATE]"
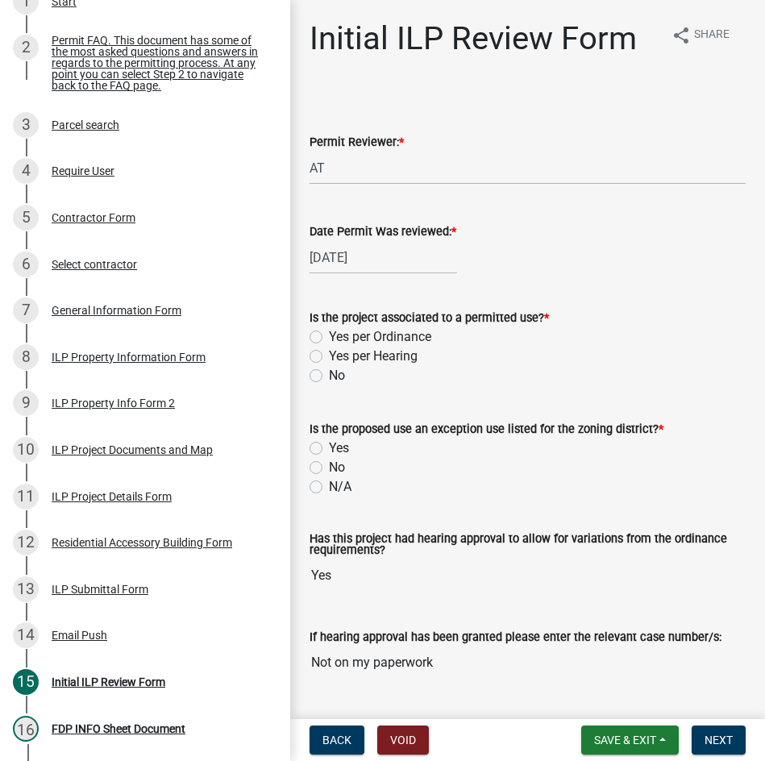
click at [329, 352] on label "Yes per Hearing" at bounding box center [373, 356] width 89 height 19
click at [329, 352] on input "Yes per Hearing" at bounding box center [334, 352] width 10 height 10
radio input "true"
click at [329, 483] on label "N/A" at bounding box center [340, 486] width 23 height 19
click at [329, 483] on input "N/A" at bounding box center [334, 482] width 10 height 10
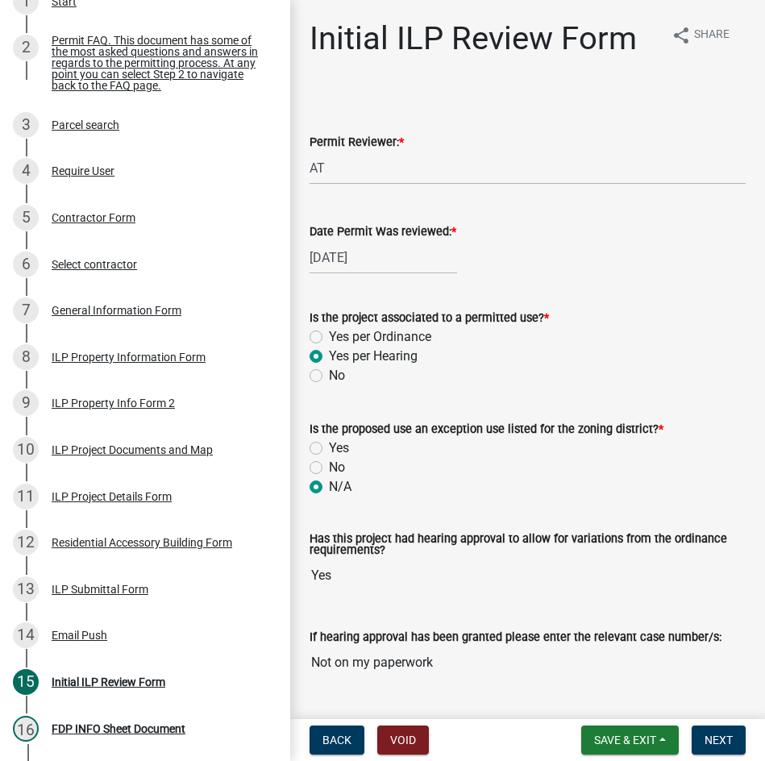
radio input "true"
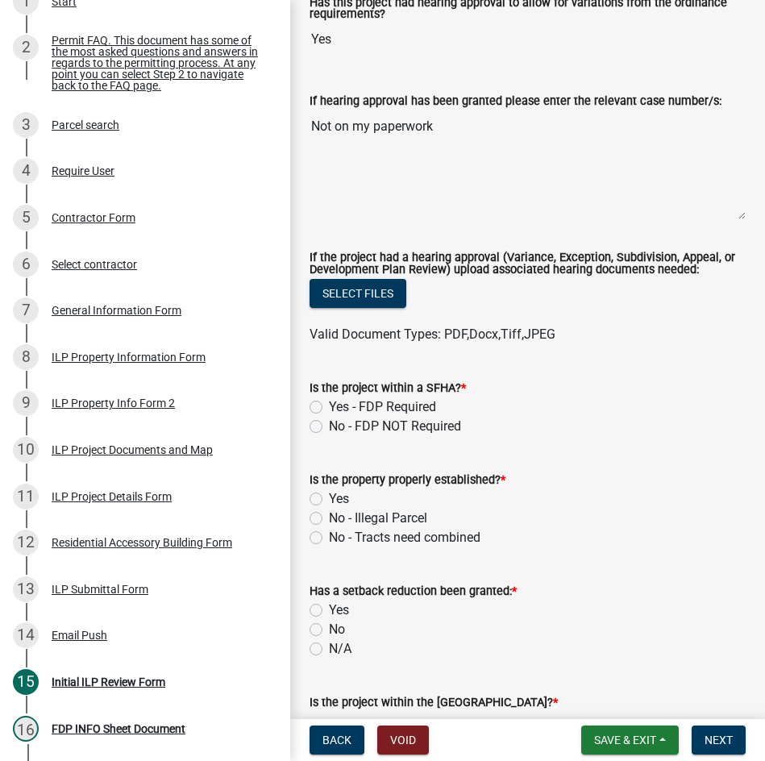
scroll to position [564, 0]
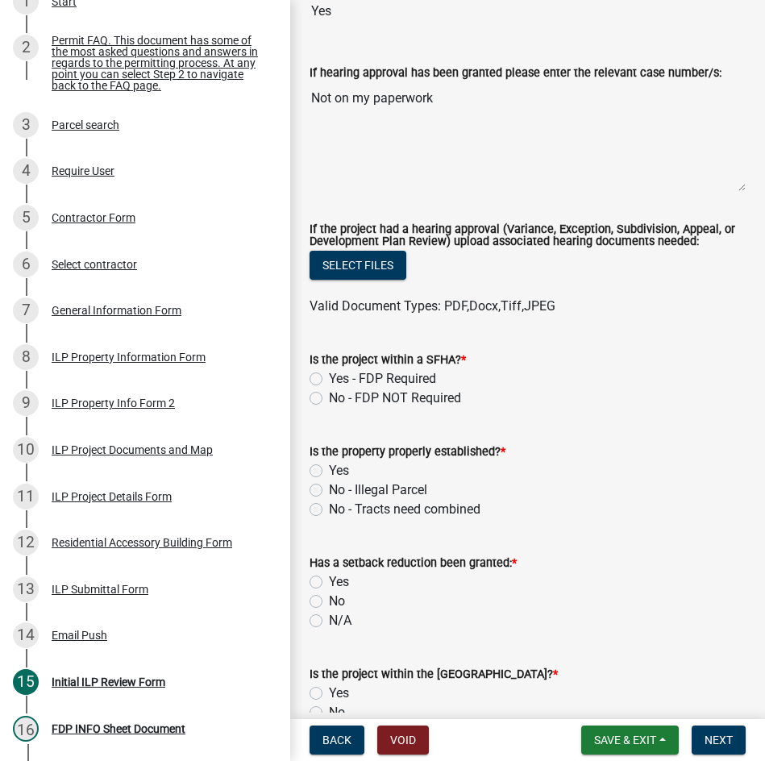
click at [329, 381] on label "Yes - FDP Required" at bounding box center [382, 378] width 107 height 19
click at [329, 380] on input "Yes - FDP Required" at bounding box center [334, 374] width 10 height 10
radio input "true"
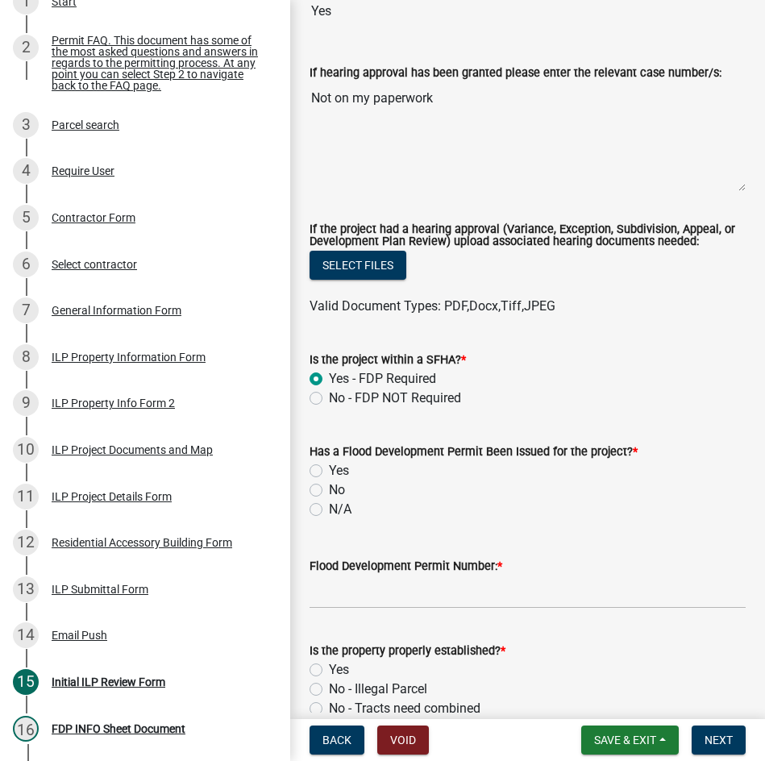
click at [329, 494] on label "No" at bounding box center [337, 490] width 16 height 19
click at [329, 491] on input "No" at bounding box center [334, 486] width 10 height 10
radio input "true"
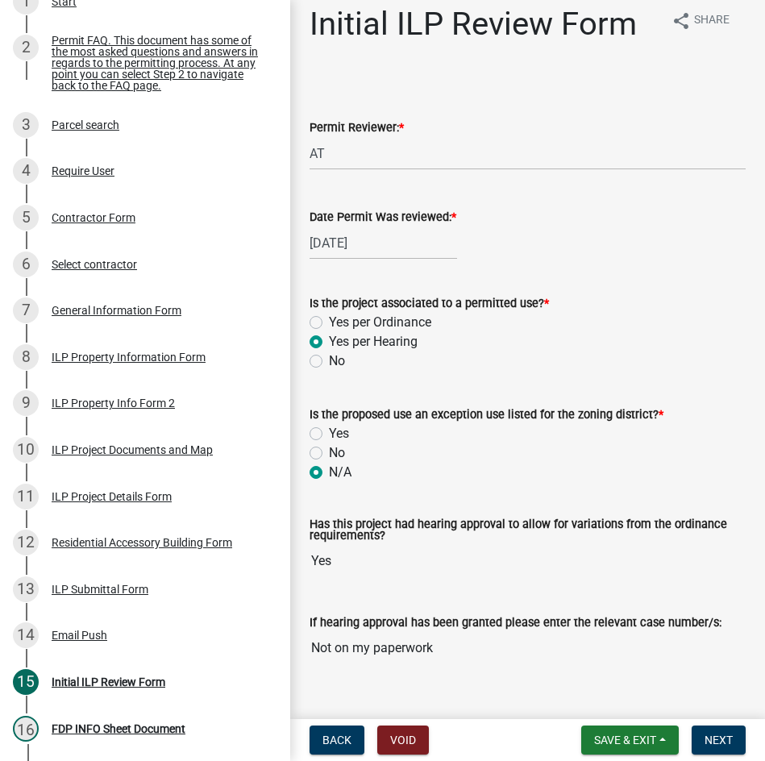
scroll to position [0, 0]
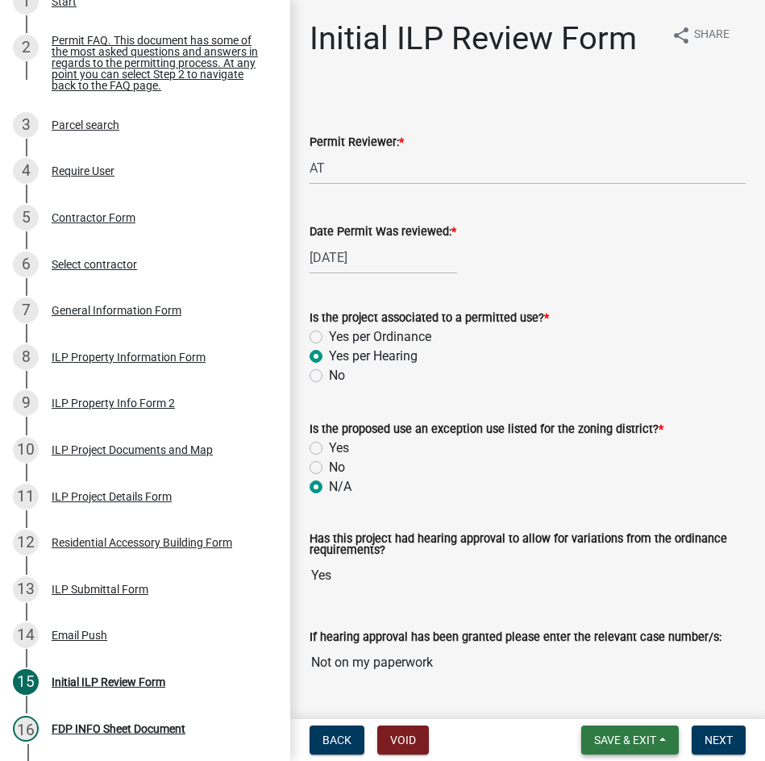
click at [596, 738] on span "Save & Exit" at bounding box center [625, 740] width 62 height 13
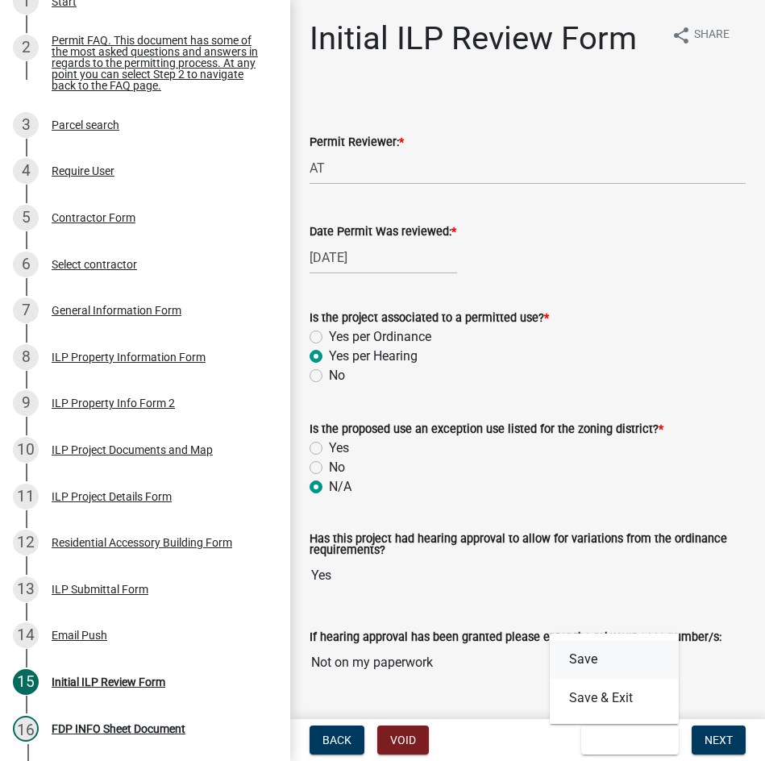
click at [589, 658] on button "Save" at bounding box center [614, 659] width 129 height 39
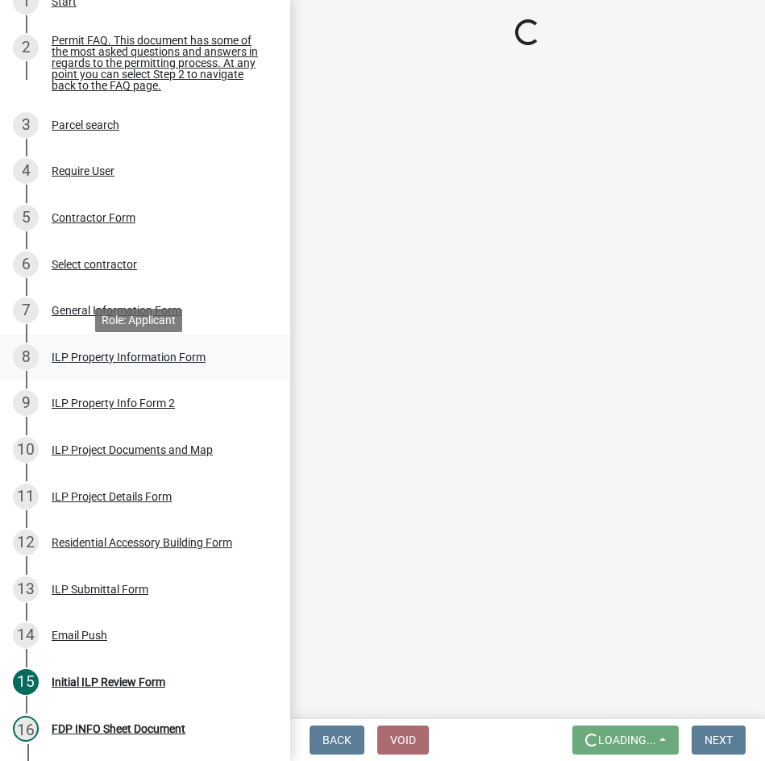
click at [97, 361] on div "ILP Property Information Form" at bounding box center [129, 357] width 154 height 11
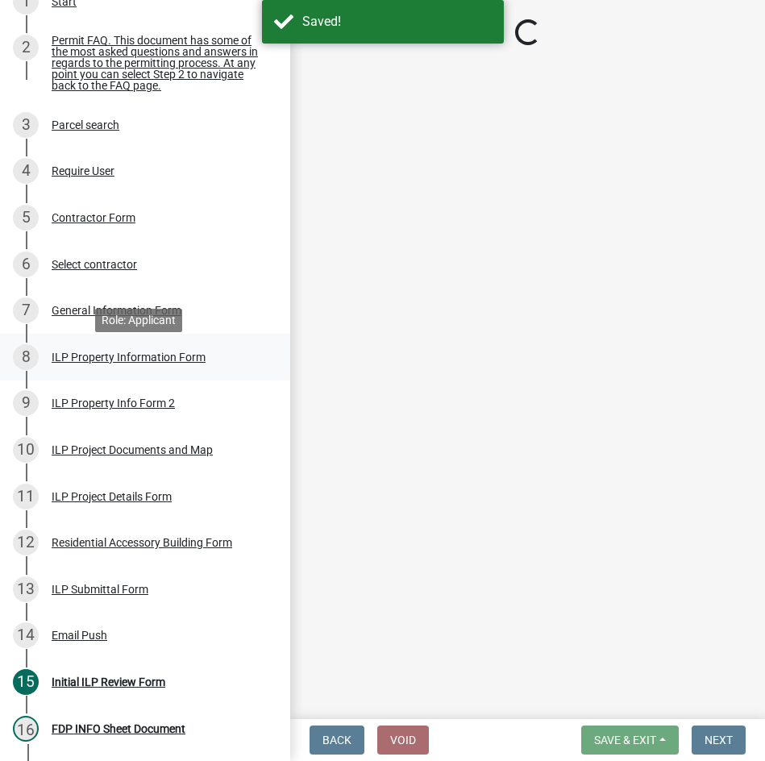
select select "6767052d-73c5-45b7-afaf-b7f308d8ed50"
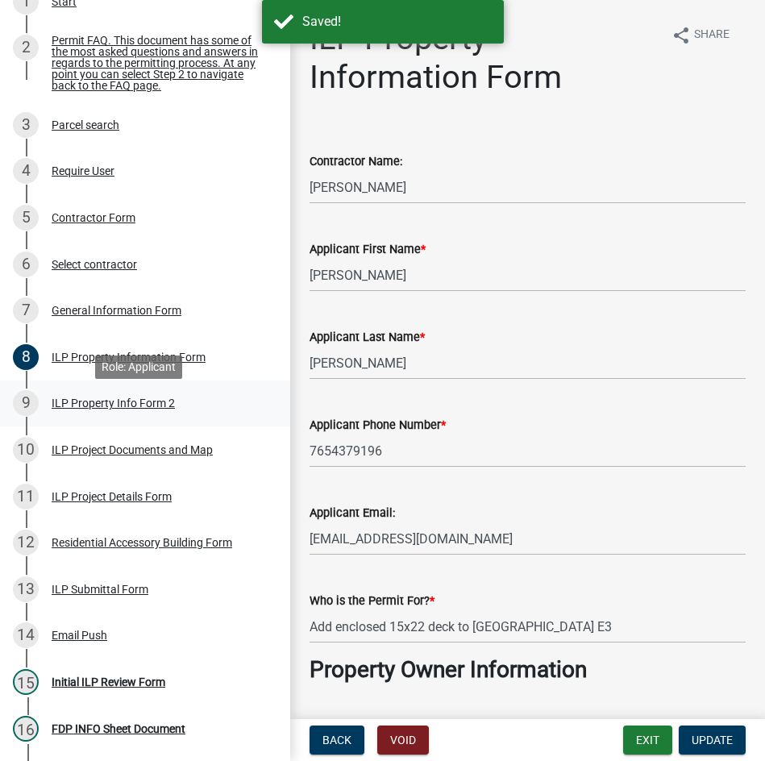
select select "d95389f4-ab5a-4603-9826-29cf73316391"
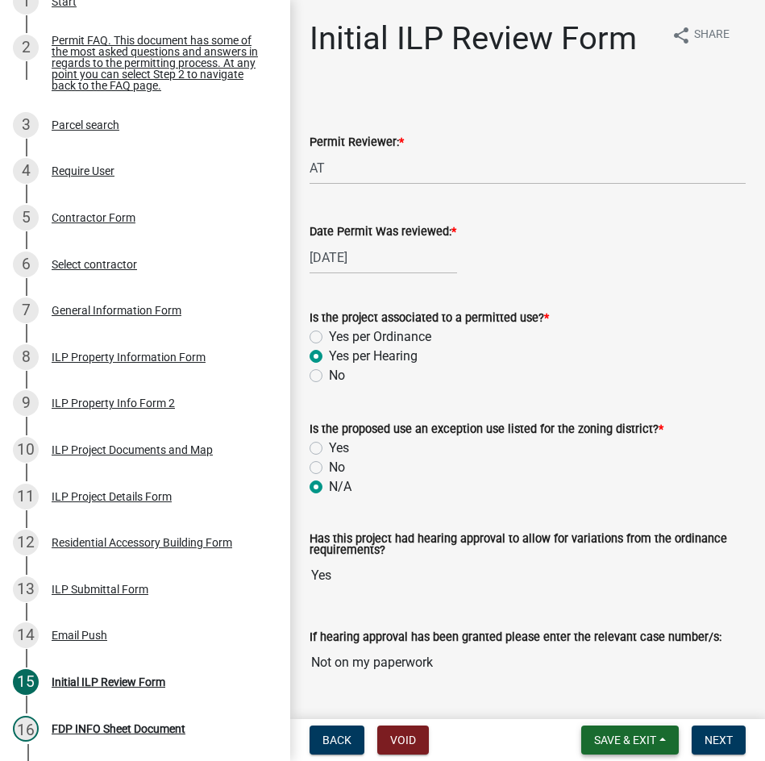
click at [609, 745] on span "Save & Exit" at bounding box center [625, 740] width 62 height 13
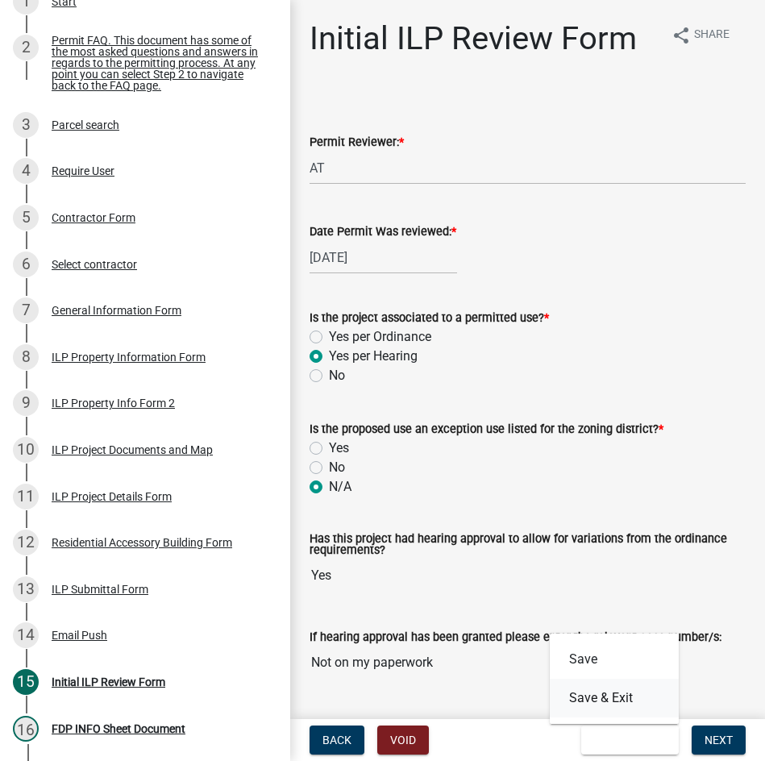
click at [607, 696] on button "Save & Exit" at bounding box center [614, 698] width 129 height 39
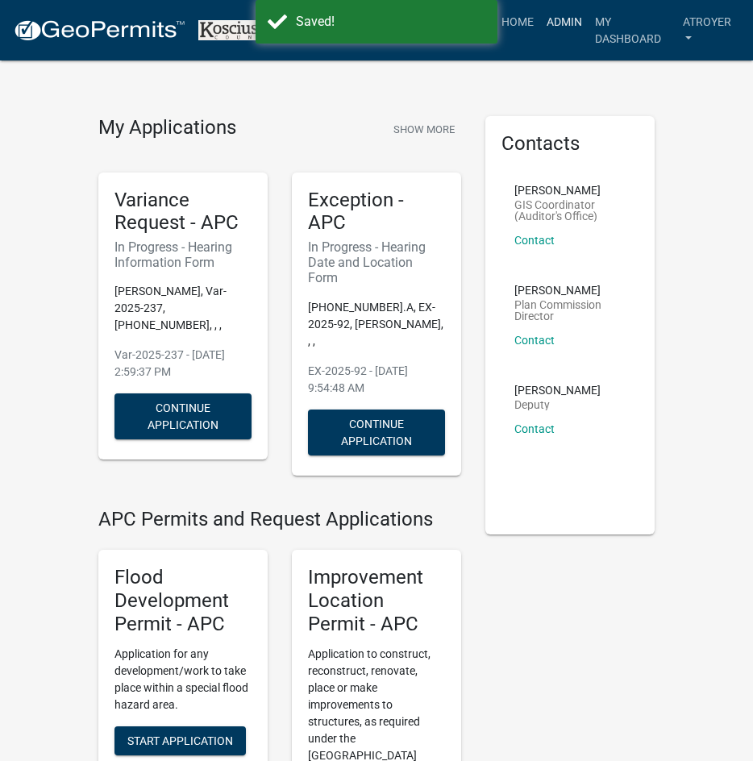
click at [551, 21] on link "Admin" at bounding box center [564, 21] width 48 height 31
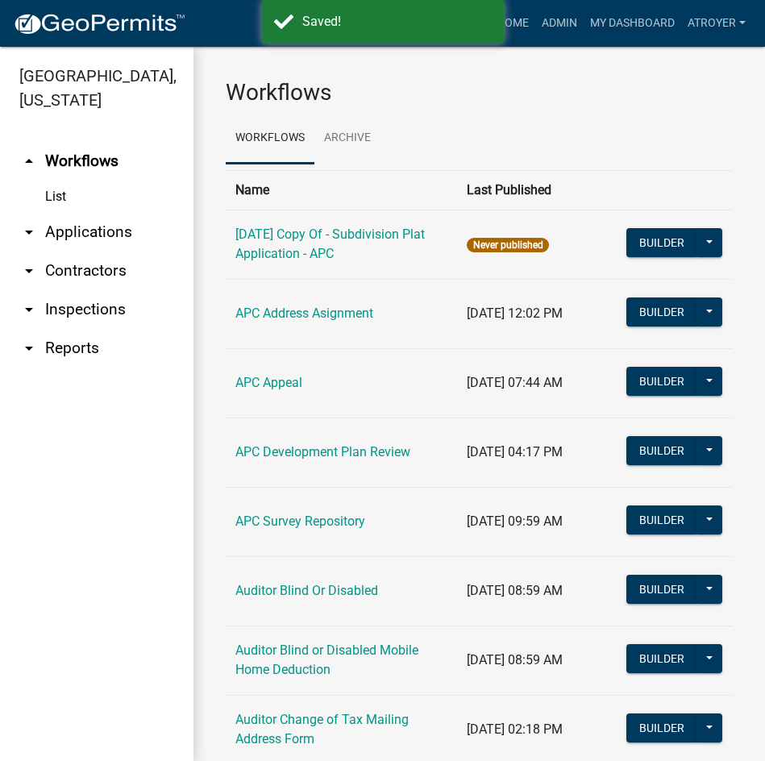
click at [104, 231] on link "arrow_drop_down Applications" at bounding box center [96, 232] width 193 height 39
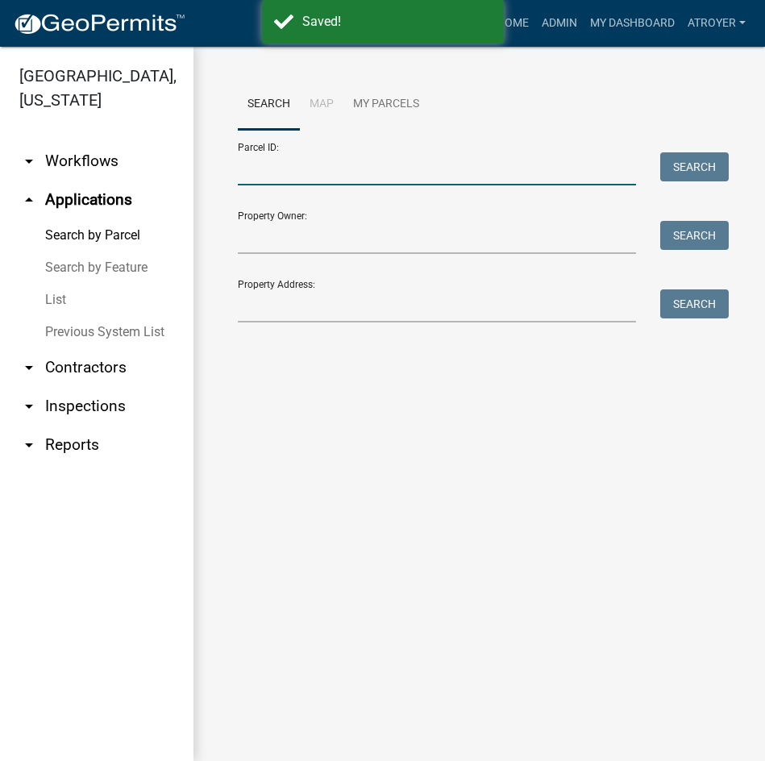
click at [343, 166] on input "Parcel ID:" at bounding box center [437, 168] width 398 height 33
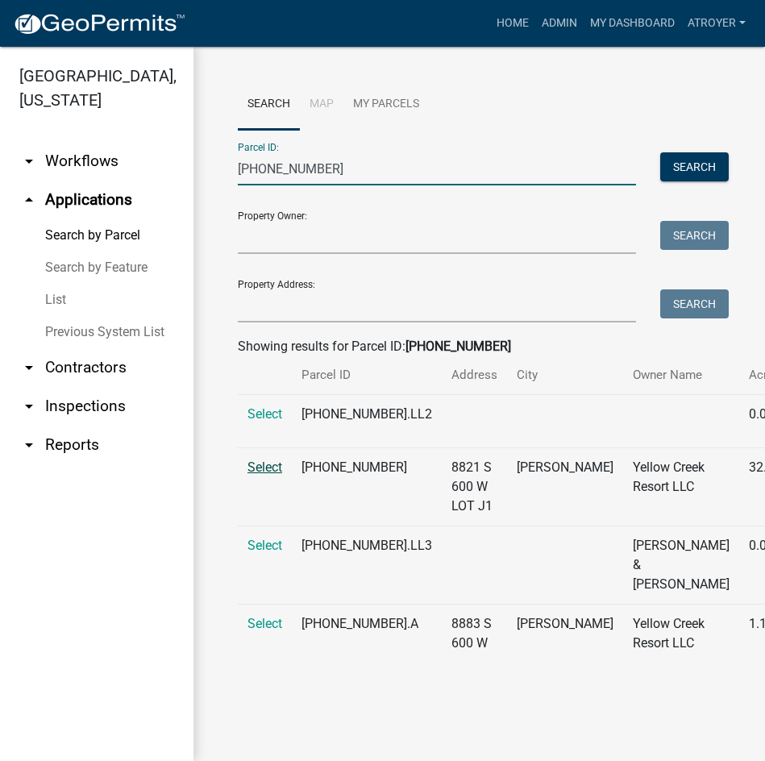
type input "025-071-006"
click at [264, 475] on span "Select" at bounding box center [265, 467] width 35 height 15
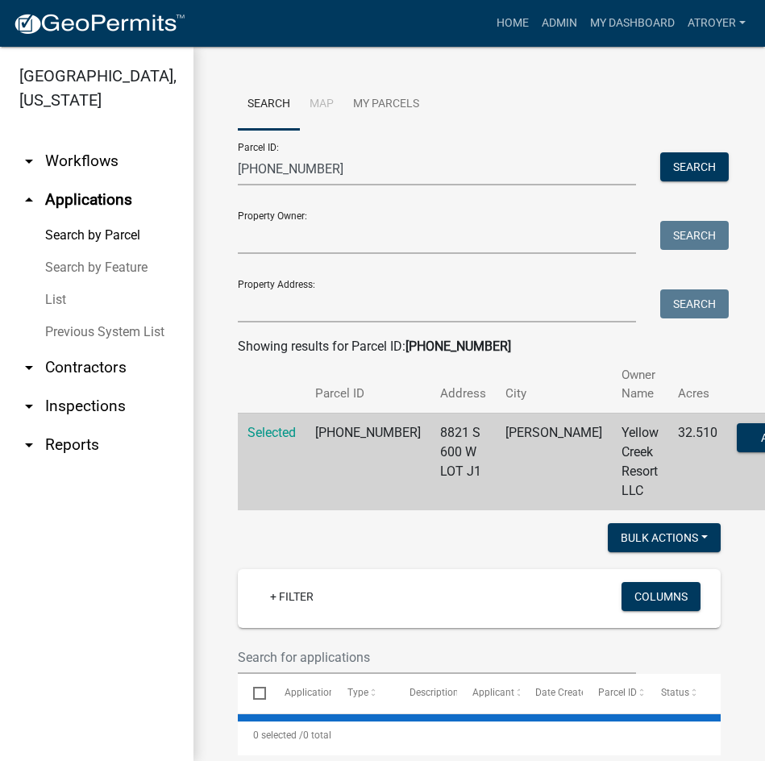
select select "2: 50"
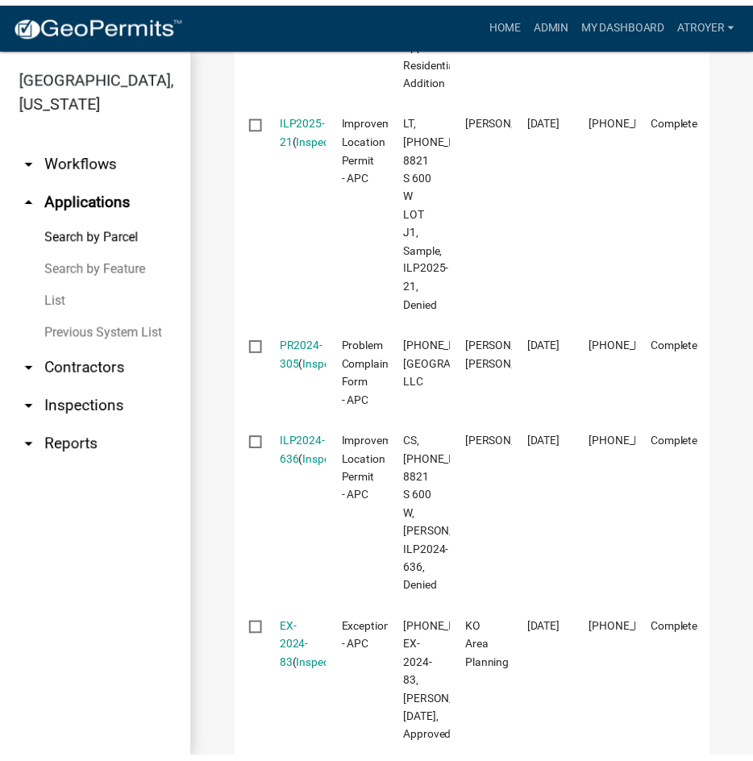
scroll to position [2016, 0]
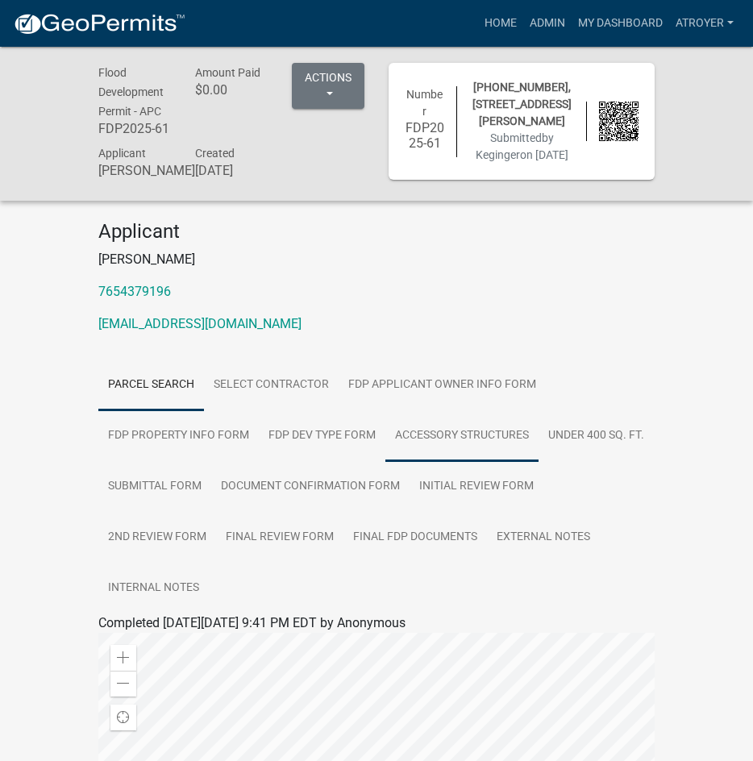
click at [453, 448] on link "Accessory Structures" at bounding box center [461, 436] width 153 height 52
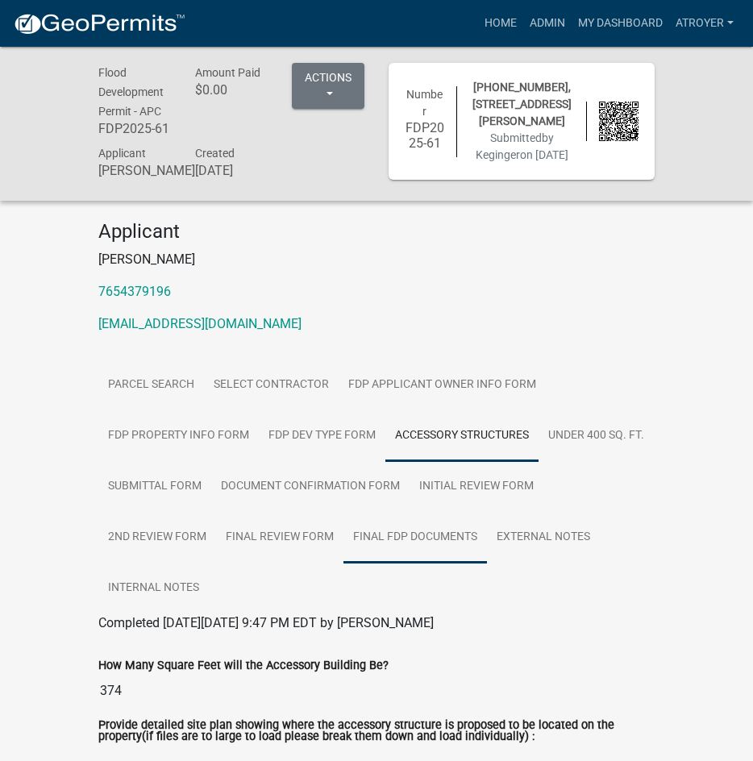
click at [487, 552] on link "Final FDP Documents" at bounding box center [415, 538] width 144 height 52
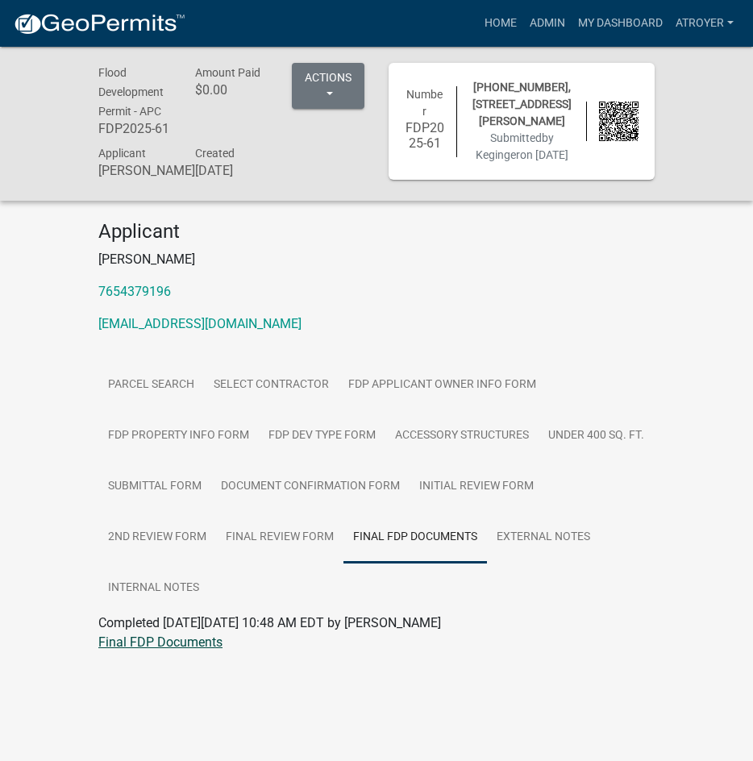
click at [190, 650] on link "Final FDP Documents" at bounding box center [160, 641] width 124 height 15
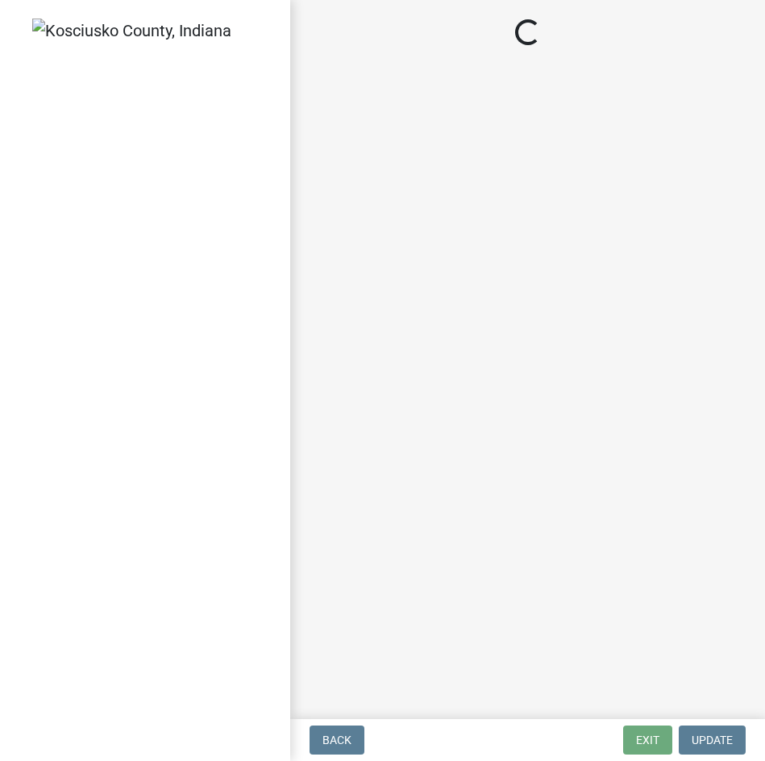
select select "d95389f4-ab5a-4603-9826-29cf73316391"
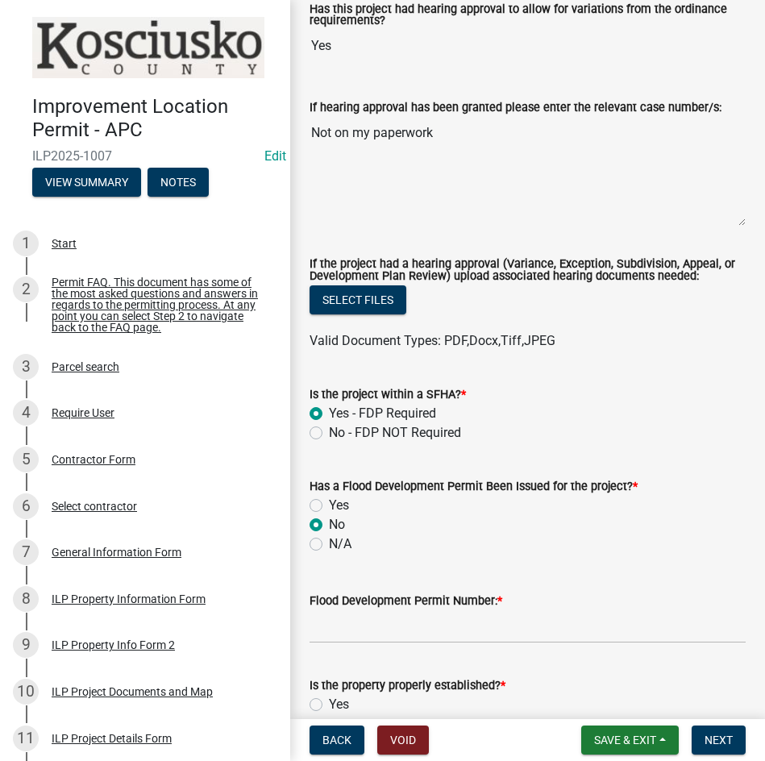
scroll to position [645, 0]
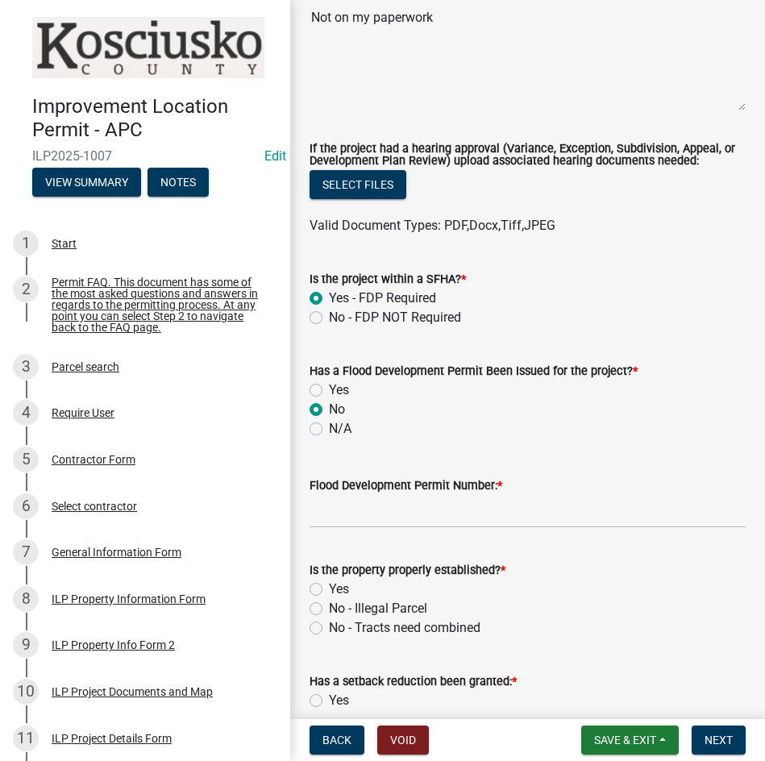
click at [329, 393] on label "Yes" at bounding box center [339, 390] width 20 height 19
click at [329, 391] on input "Yes" at bounding box center [334, 386] width 10 height 10
radio input "true"
click at [426, 514] on input "Flood Development Permit Number: *" at bounding box center [528, 511] width 436 height 33
type input "f"
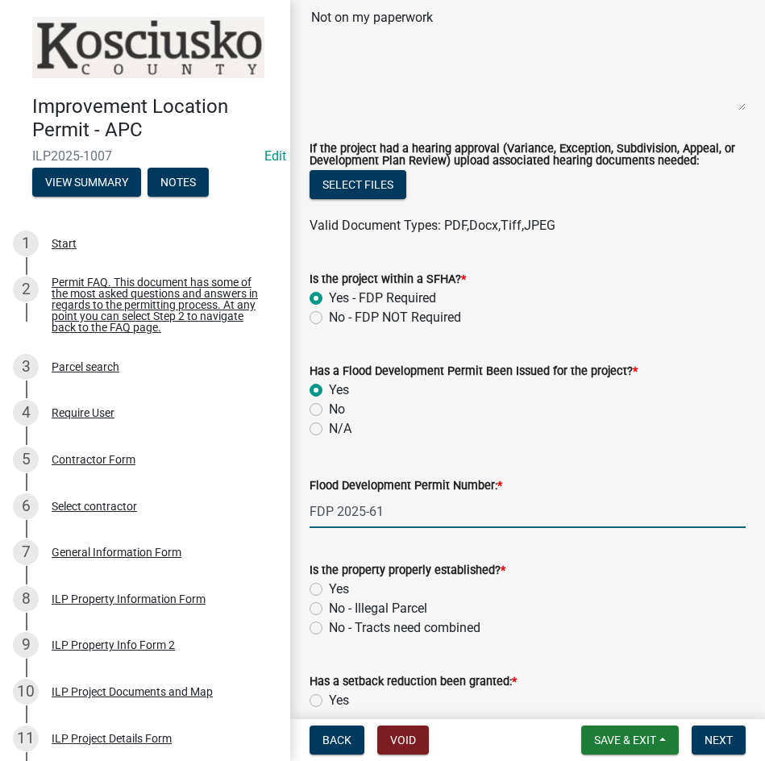
type input "FDP 2025-61"
click at [329, 592] on label "Yes" at bounding box center [339, 589] width 20 height 19
click at [329, 590] on input "Yes" at bounding box center [334, 585] width 10 height 10
radio input "true"
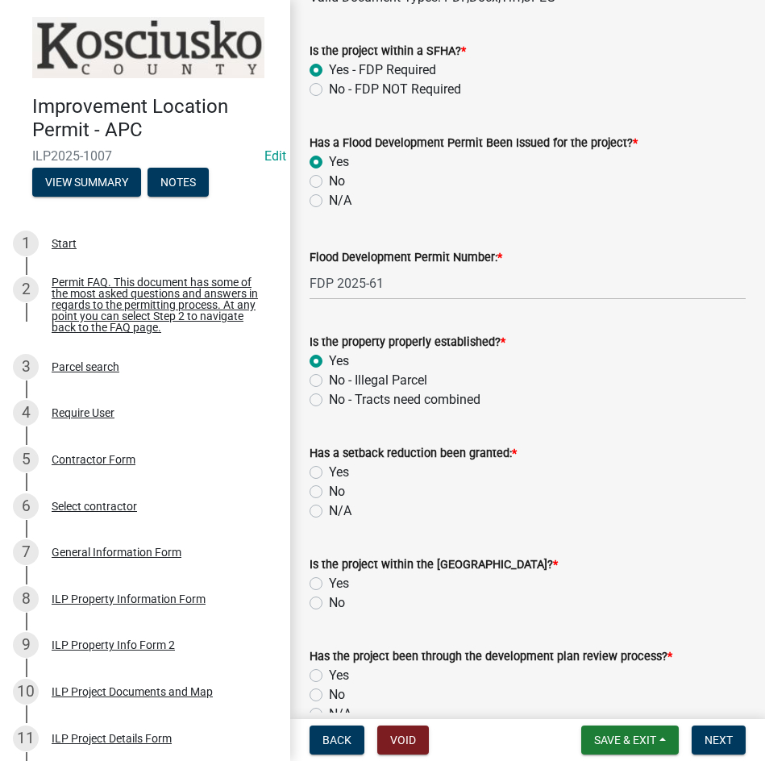
scroll to position [887, 0]
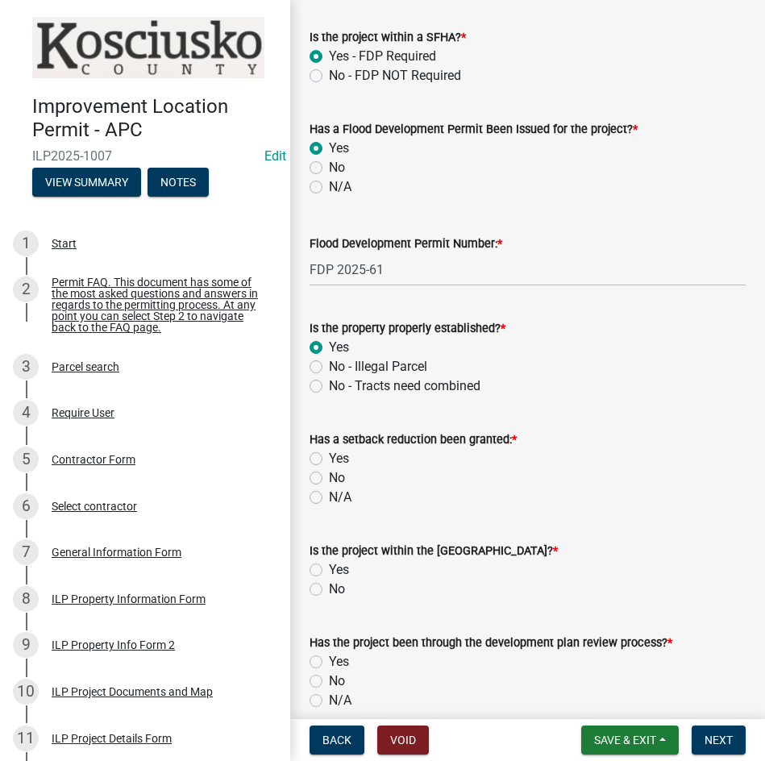
click at [329, 501] on label "N/A" at bounding box center [340, 497] width 23 height 19
click at [329, 498] on input "N/A" at bounding box center [334, 493] width 10 height 10
radio input "true"
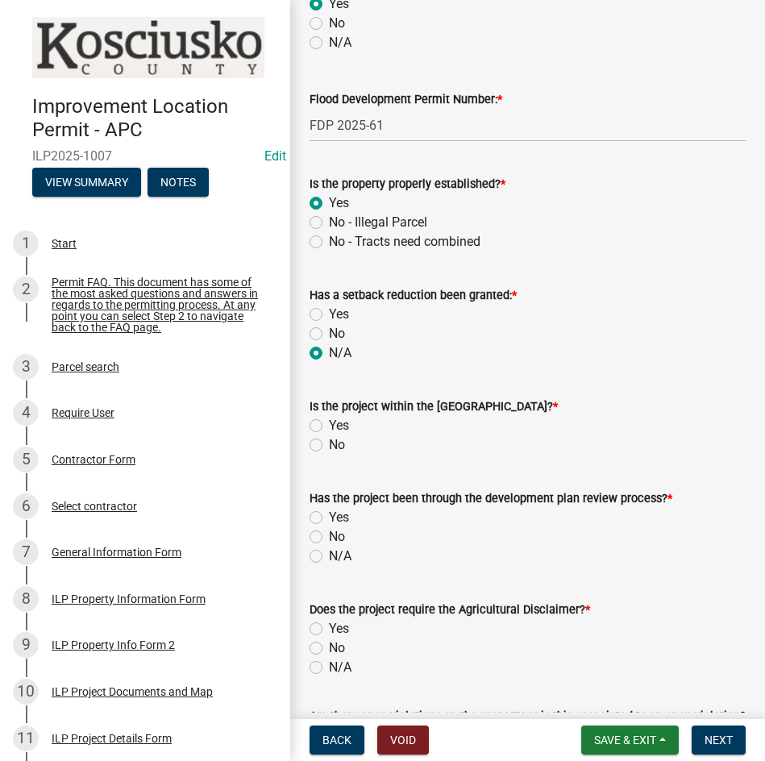
scroll to position [1048, 0]
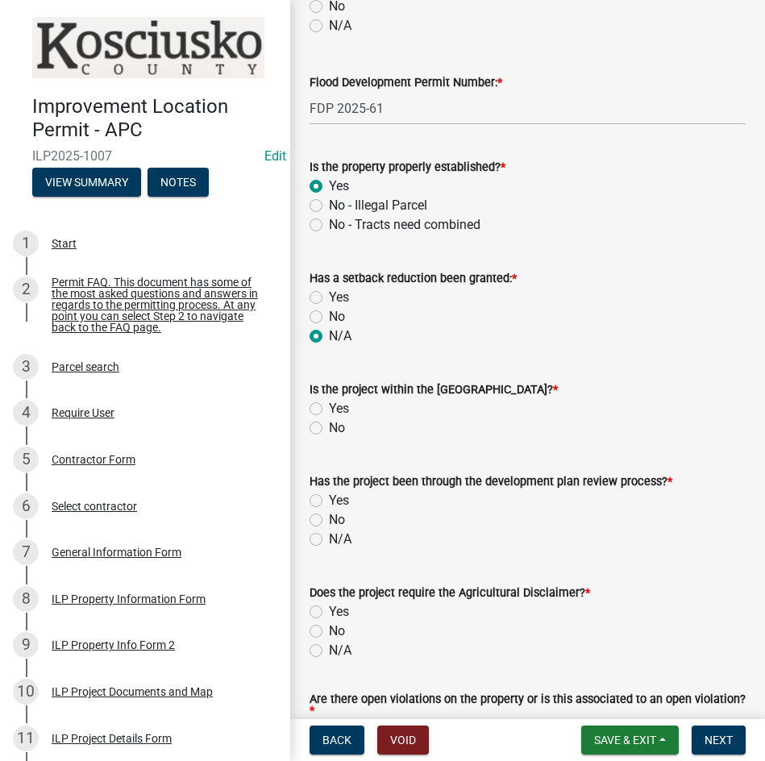
click at [329, 432] on label "No" at bounding box center [337, 427] width 16 height 19
click at [329, 429] on input "No" at bounding box center [334, 423] width 10 height 10
radio input "true"
click at [329, 540] on label "N/A" at bounding box center [340, 539] width 23 height 19
click at [329, 540] on input "N/A" at bounding box center [334, 535] width 10 height 10
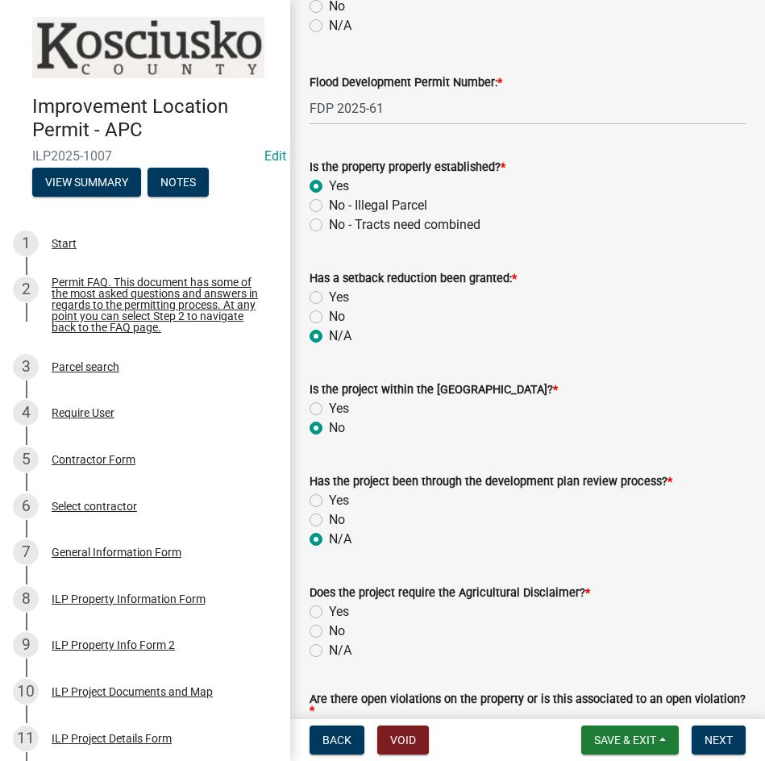
radio input "true"
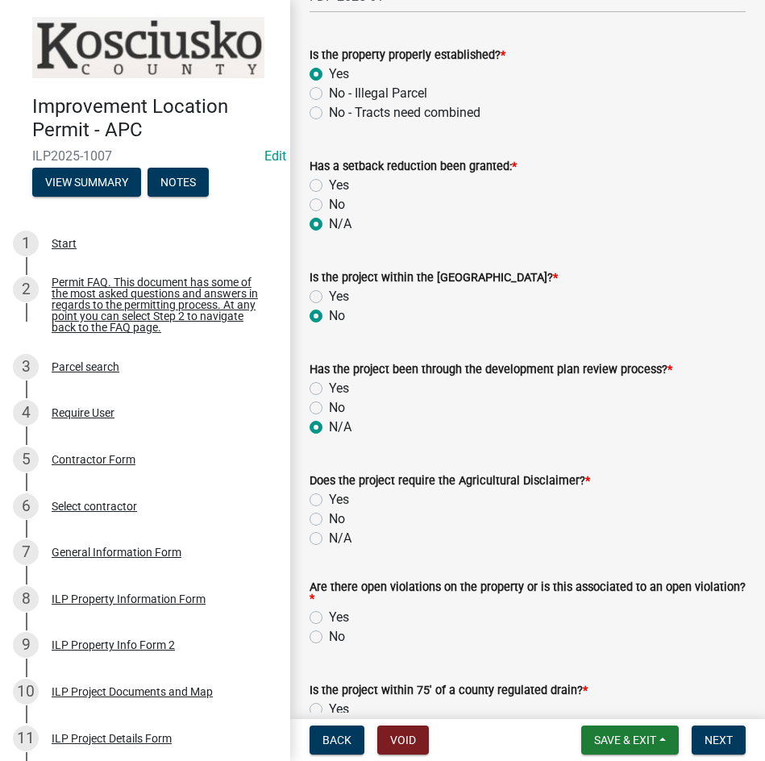
scroll to position [1209, 0]
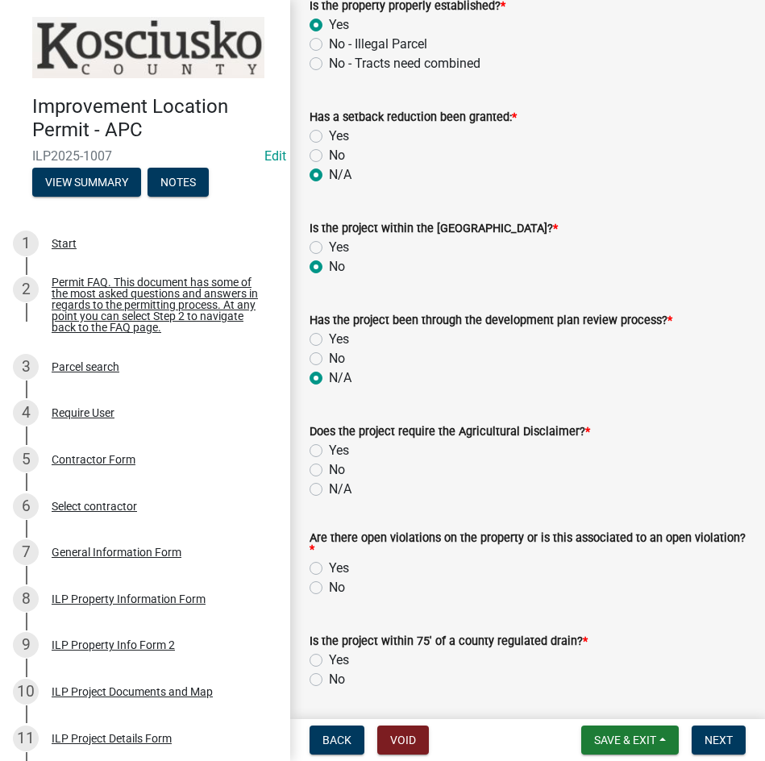
click at [329, 474] on label "No" at bounding box center [337, 469] width 16 height 19
click at [329, 471] on input "No" at bounding box center [334, 465] width 10 height 10
radio input "true"
click at [329, 589] on label "No" at bounding box center [337, 587] width 16 height 19
click at [329, 589] on input "No" at bounding box center [334, 583] width 10 height 10
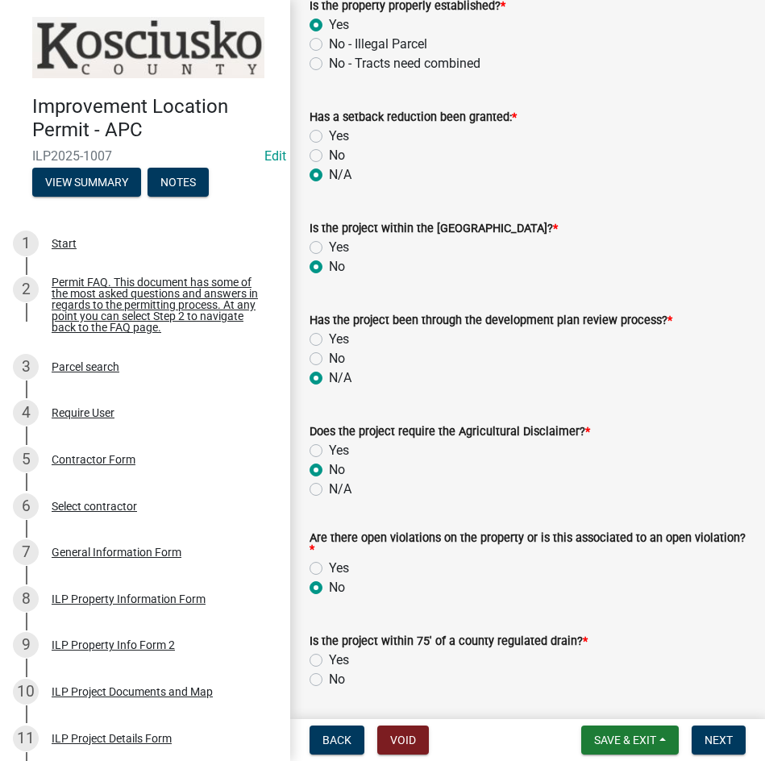
radio input "true"
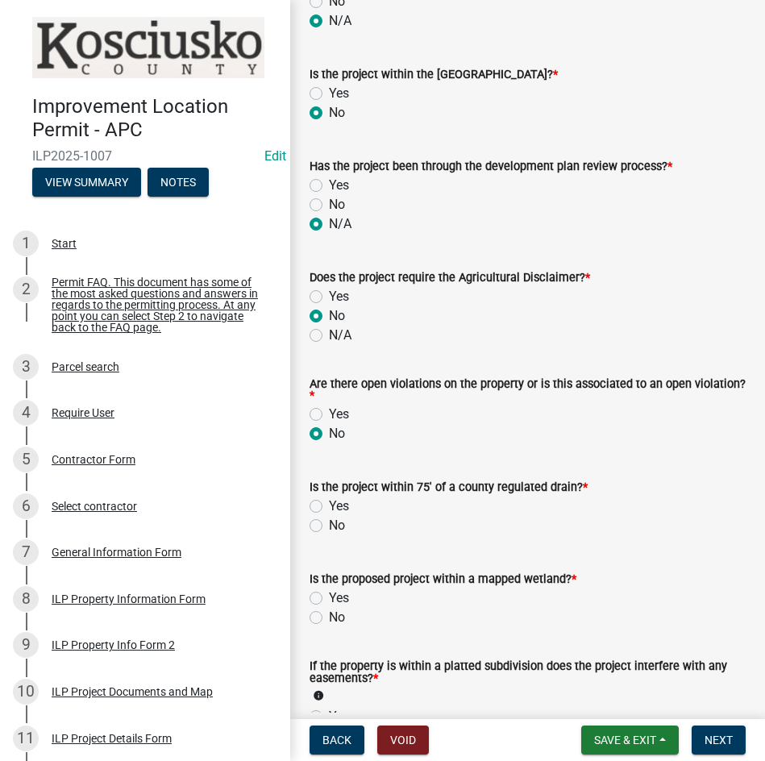
scroll to position [1371, 0]
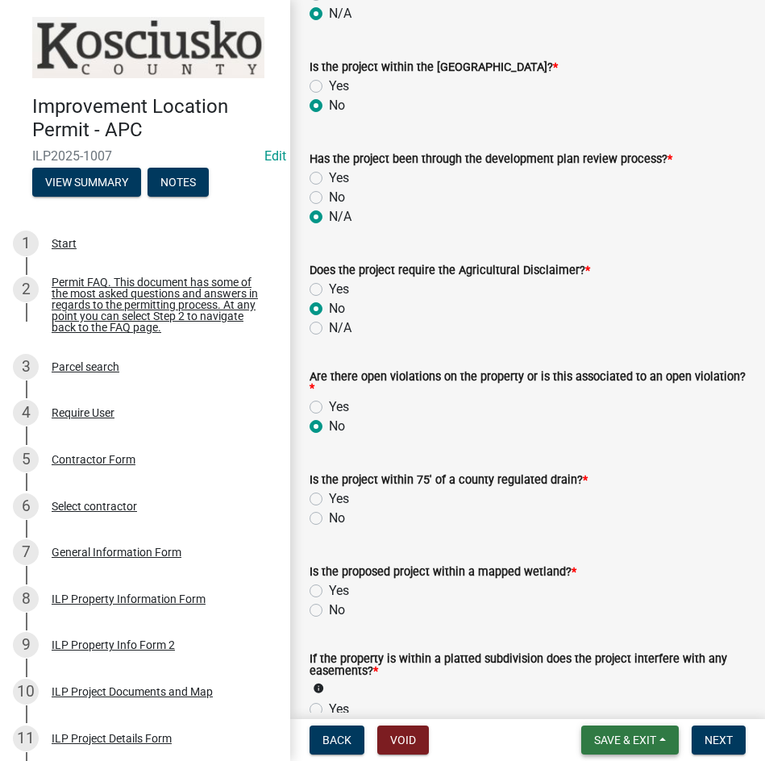
click at [622, 735] on span "Save & Exit" at bounding box center [625, 740] width 62 height 13
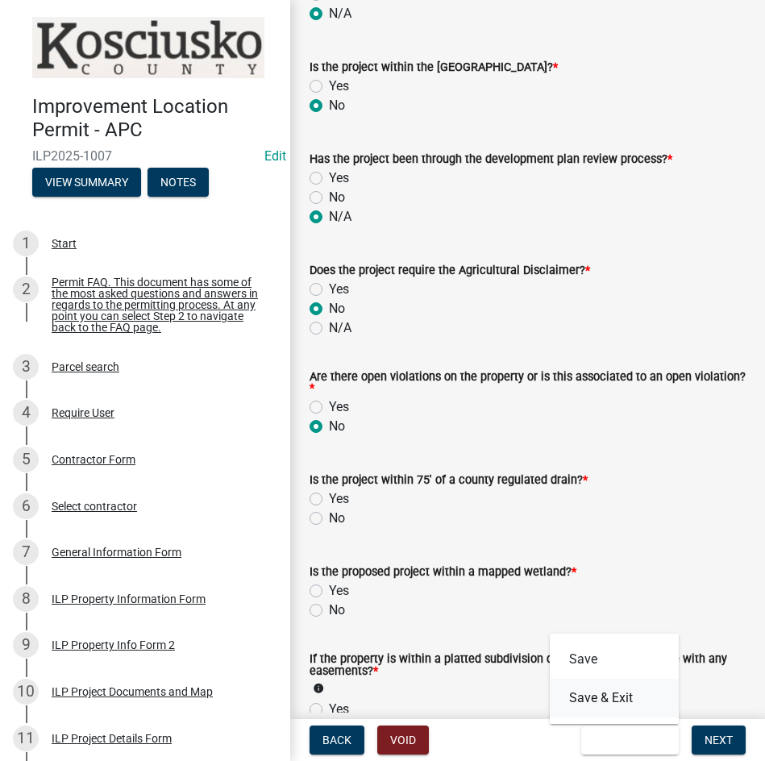
click at [578, 696] on button "Save & Exit" at bounding box center [614, 698] width 129 height 39
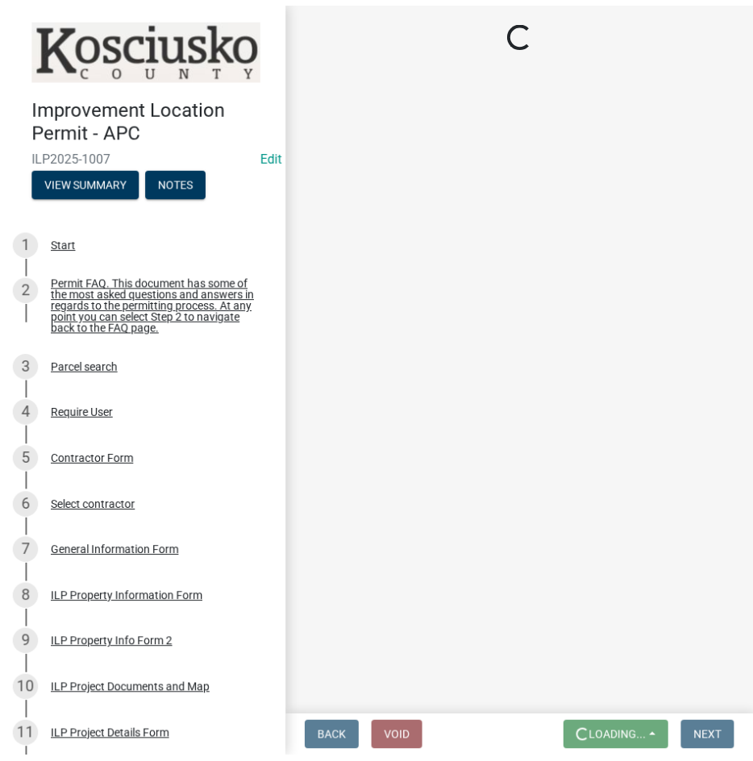
scroll to position [0, 0]
